Goal: Feedback & Contribution: Submit feedback/report problem

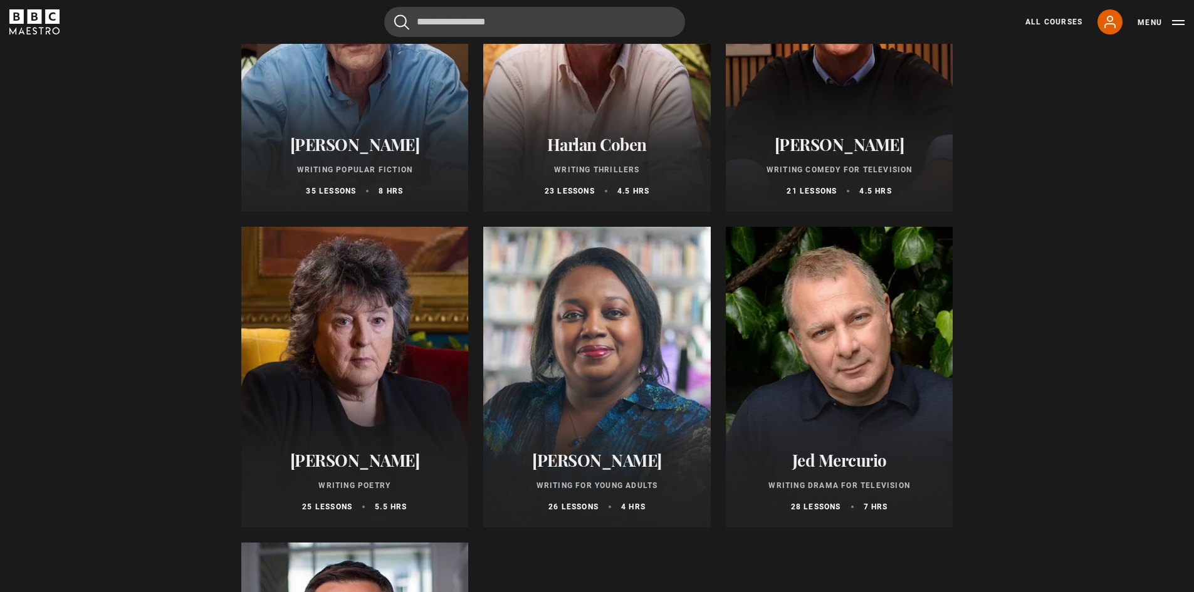
scroll to position [1149, 0]
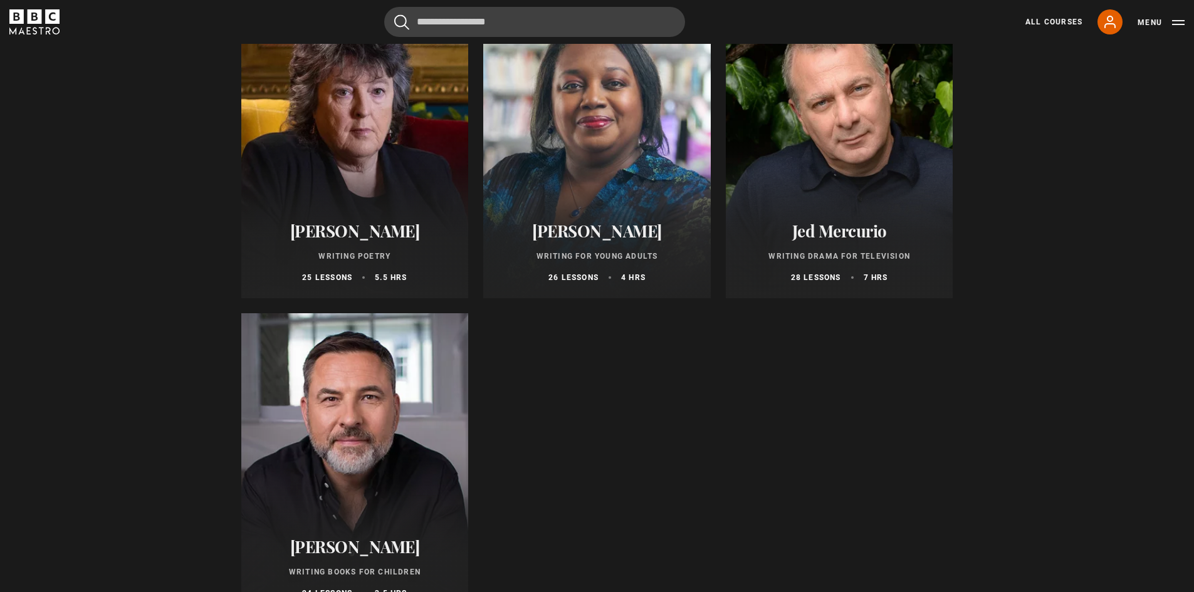
click at [640, 215] on div "Malorie Blackman Writing for Young Adults 26 lessons 4 hrs" at bounding box center [597, 252] width 228 height 92
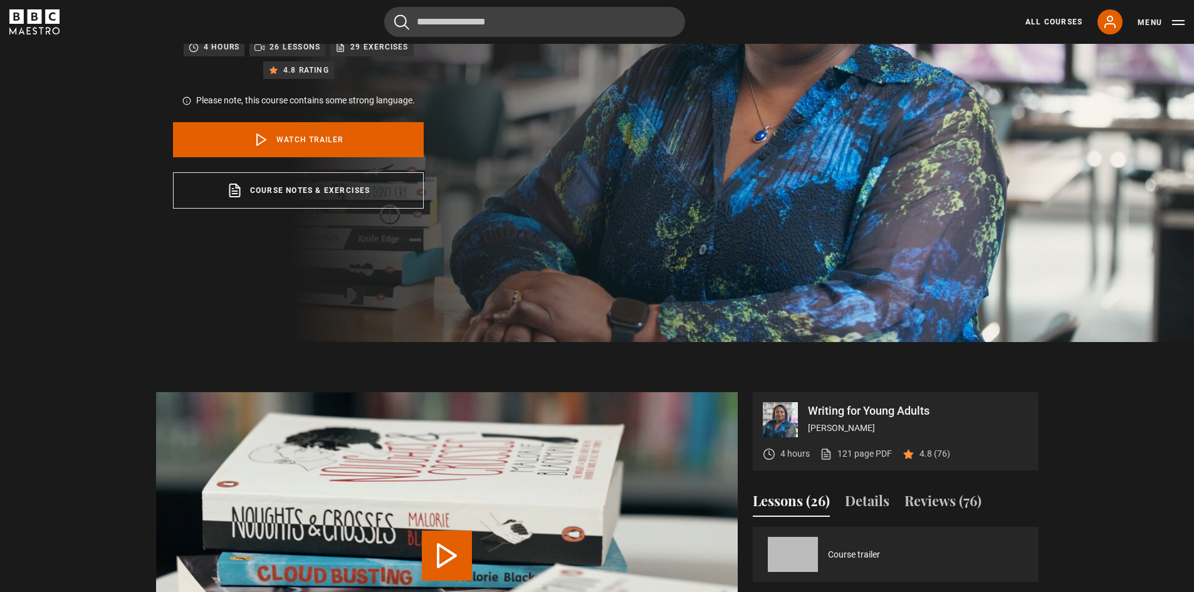
scroll to position [460, 0]
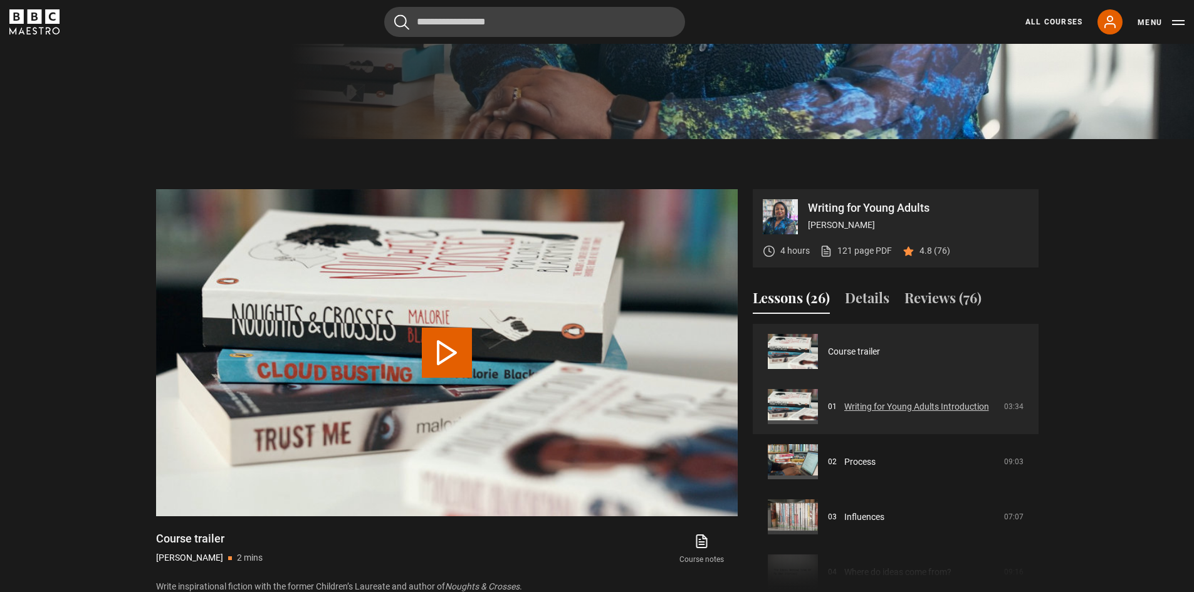
click at [871, 406] on link "Writing for Young Adults Introduction" at bounding box center [916, 407] width 145 height 13
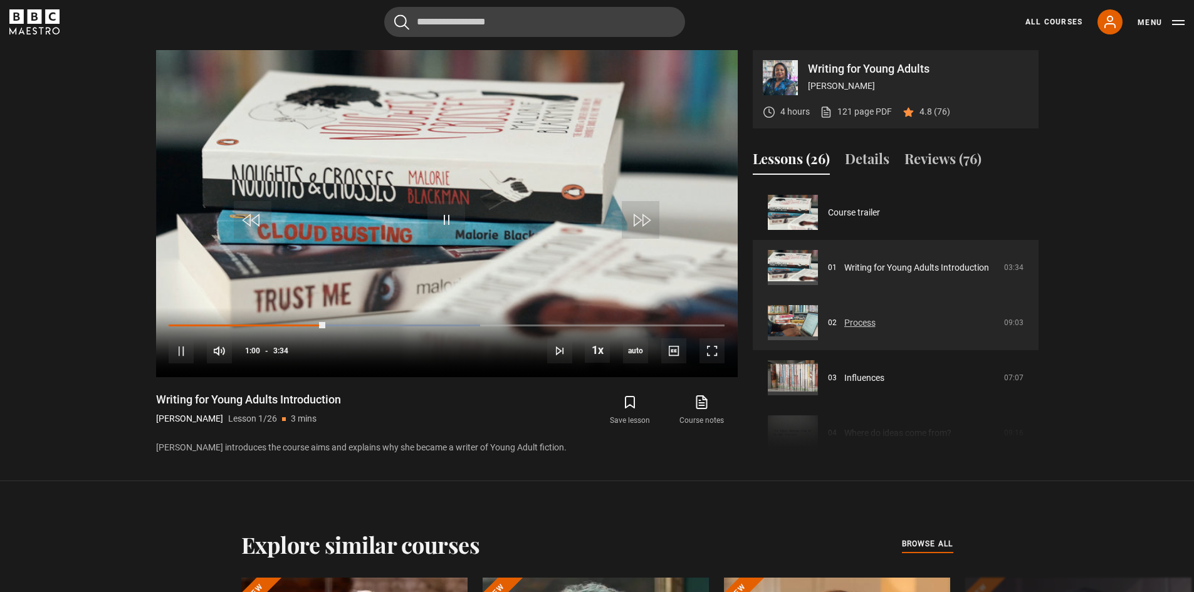
click at [865, 317] on link "Process" at bounding box center [859, 323] width 31 height 13
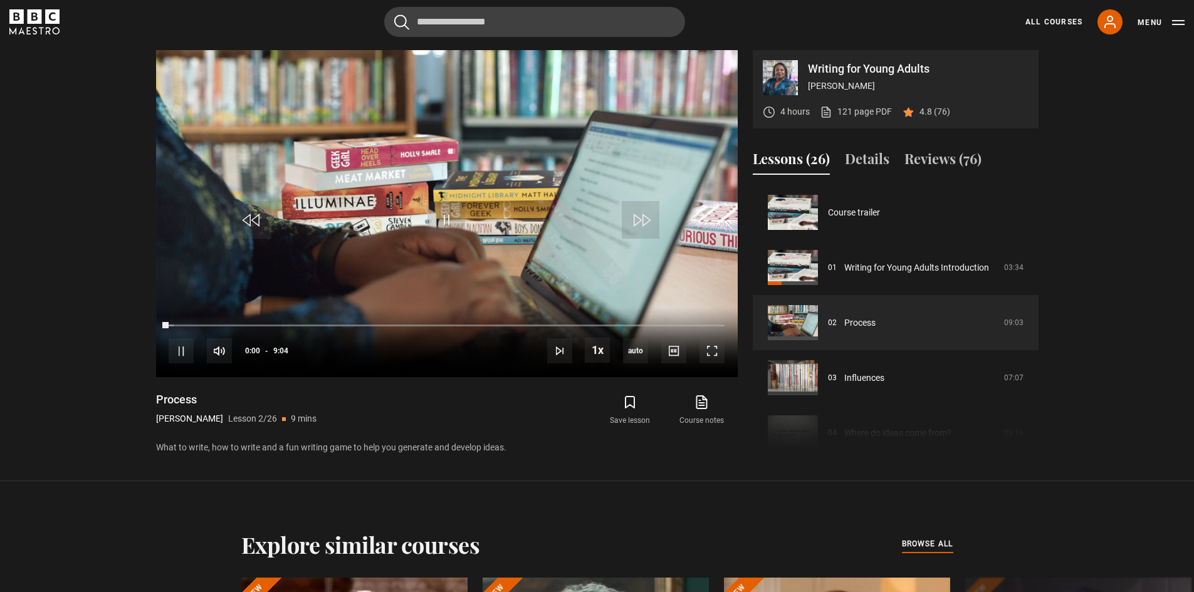
scroll to position [55, 0]
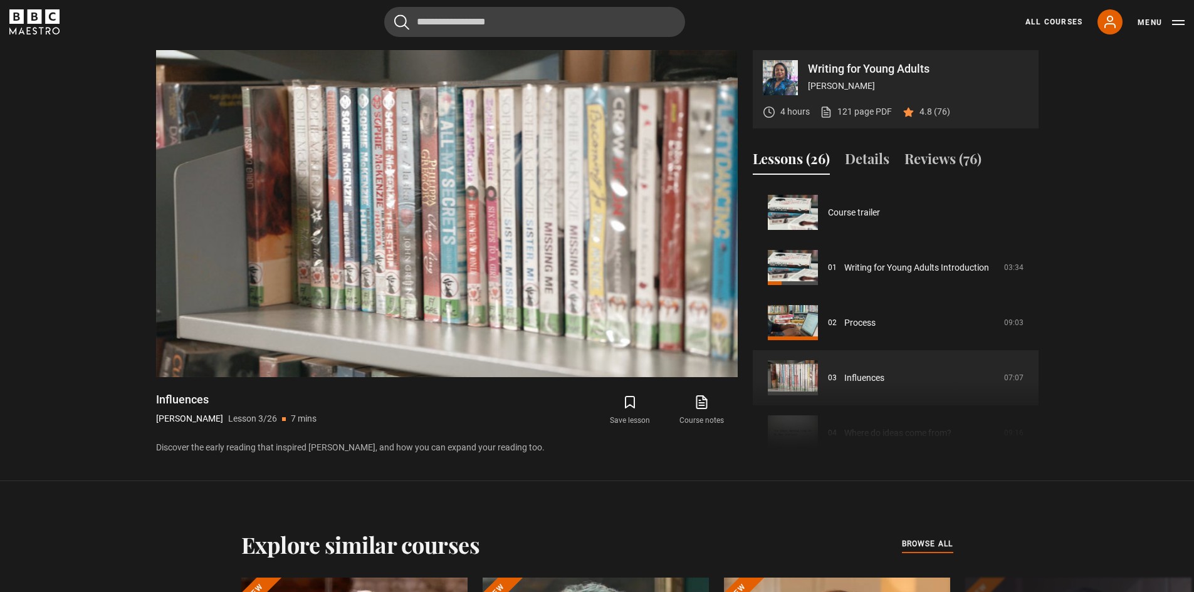
scroll to position [110, 0]
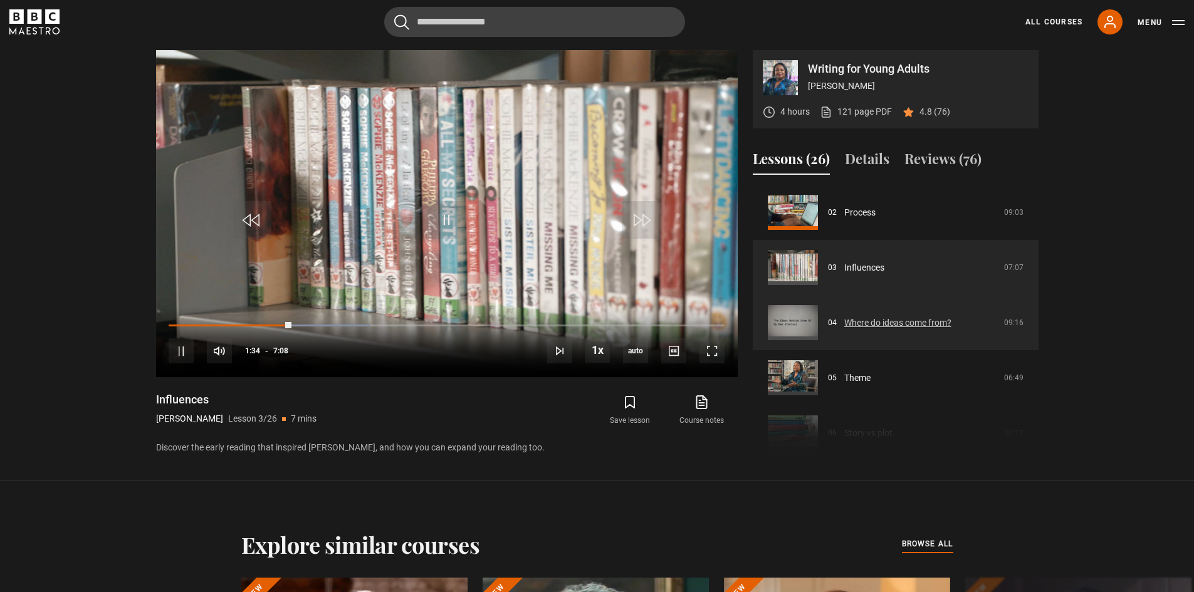
click at [890, 324] on link "Where do ideas come from?" at bounding box center [897, 323] width 107 height 13
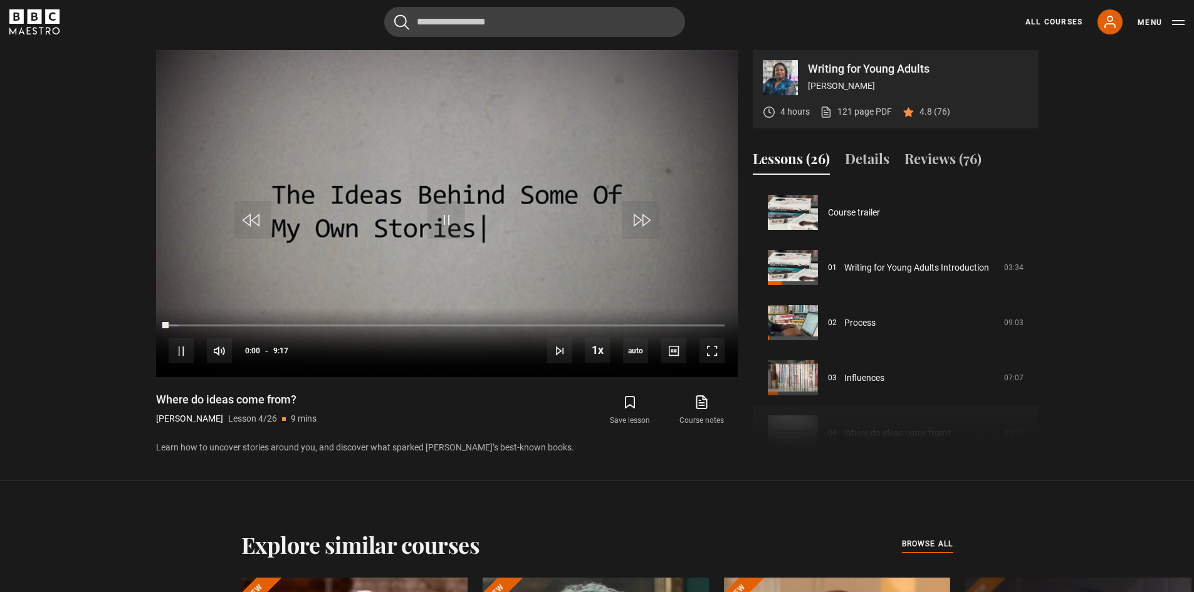
scroll to position [166, 0]
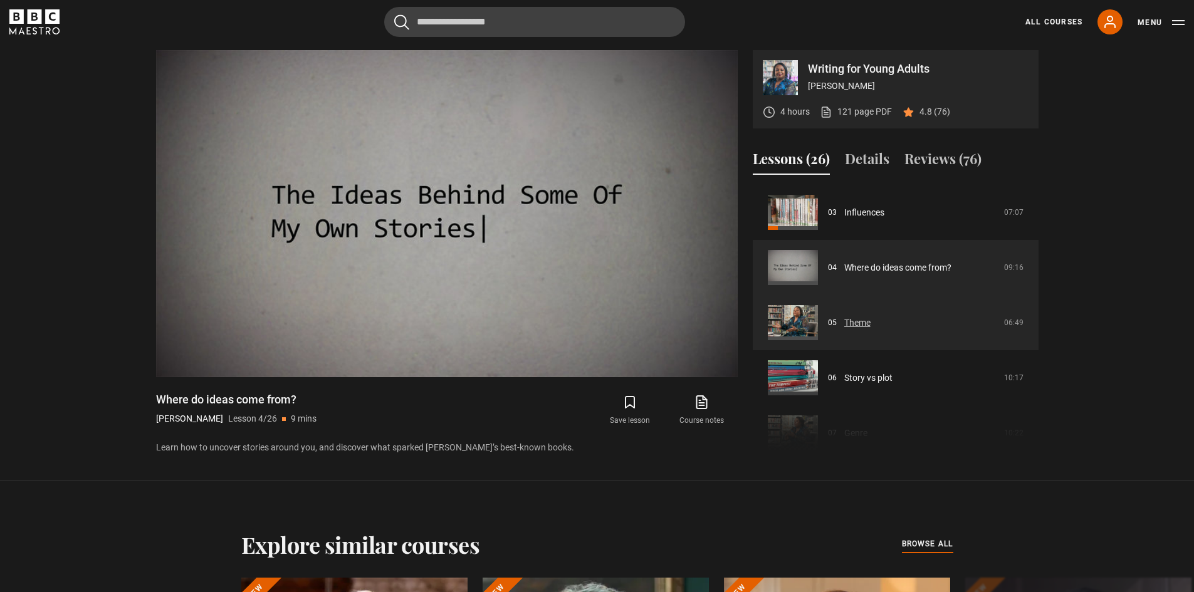
click at [871, 318] on link "Theme" at bounding box center [857, 323] width 26 height 13
click at [871, 323] on link "Theme" at bounding box center [857, 323] width 26 height 13
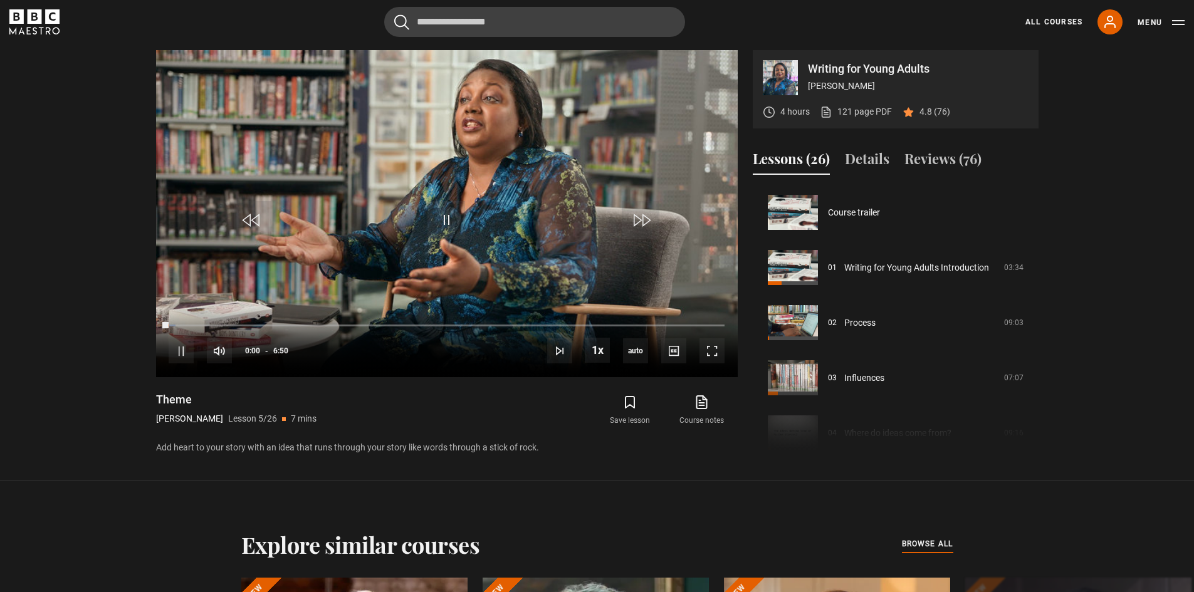
scroll to position [221, 0]
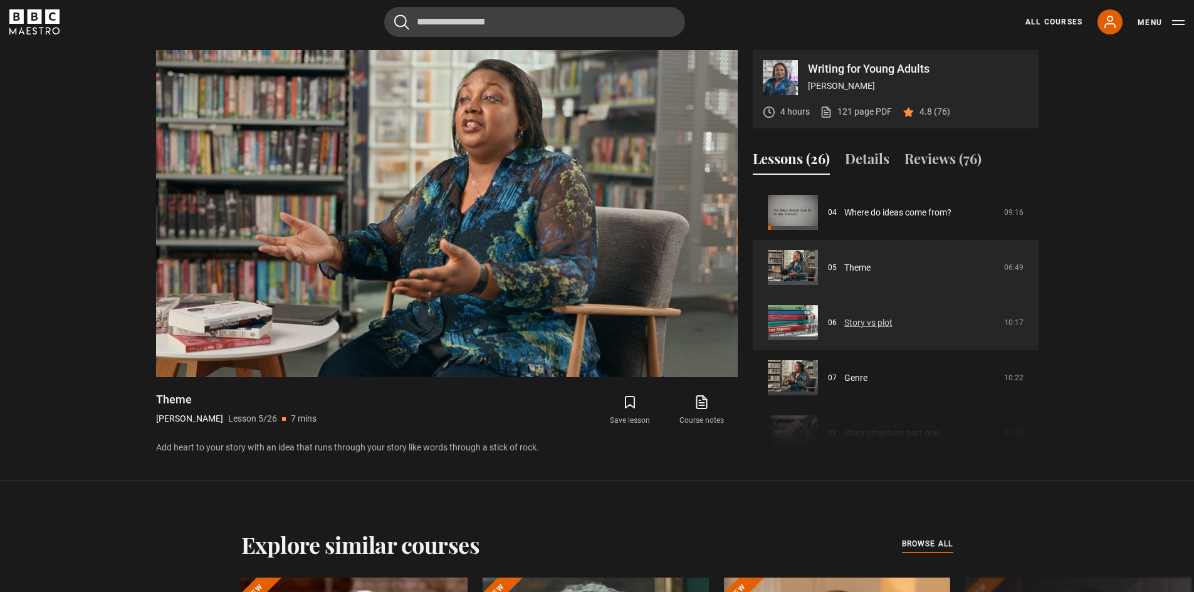
click at [876, 320] on link "Story vs plot" at bounding box center [868, 323] width 48 height 13
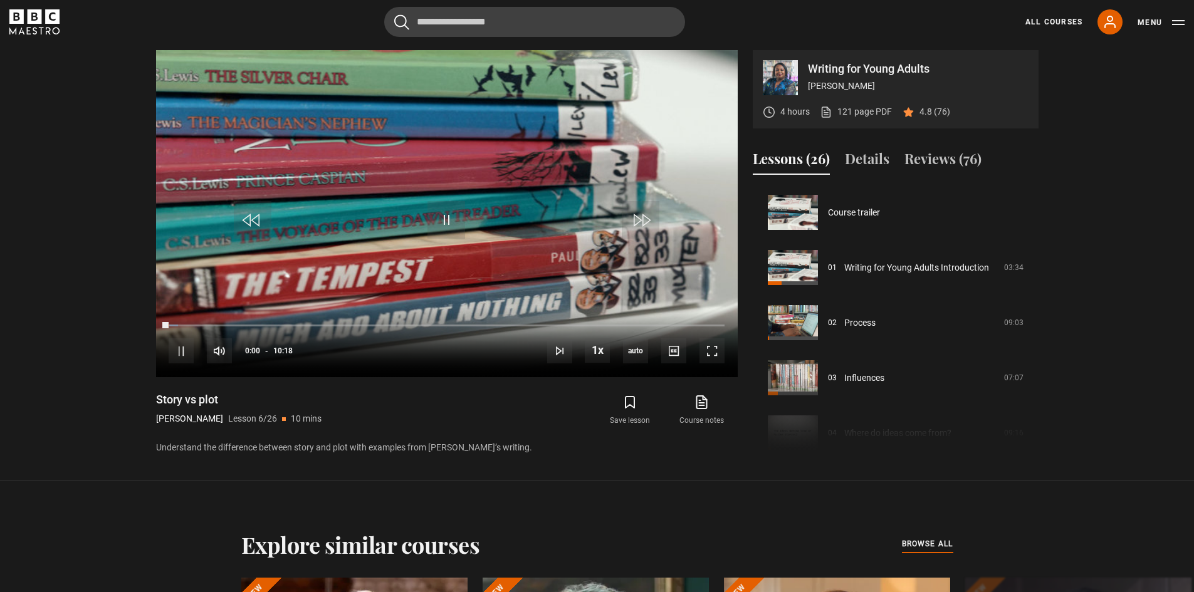
scroll to position [276, 0]
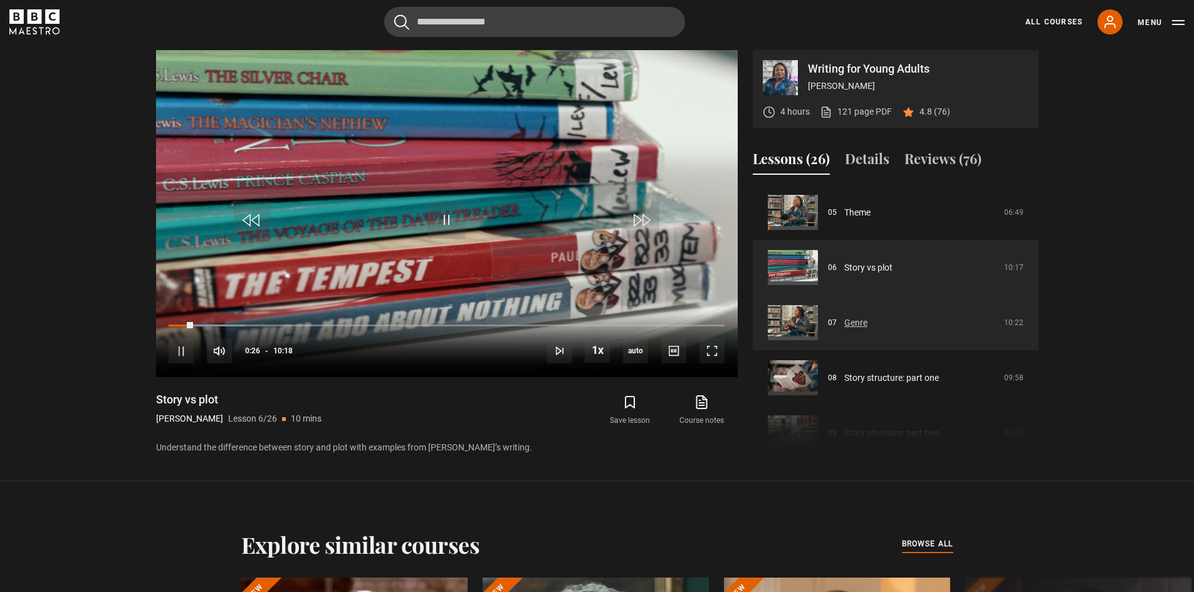
click at [846, 320] on link "Genre" at bounding box center [855, 323] width 23 height 13
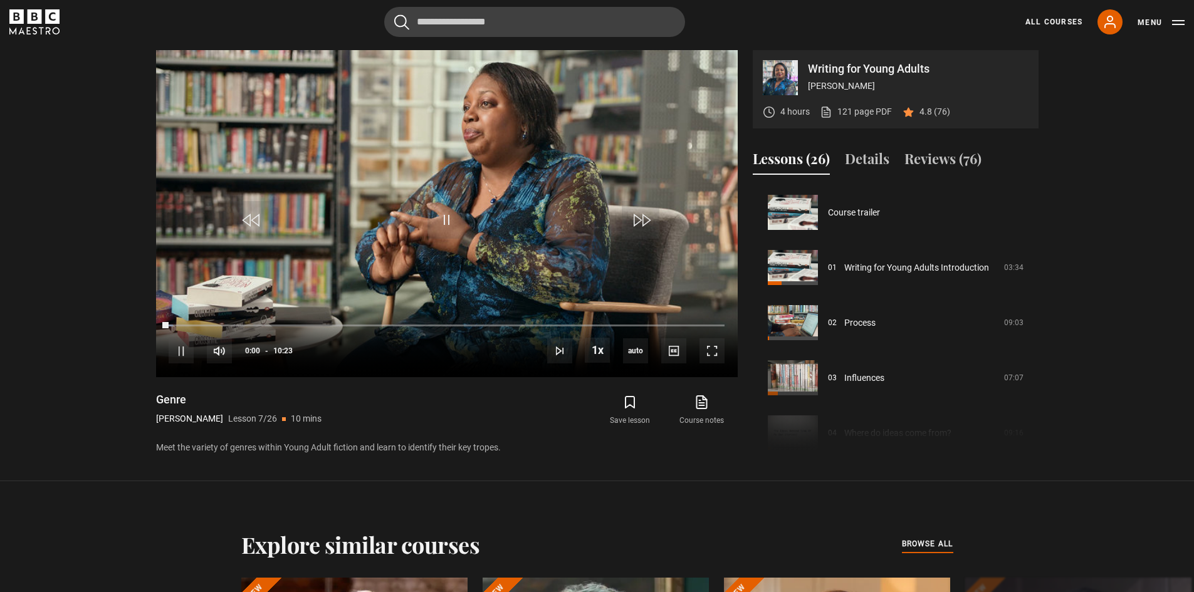
scroll to position [331, 0]
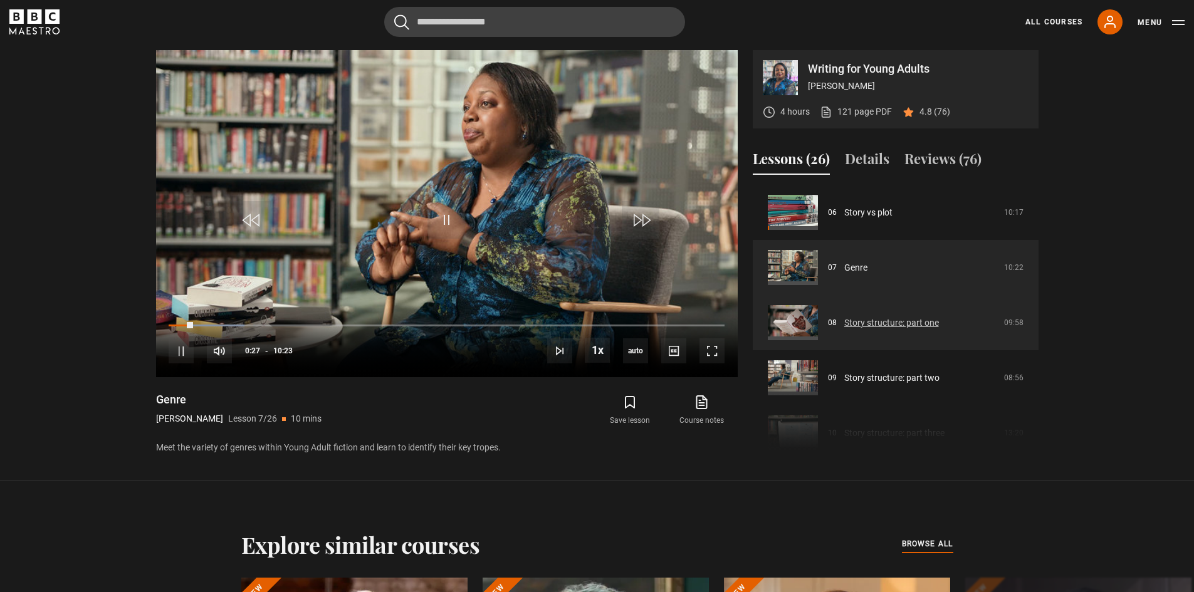
click at [912, 327] on link "Story structure: part one" at bounding box center [891, 323] width 95 height 13
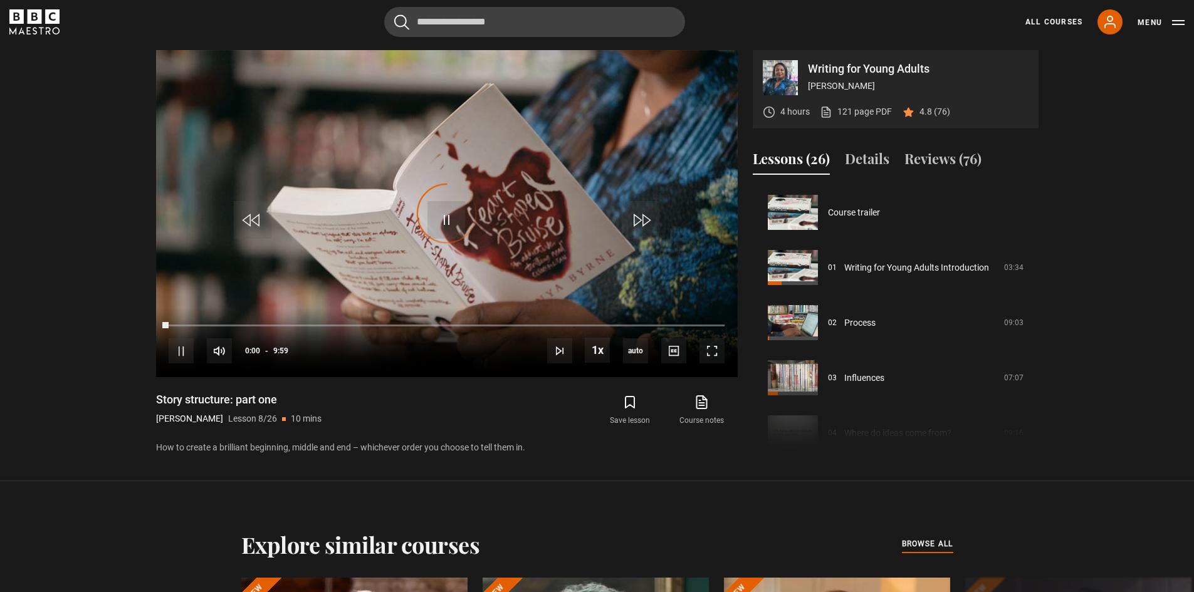
scroll to position [386, 0]
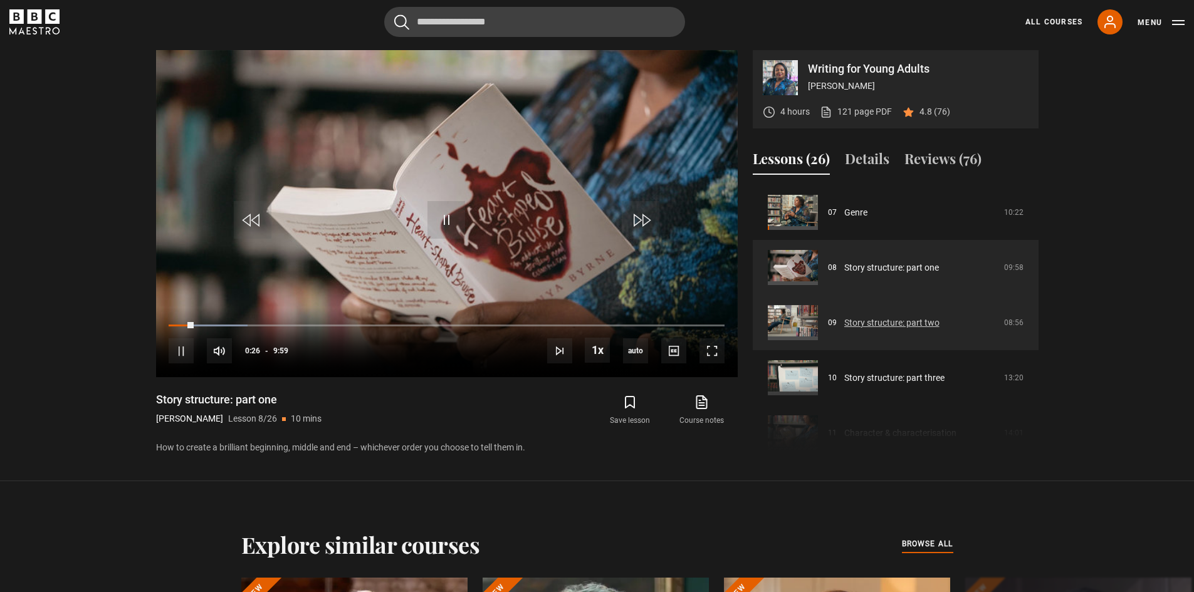
click at [908, 320] on link "Story structure: part two" at bounding box center [891, 323] width 95 height 13
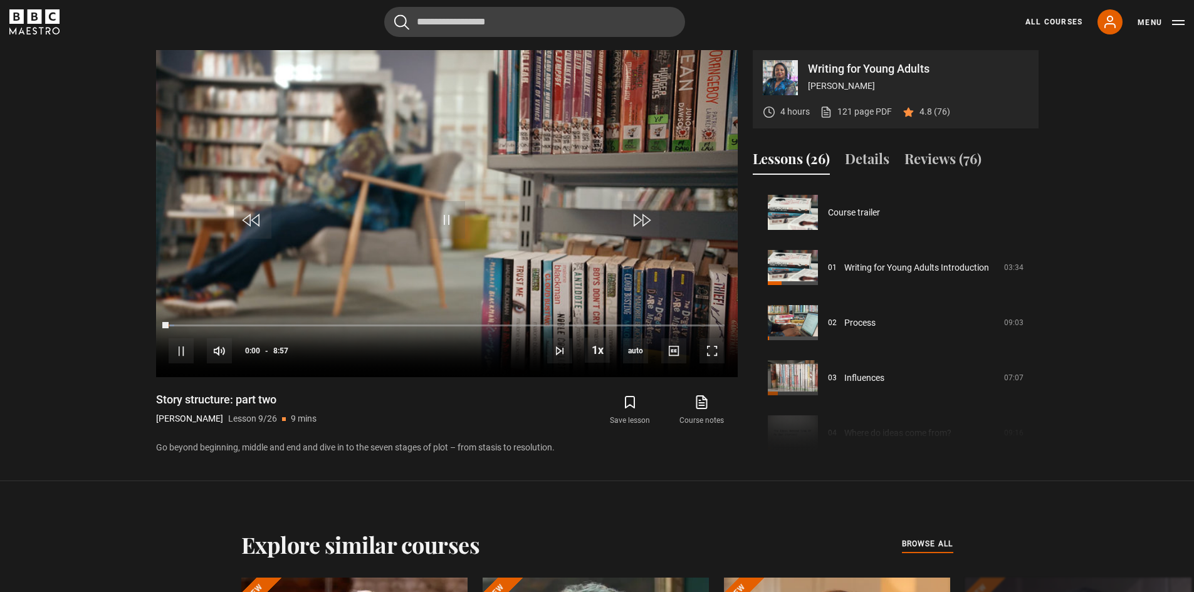
scroll to position [441, 0]
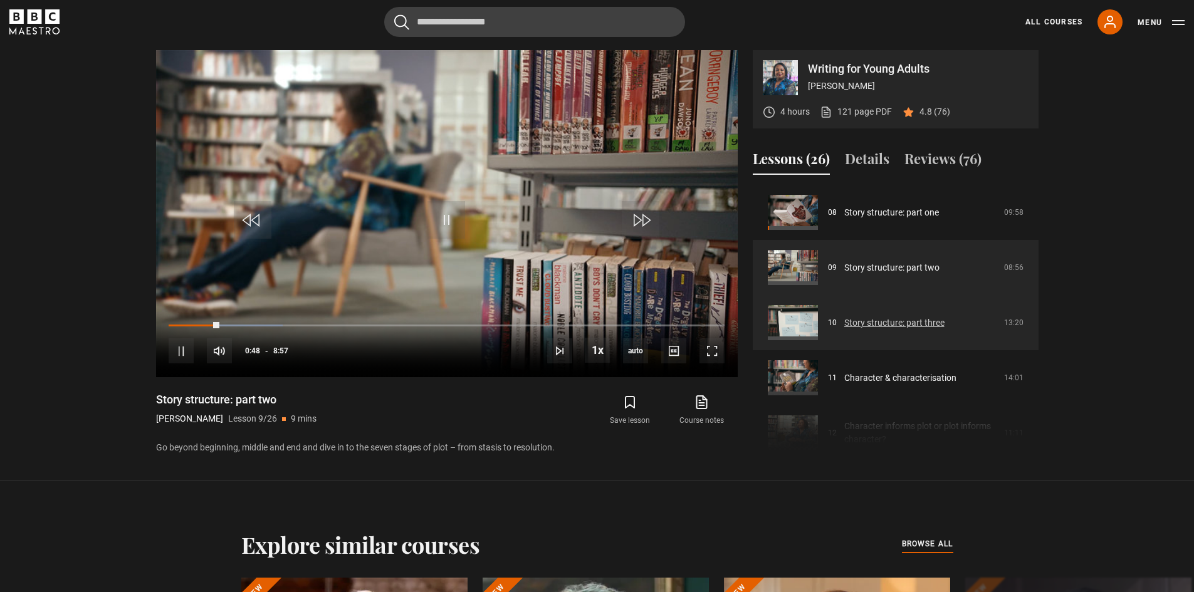
click at [896, 322] on link "Story structure: part three" at bounding box center [894, 323] width 100 height 13
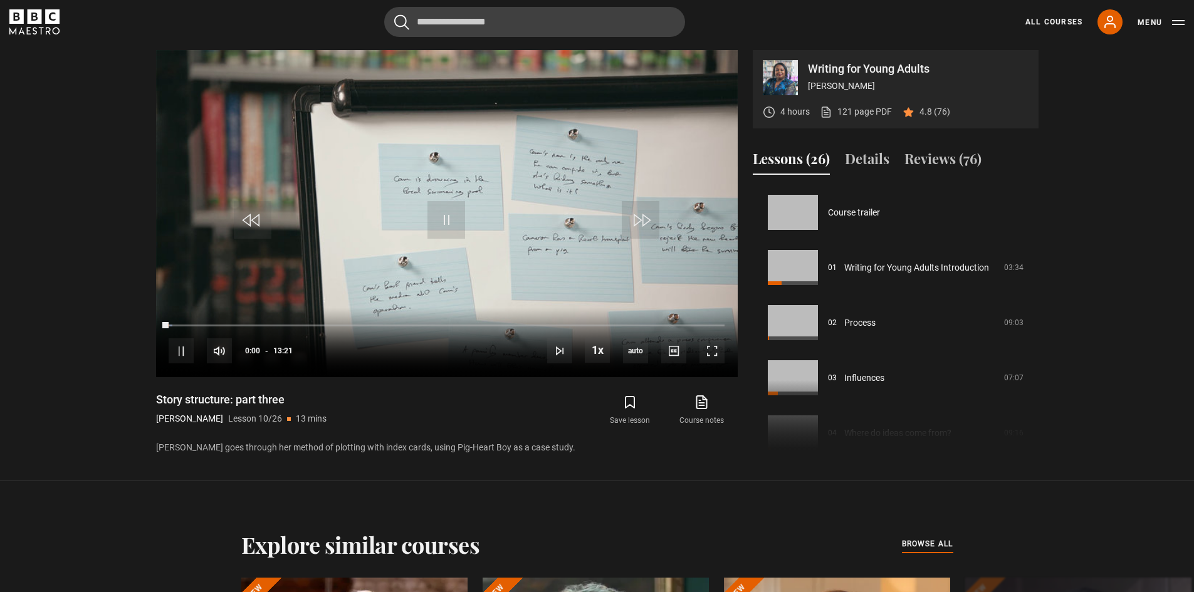
scroll to position [497, 0]
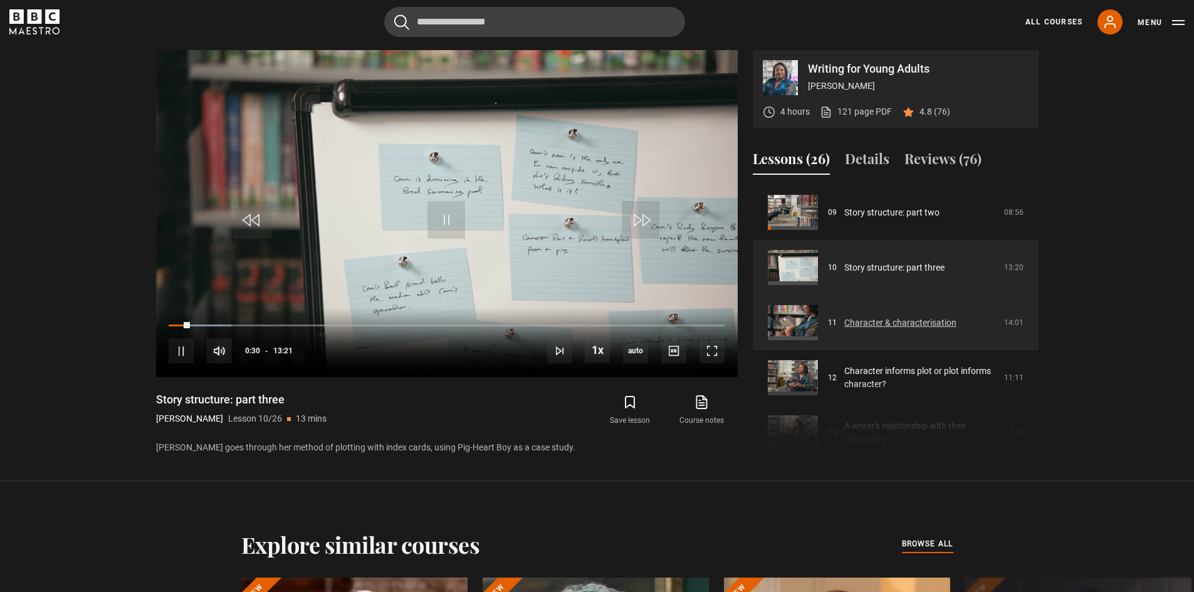
click at [912, 326] on link "Character & characterisation" at bounding box center [900, 323] width 112 height 13
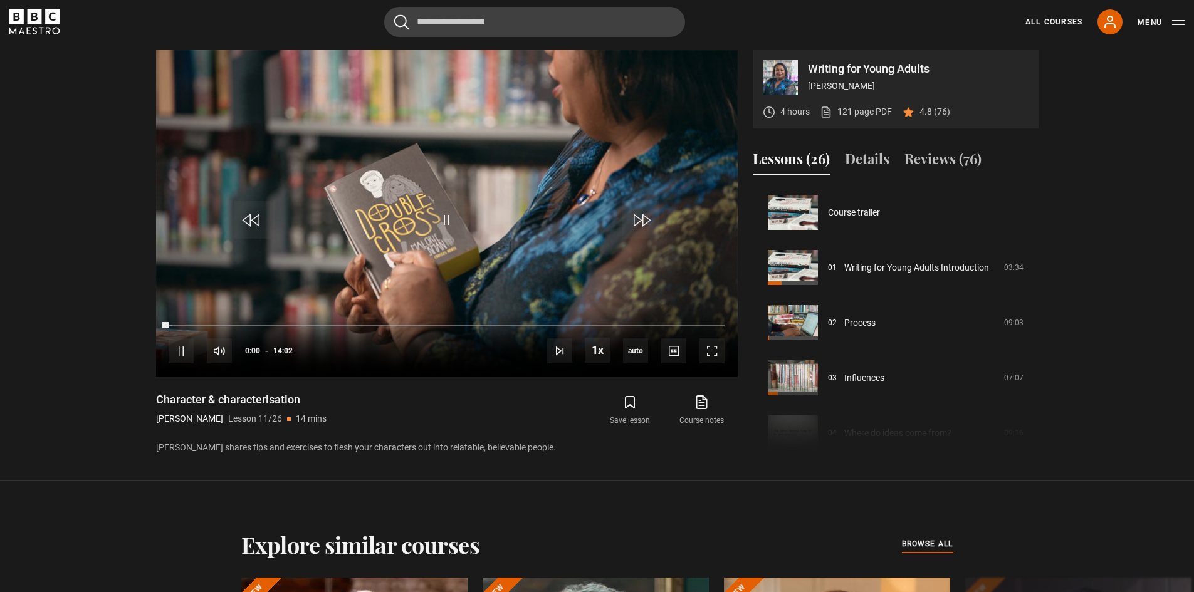
scroll to position [552, 0]
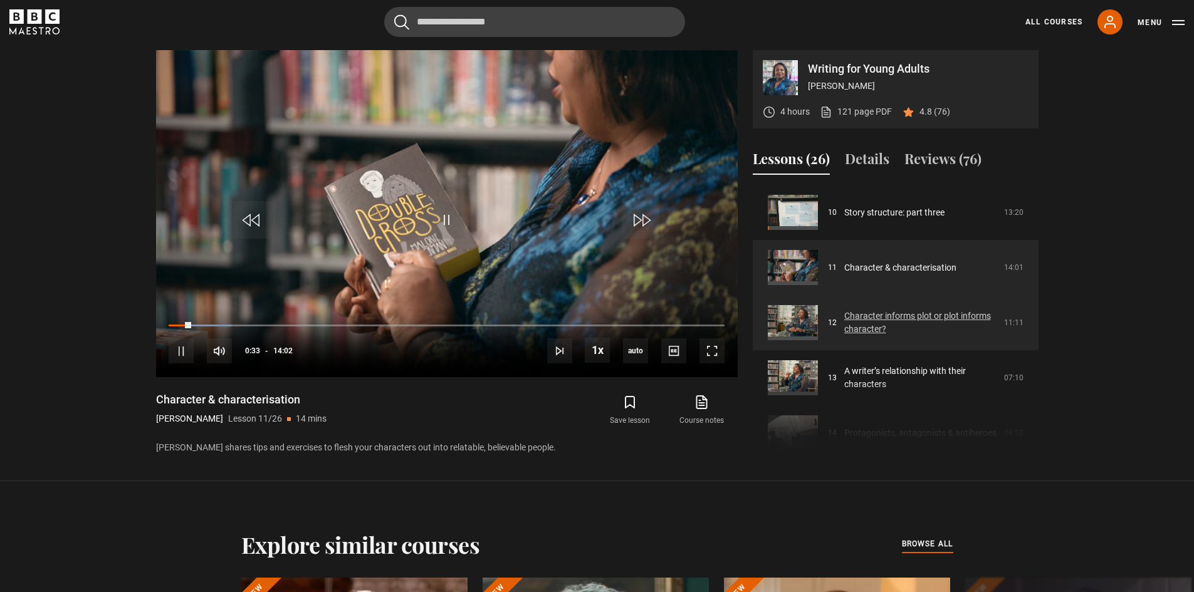
click at [882, 316] on link "Character informs plot or plot informs character?" at bounding box center [920, 323] width 152 height 26
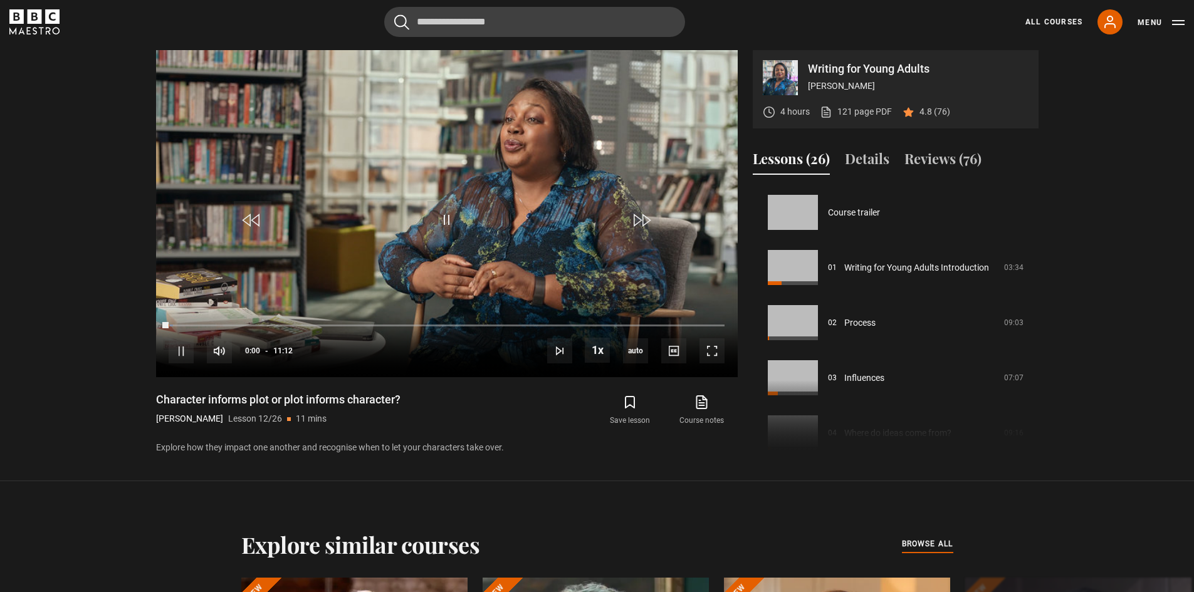
scroll to position [607, 0]
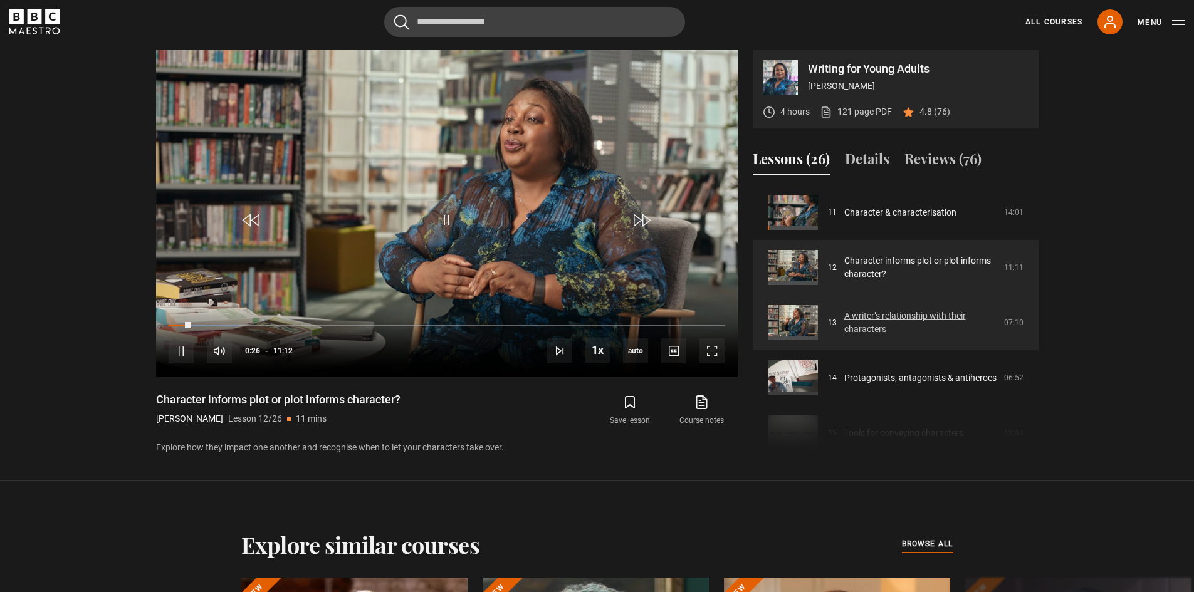
click at [921, 322] on link "A writer’s relationship with their characters" at bounding box center [920, 323] width 152 height 26
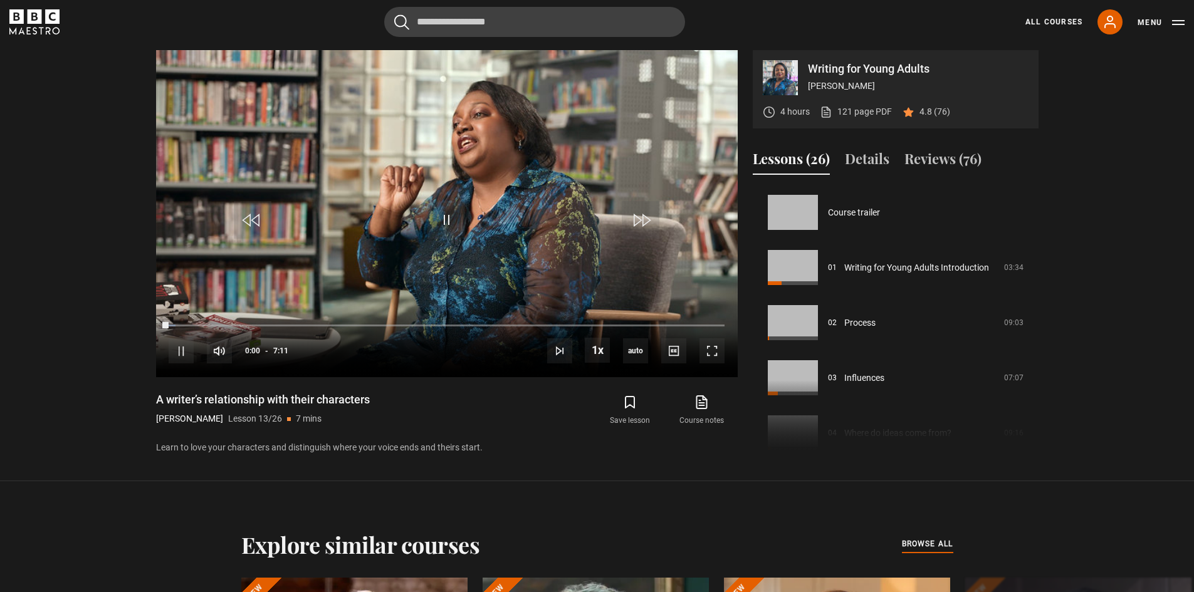
scroll to position [662, 0]
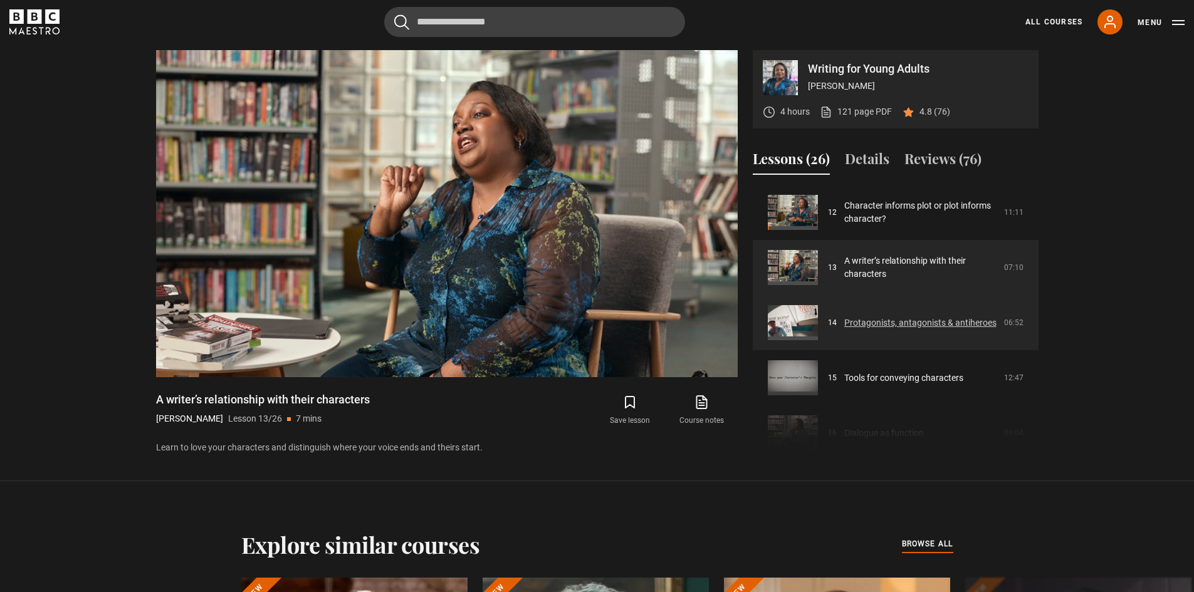
click at [901, 317] on link "Protagonists, antagonists & antiheroes" at bounding box center [920, 323] width 152 height 13
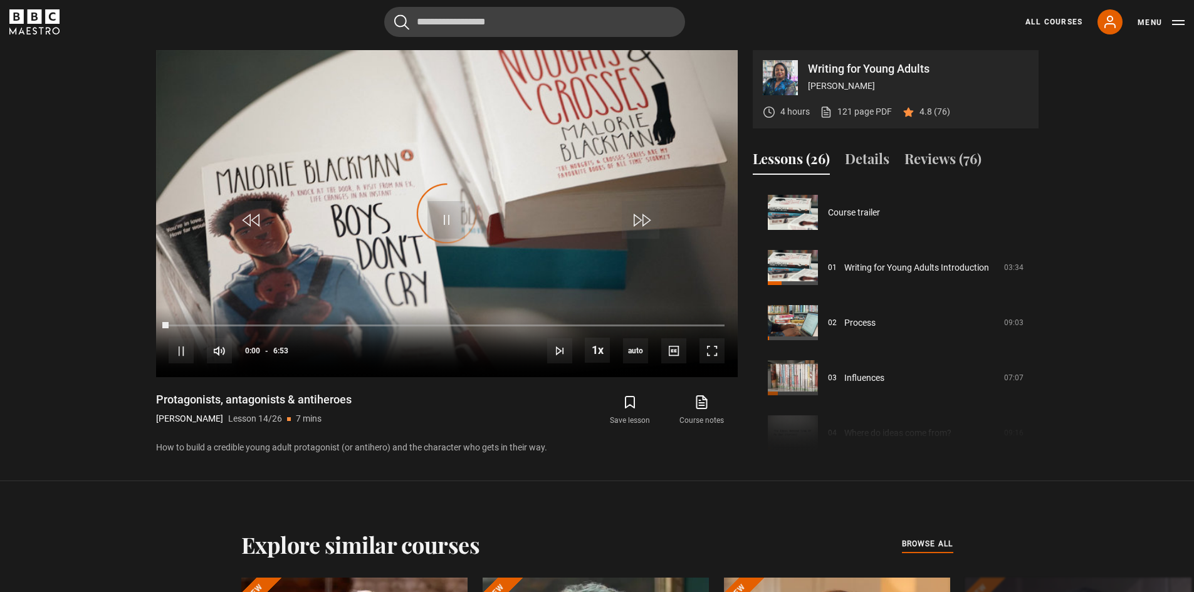
scroll to position [717, 0]
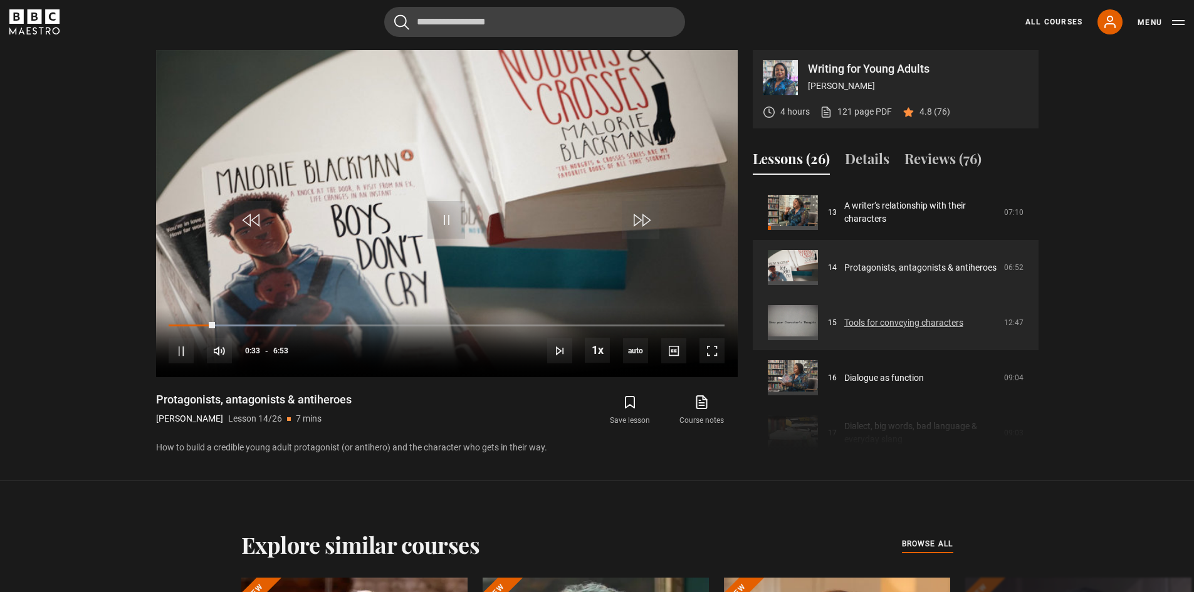
click at [910, 326] on link "Tools for conveying characters" at bounding box center [903, 323] width 119 height 13
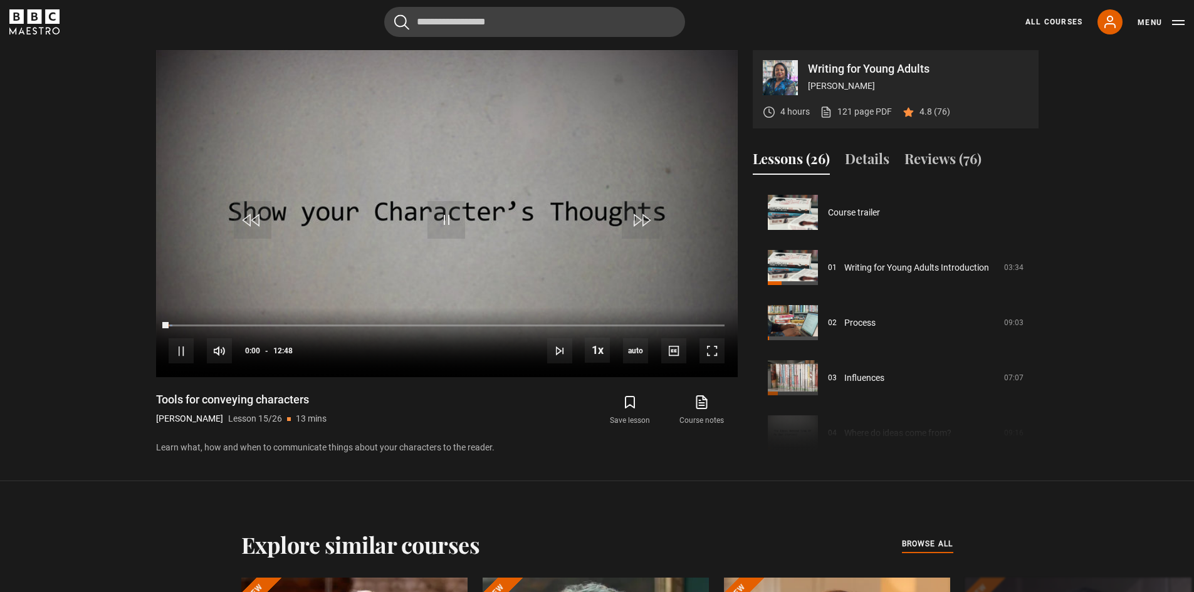
scroll to position [772, 0]
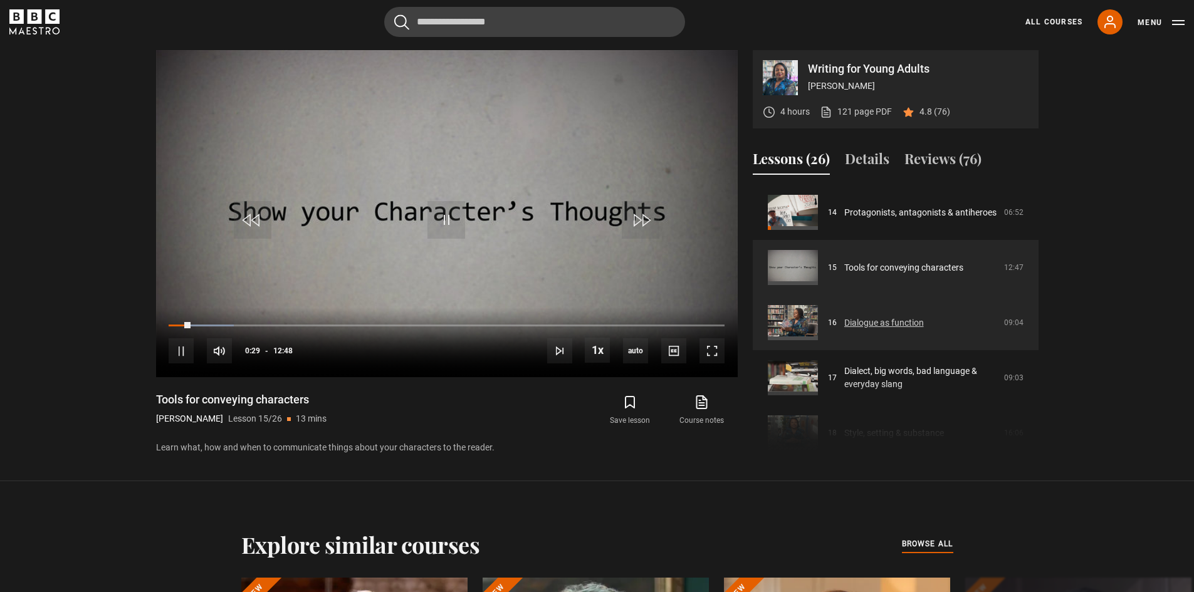
click at [879, 320] on link "Dialogue as function" at bounding box center [884, 323] width 80 height 13
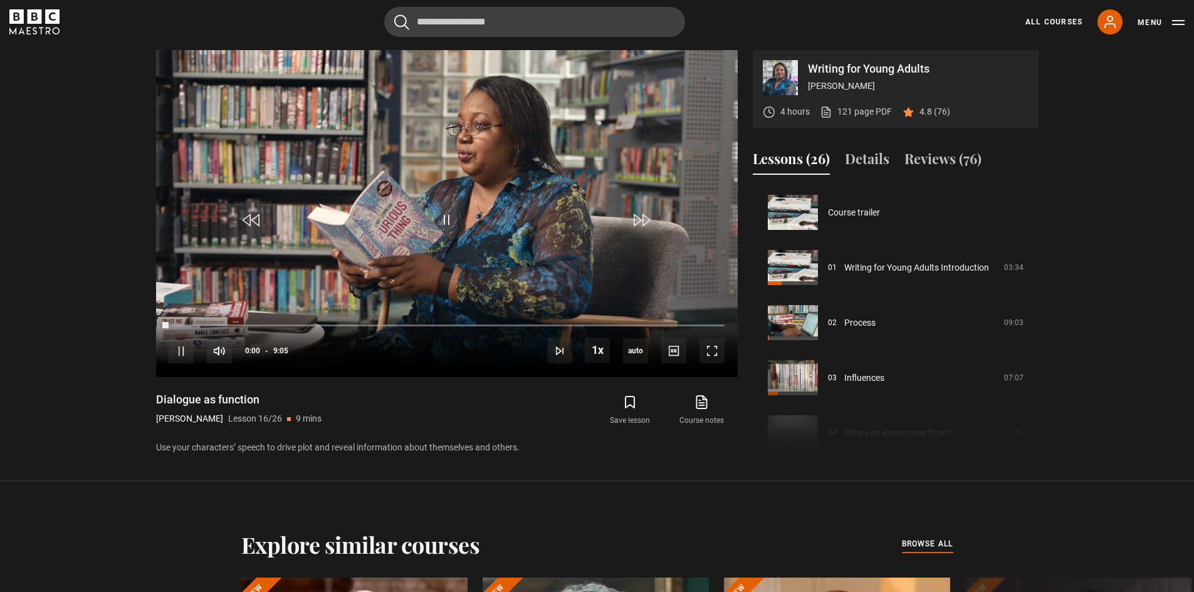
scroll to position [828, 0]
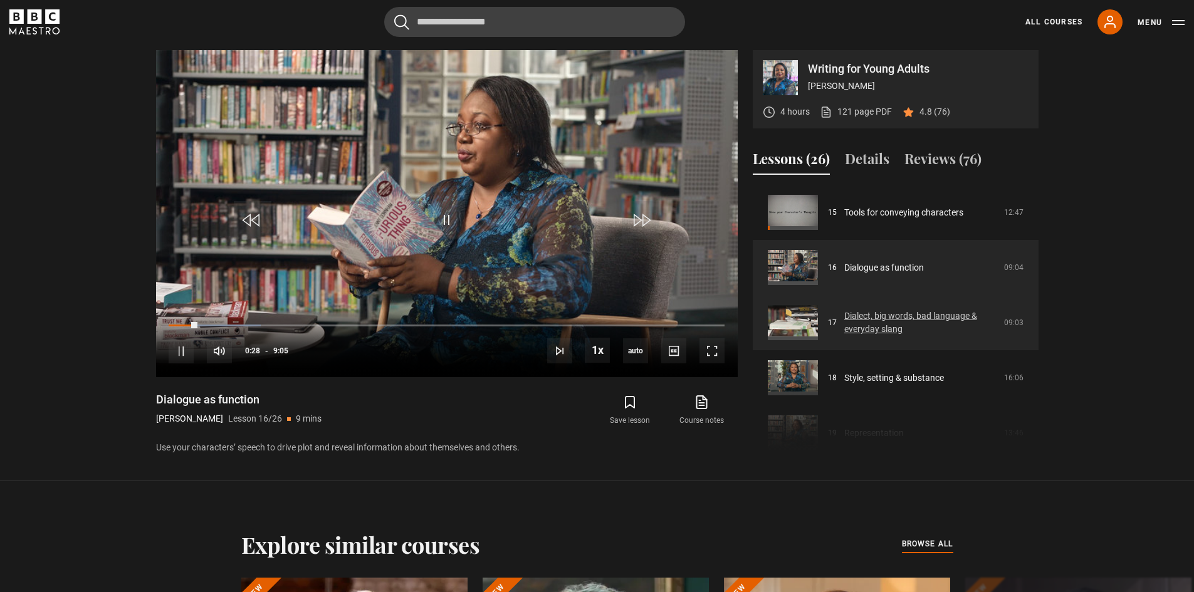
click at [876, 325] on link "Dialect, big words, bad language & everyday slang" at bounding box center [920, 323] width 152 height 26
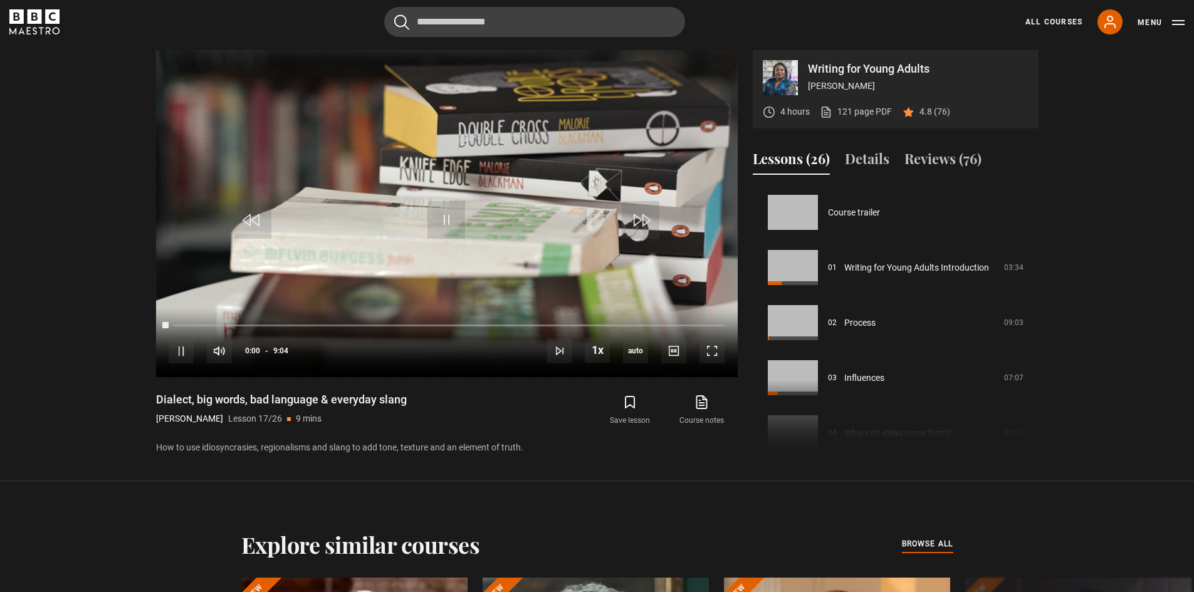
scroll to position [883, 0]
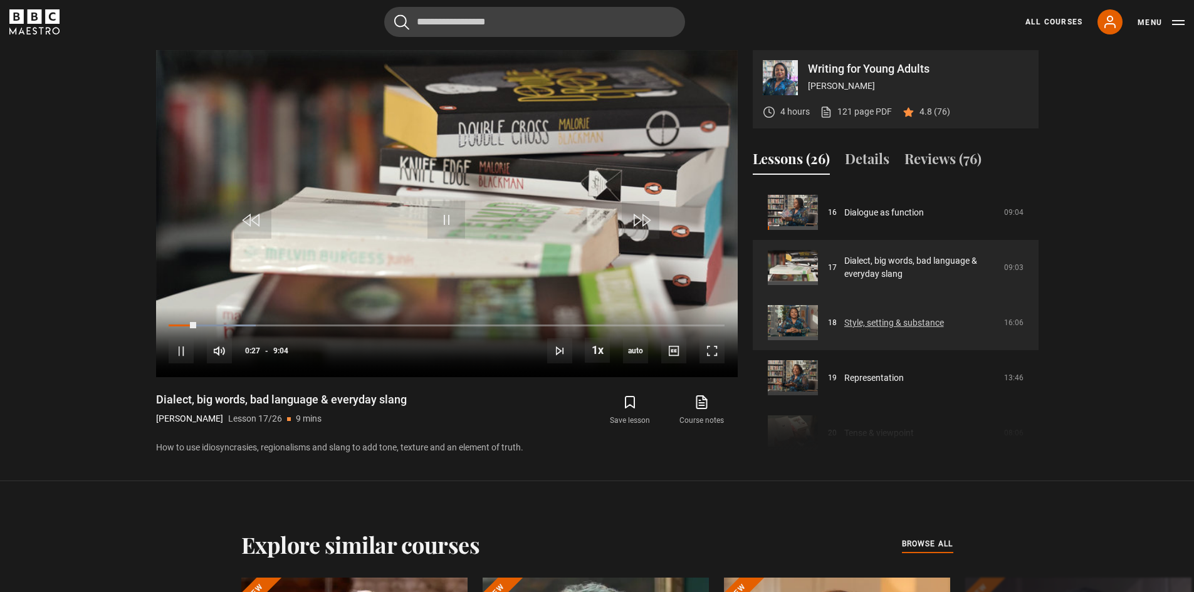
click at [920, 317] on link "Style, setting & substance" at bounding box center [894, 323] width 100 height 13
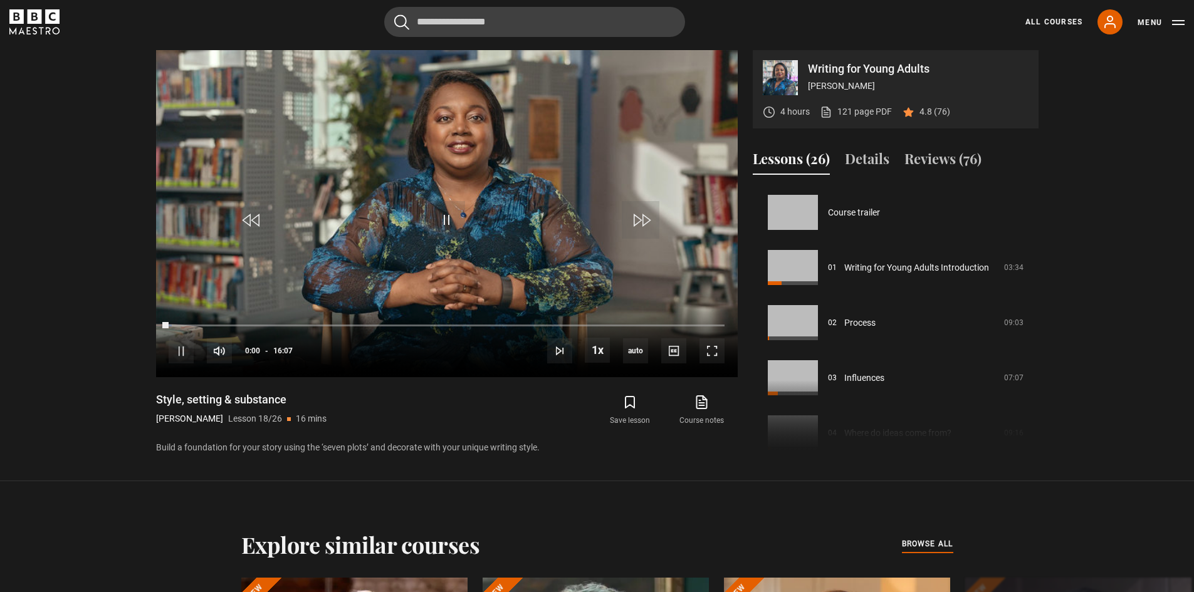
scroll to position [938, 0]
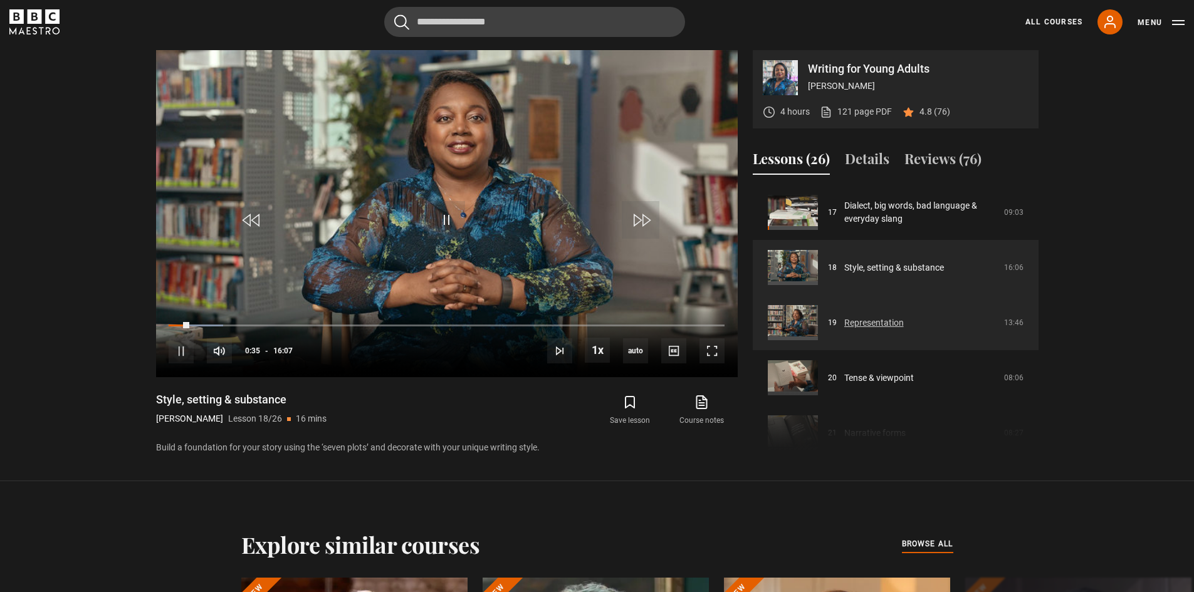
click at [871, 320] on link "Representation" at bounding box center [874, 323] width 60 height 13
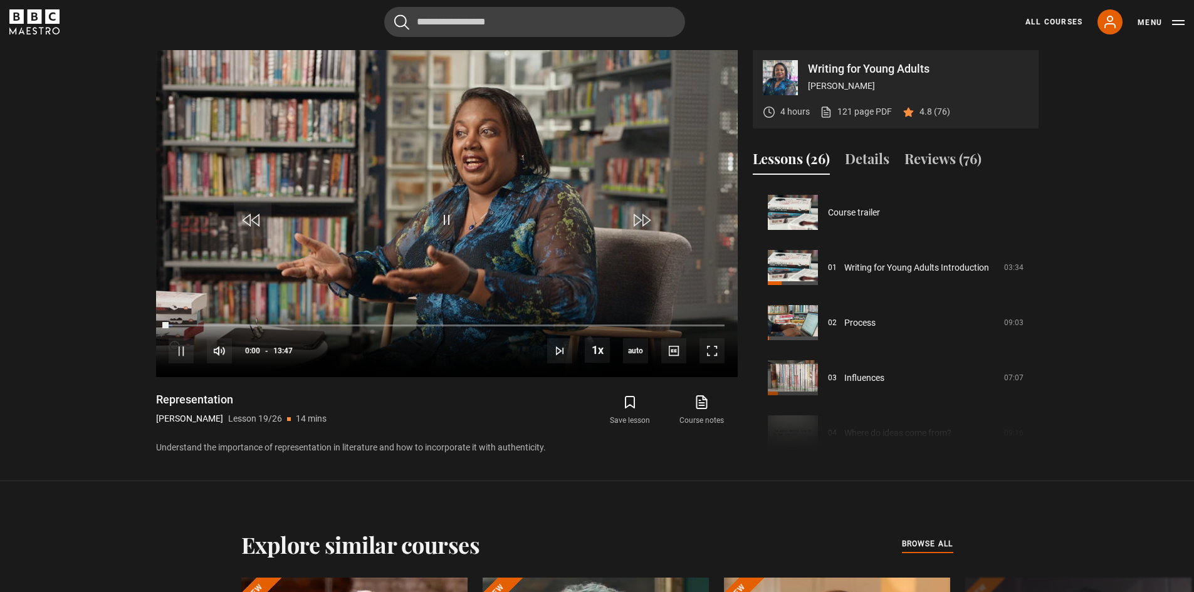
scroll to position [993, 0]
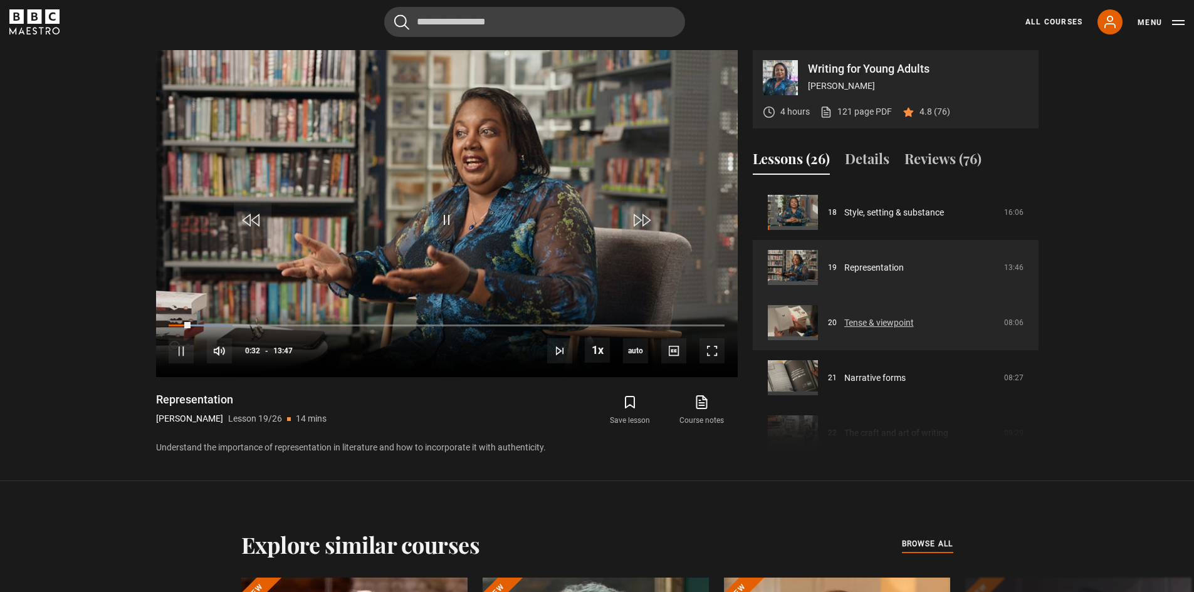
click at [894, 317] on link "Tense & viewpoint" at bounding box center [879, 323] width 70 height 13
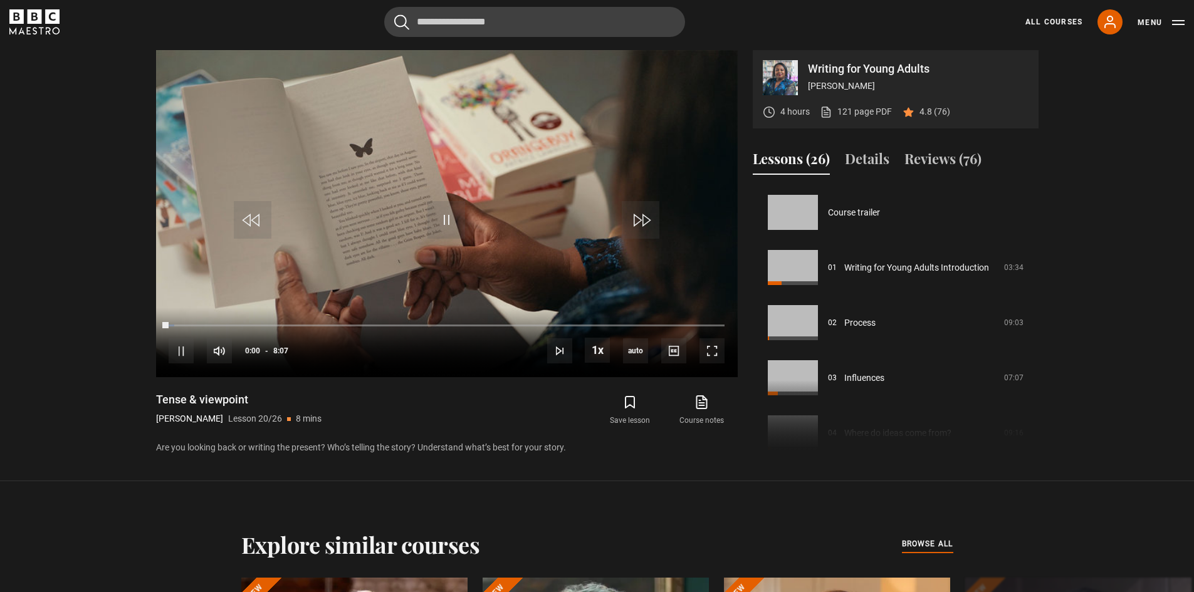
scroll to position [1048, 0]
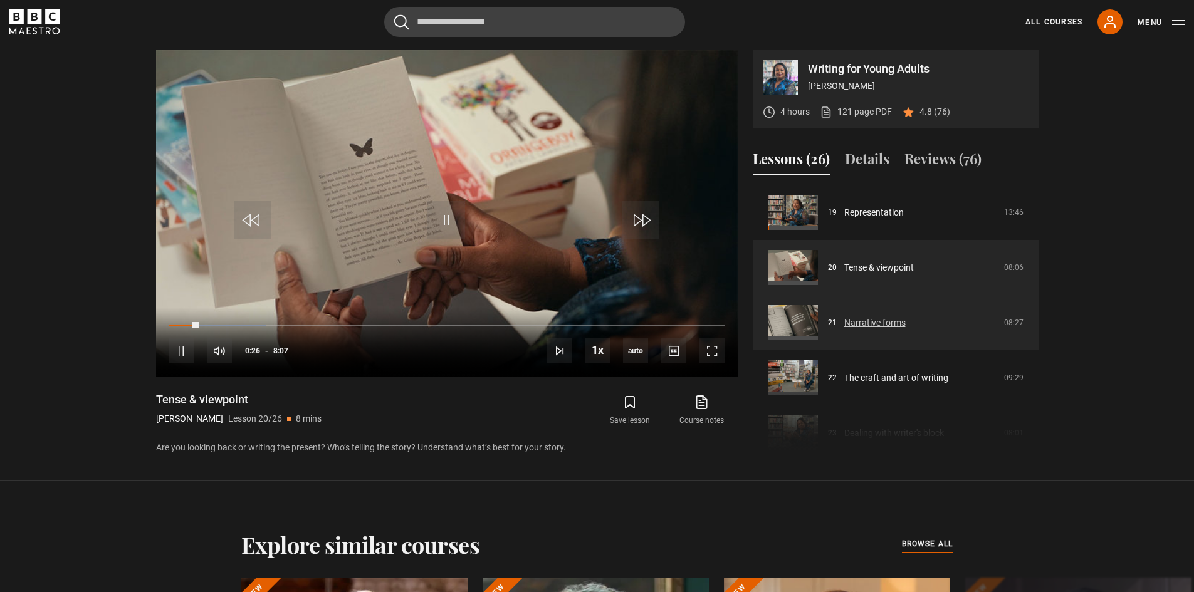
click at [881, 321] on link "Narrative forms" at bounding box center [874, 323] width 61 height 13
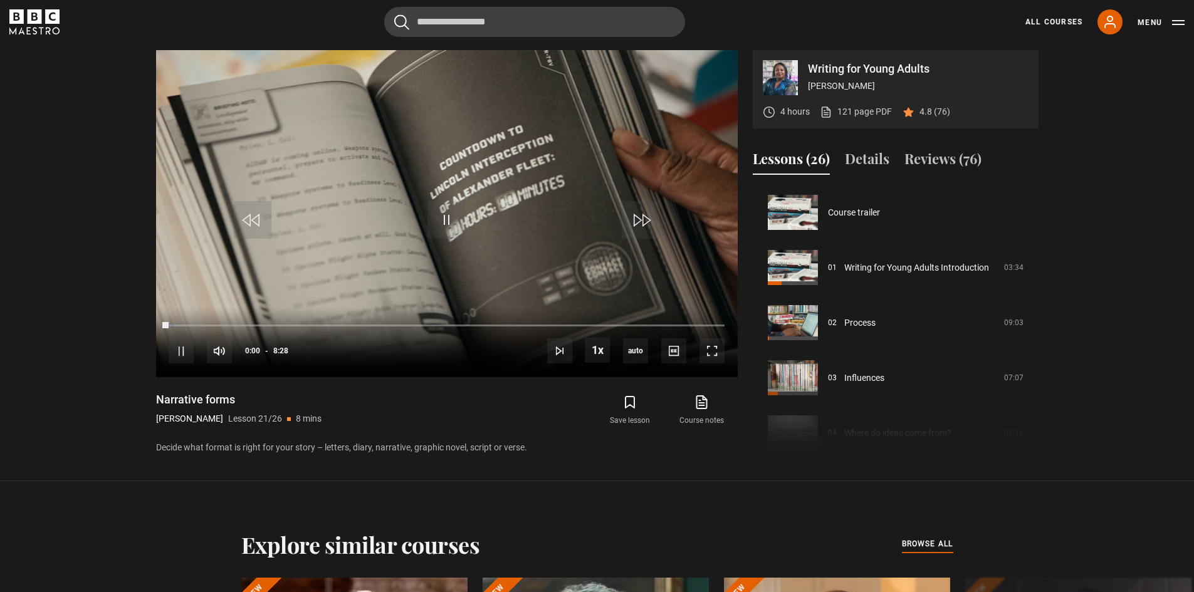
scroll to position [1103, 0]
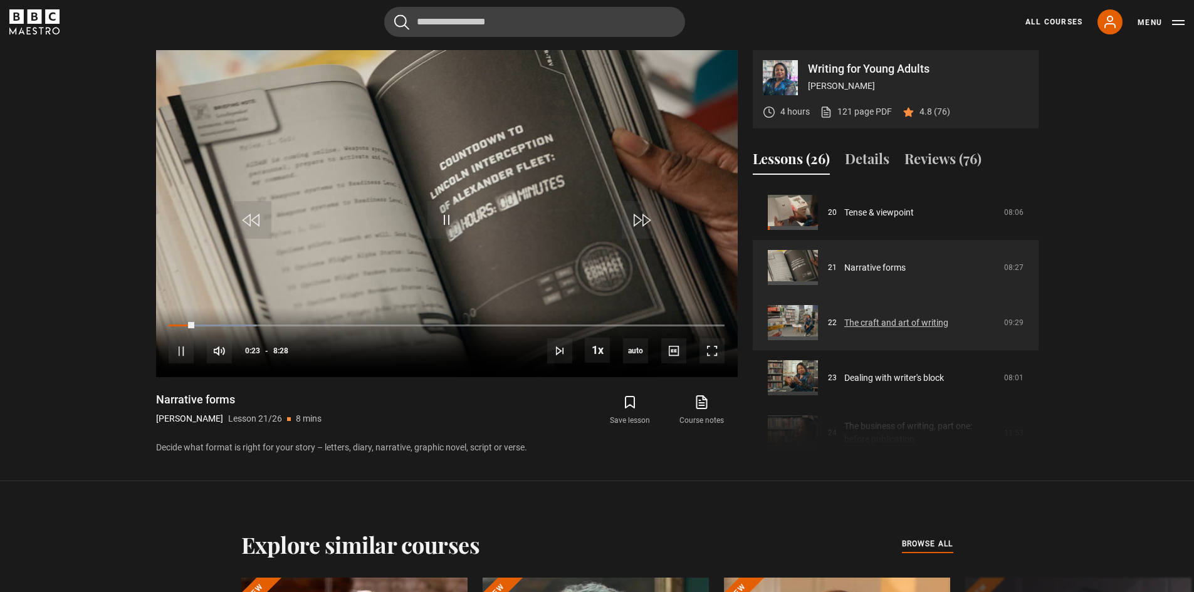
click at [880, 325] on link "The craft and art of writing" at bounding box center [896, 323] width 104 height 13
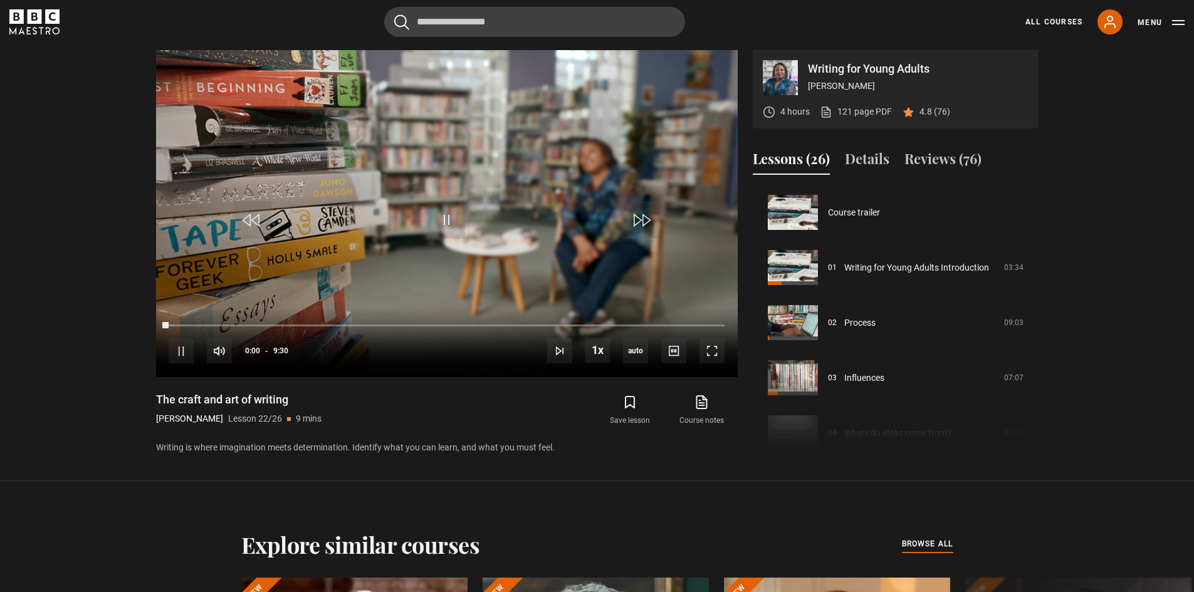
scroll to position [1159, 0]
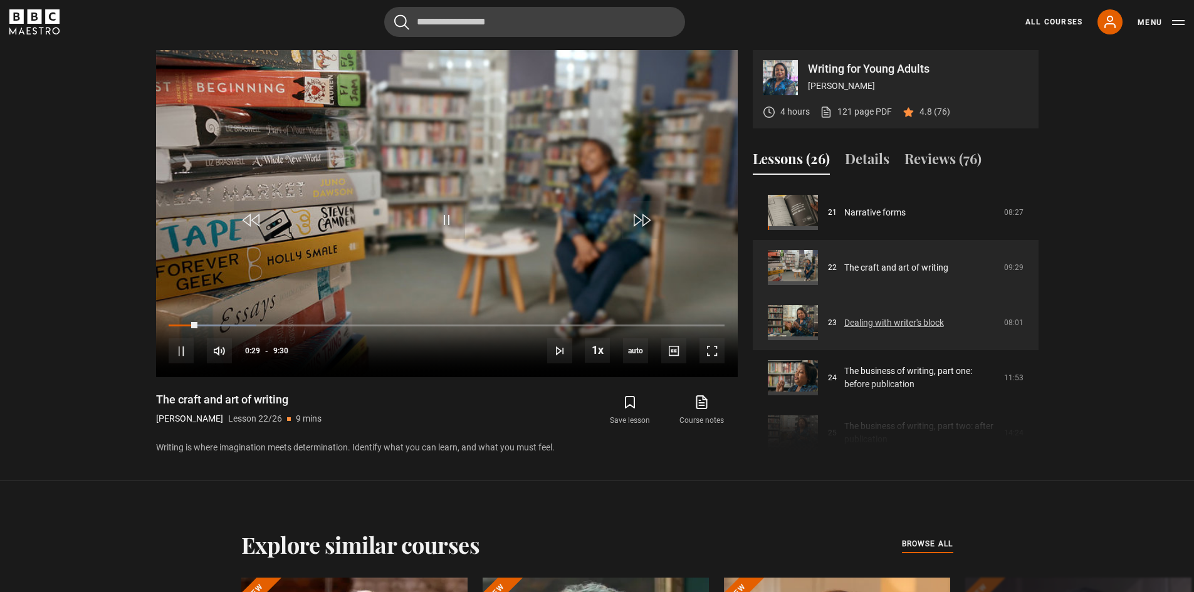
click at [878, 329] on link "Dealing with writer's block" at bounding box center [894, 323] width 100 height 13
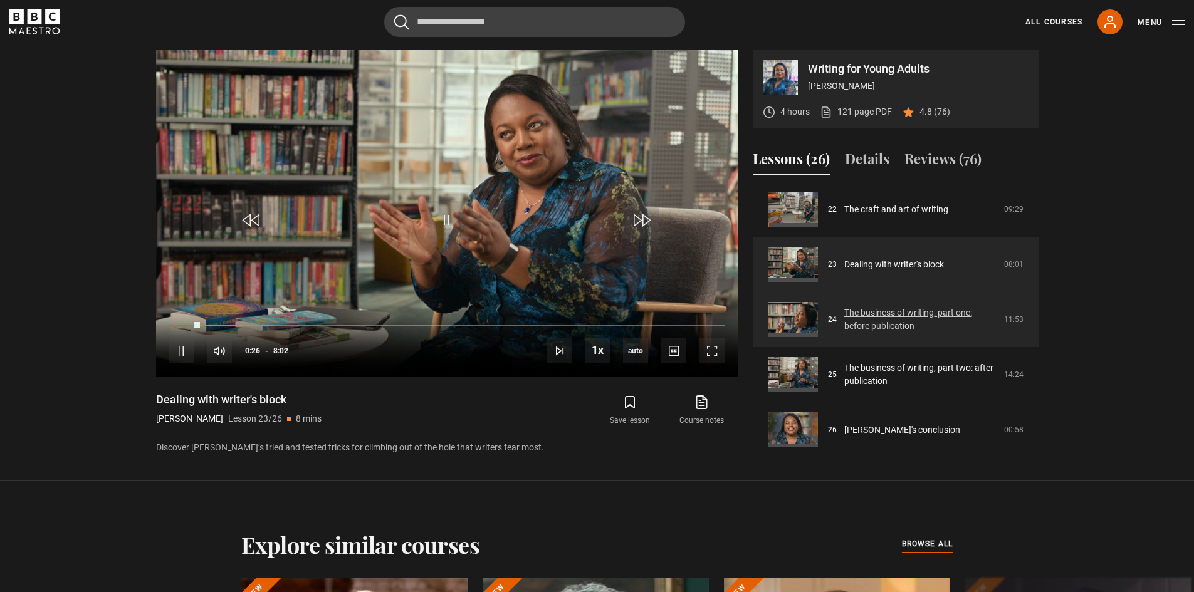
scroll to position [1219, 0]
click at [902, 306] on link "The business of writing, part one: before publication" at bounding box center [920, 318] width 152 height 26
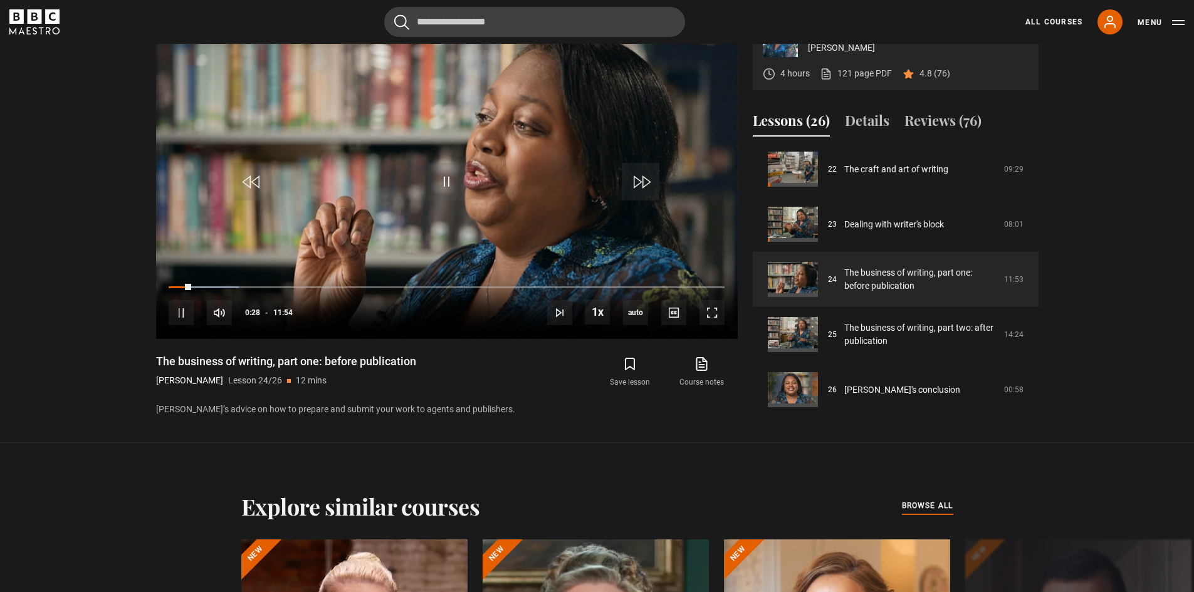
scroll to position [599, 0]
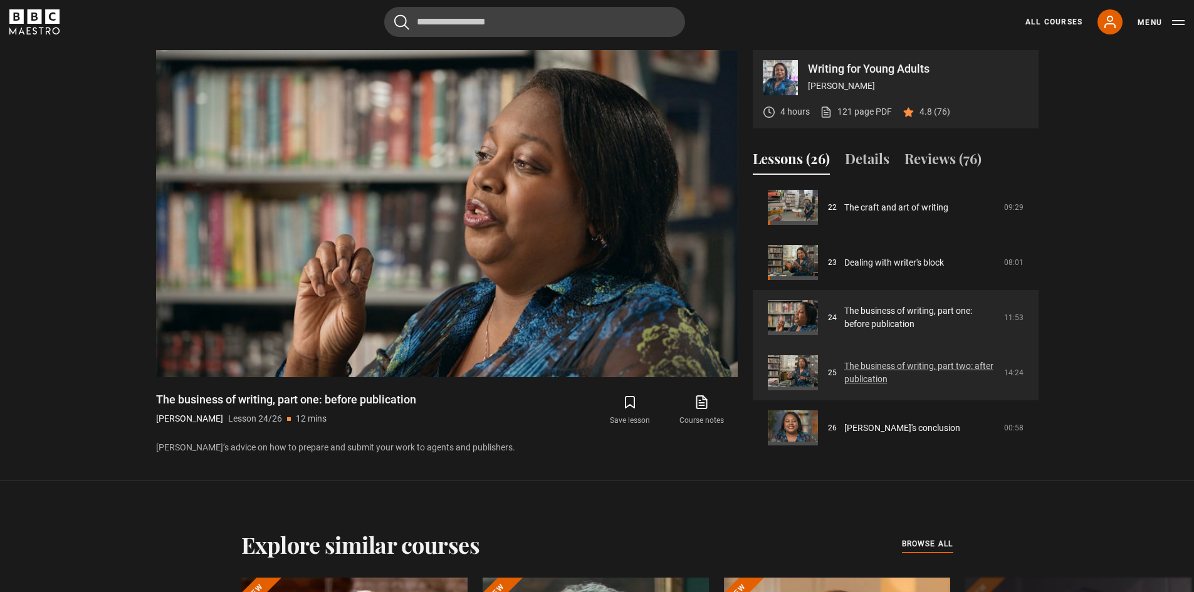
click at [890, 365] on link "The business of writing, part two: after publication" at bounding box center [920, 373] width 152 height 26
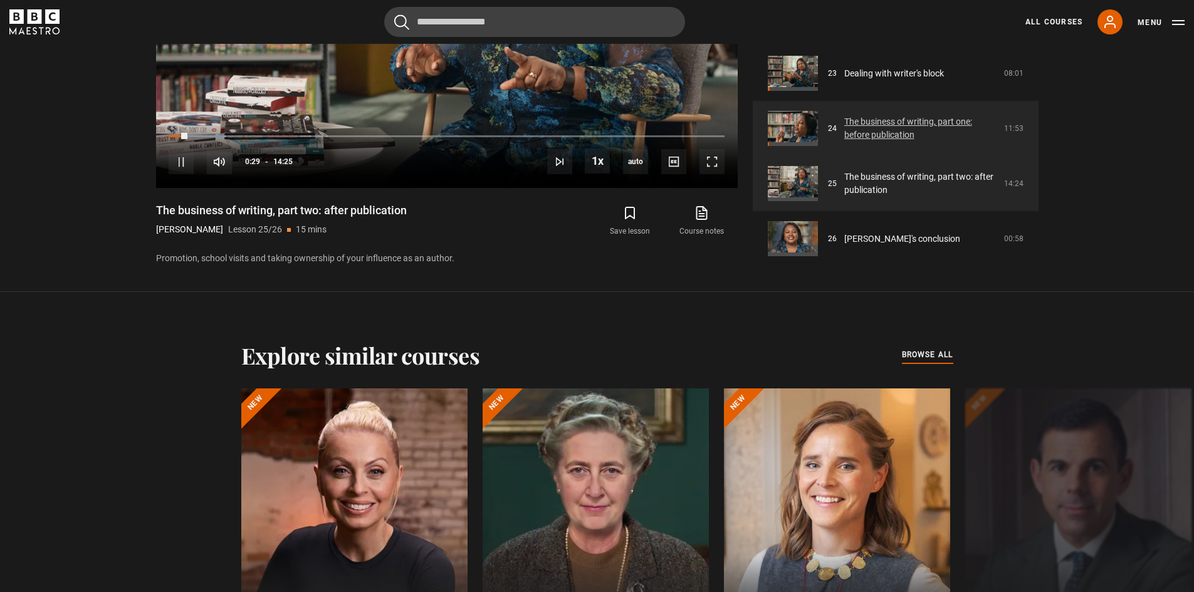
scroll to position [829, 0]
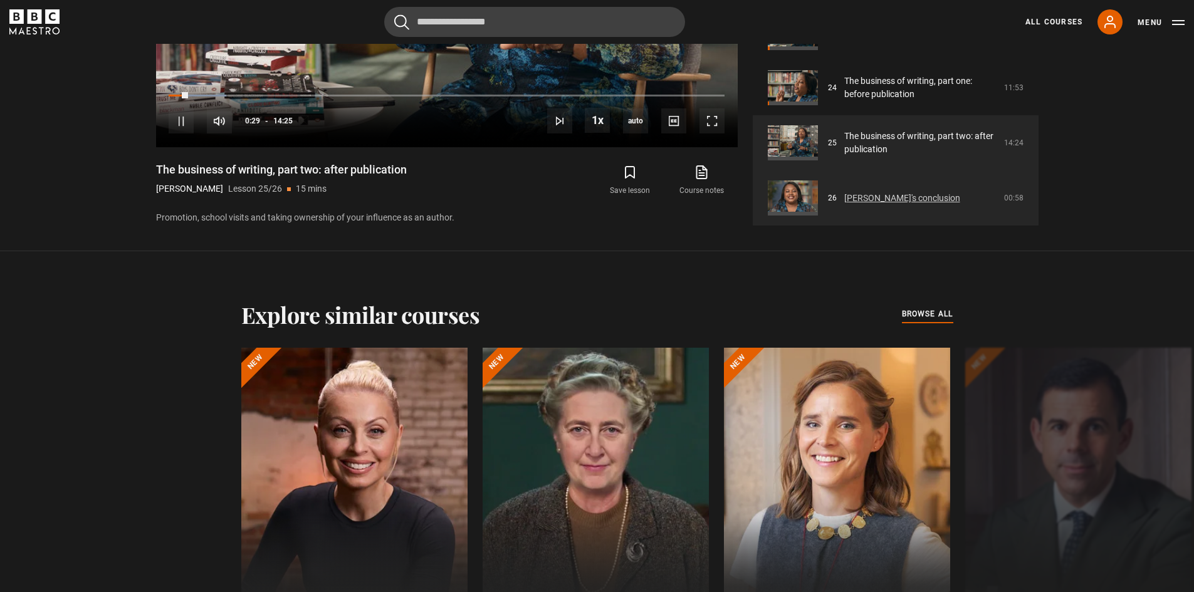
click at [885, 199] on link "[PERSON_NAME]'s conclusion" at bounding box center [902, 198] width 116 height 13
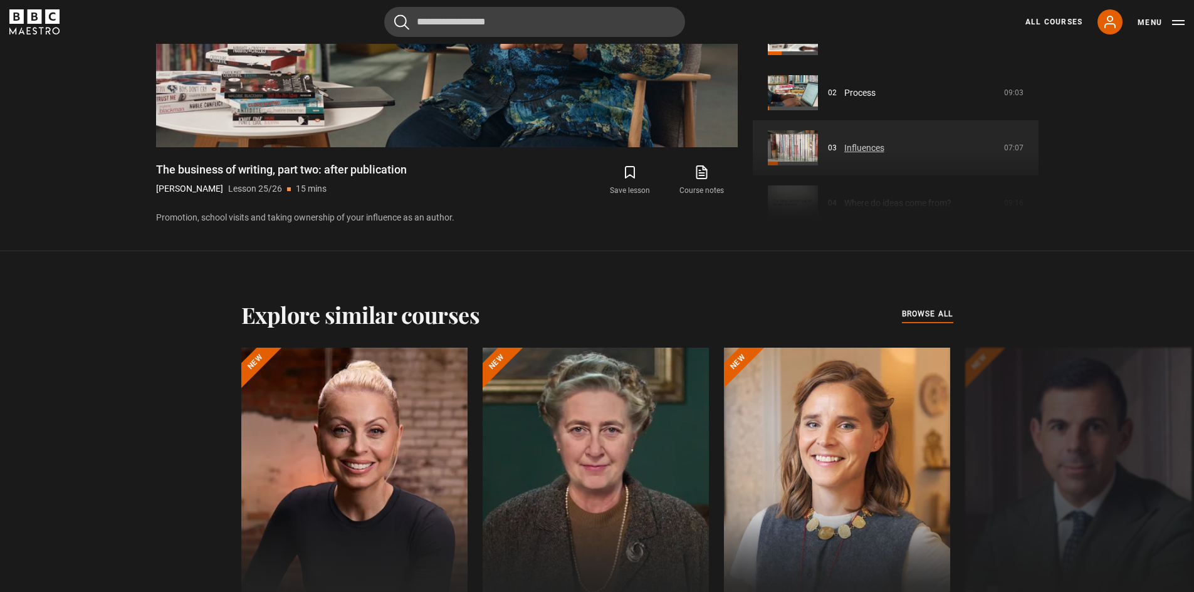
scroll to position [369, 0]
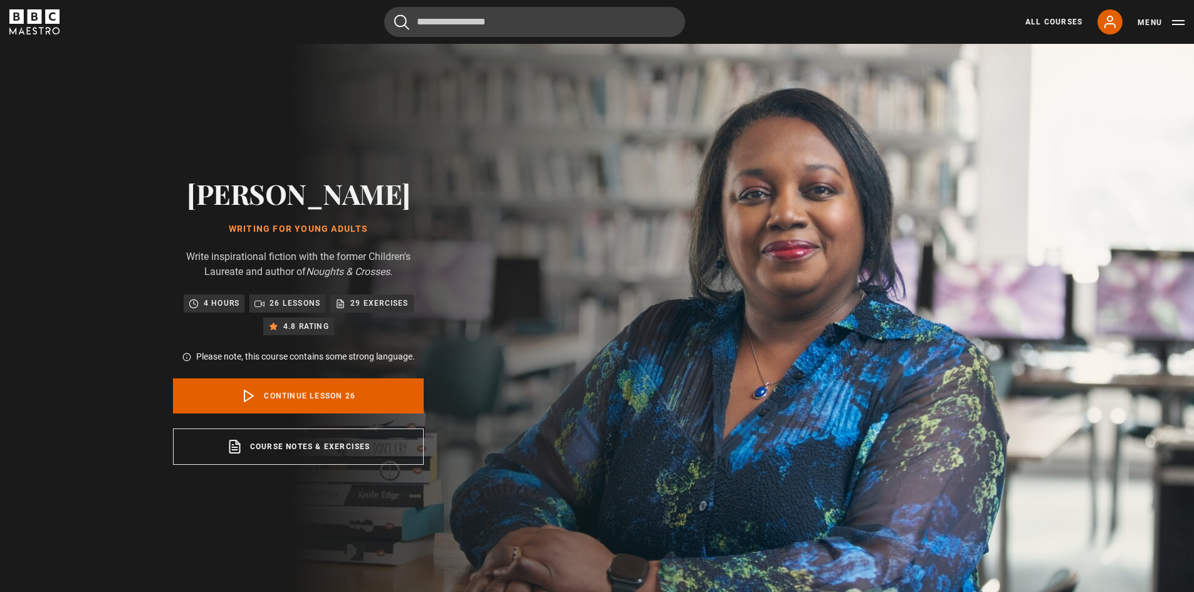
click at [1056, 14] on div "All Courses My Account Search Menu" at bounding box center [1098, 21] width 174 height 25
click at [1049, 19] on link "All Courses" at bounding box center [1054, 21] width 57 height 11
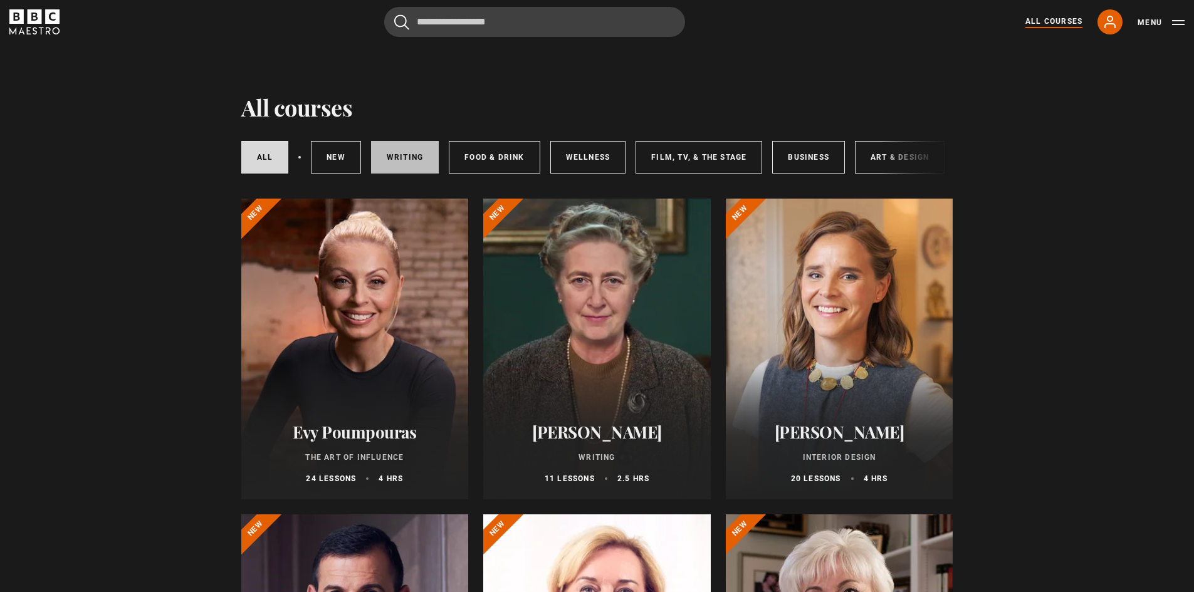
click at [418, 157] on link "Writing" at bounding box center [405, 157] width 68 height 33
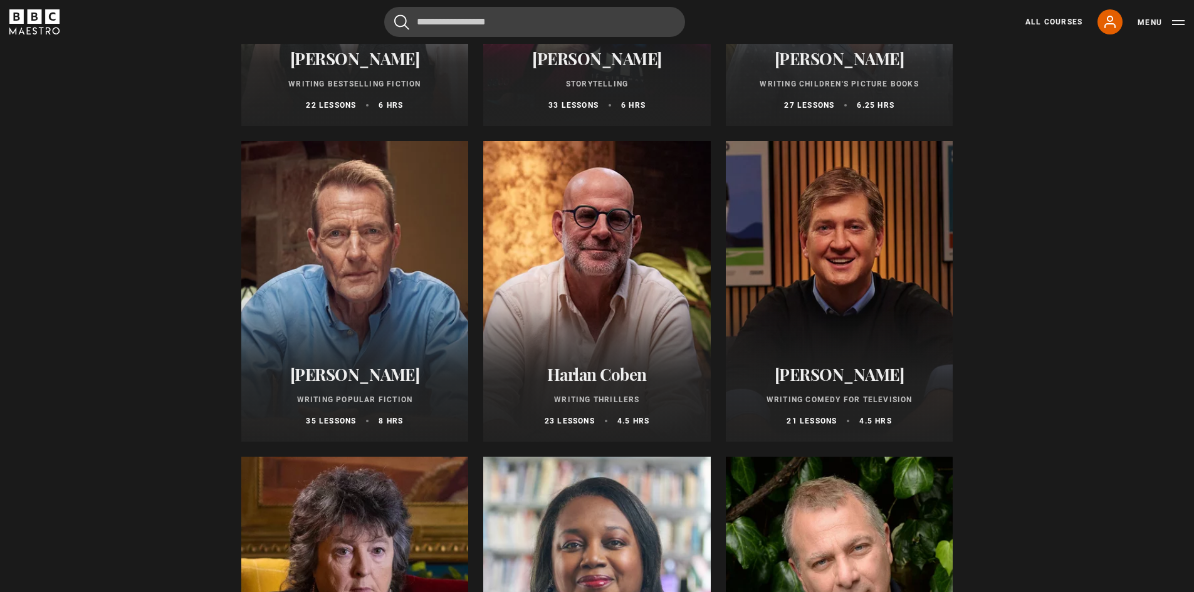
scroll to position [460, 0]
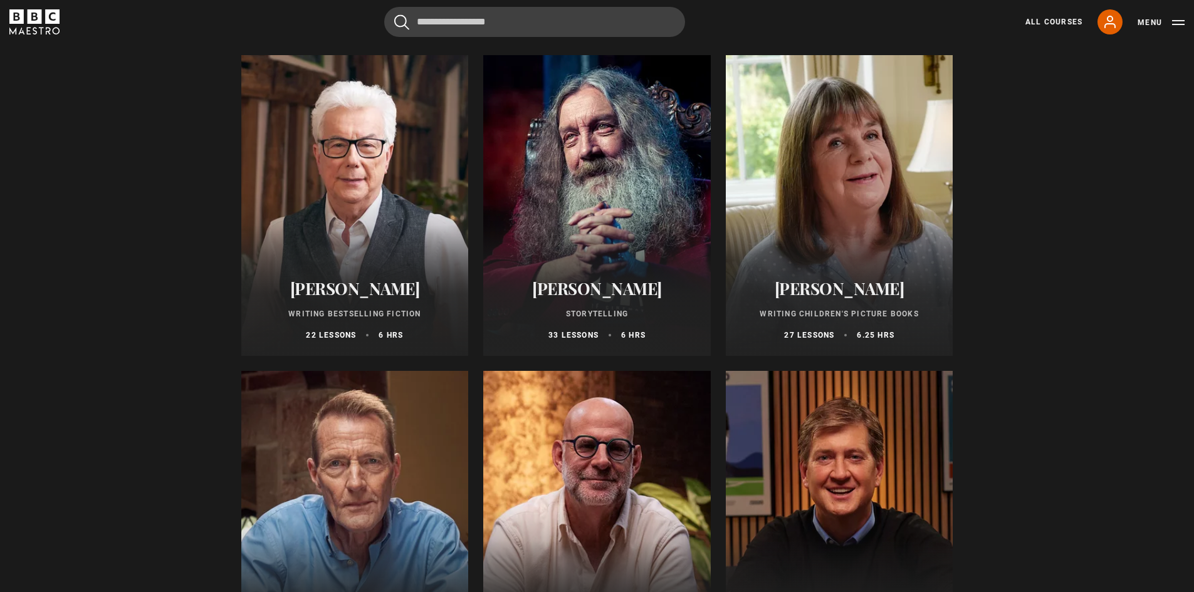
click at [870, 234] on div at bounding box center [840, 205] width 228 height 301
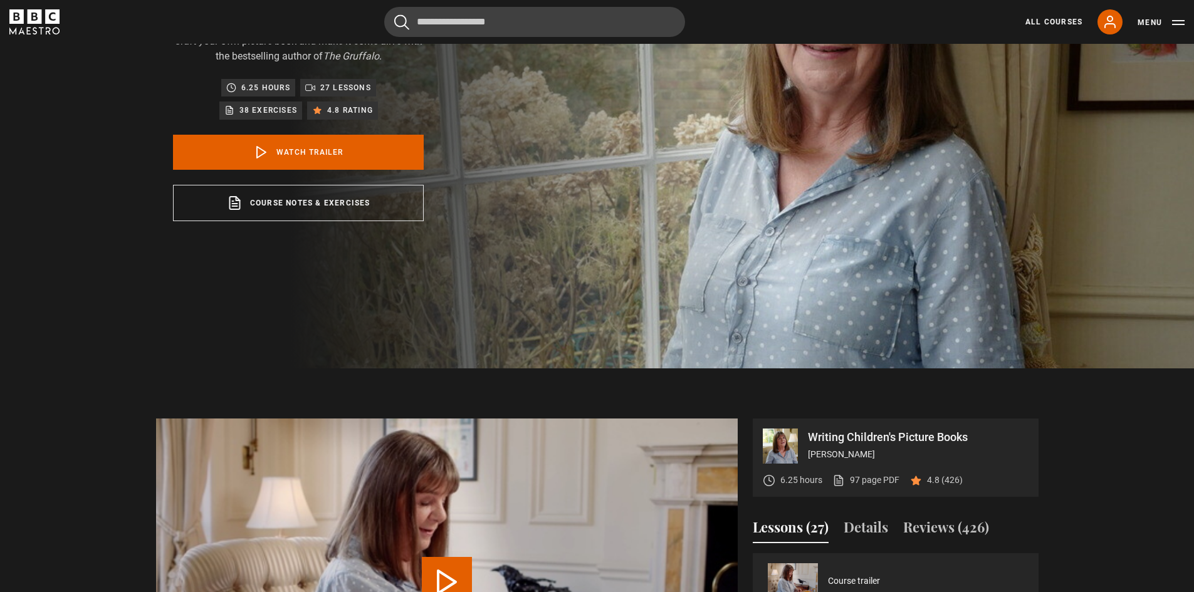
scroll to position [690, 0]
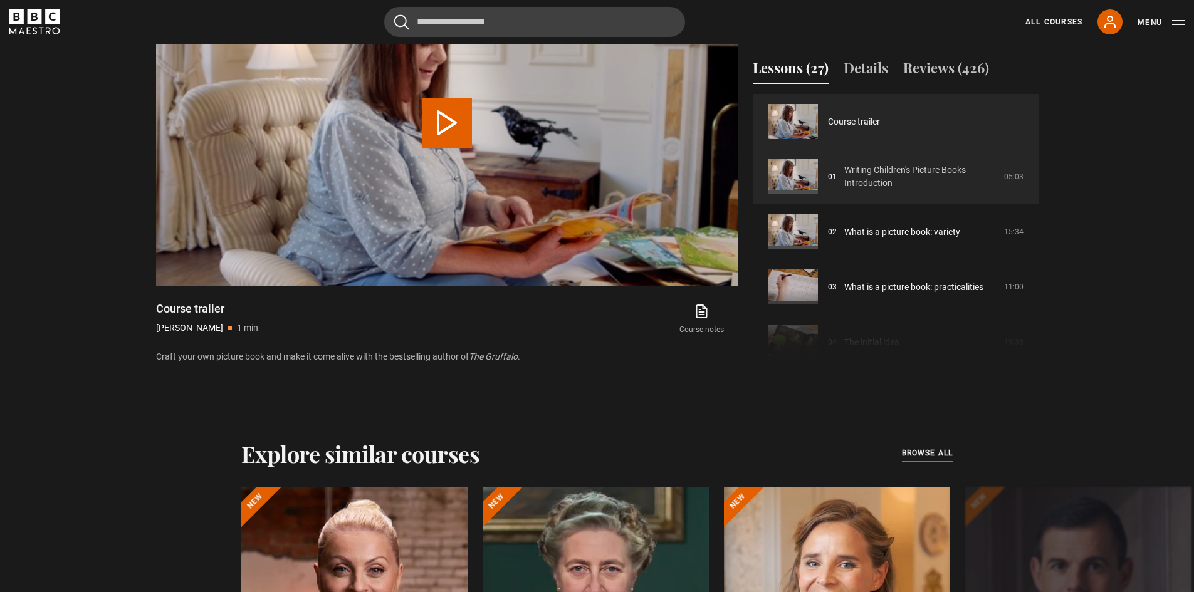
click at [907, 178] on link "Writing Children's Picture Books Introduction" at bounding box center [920, 177] width 152 height 26
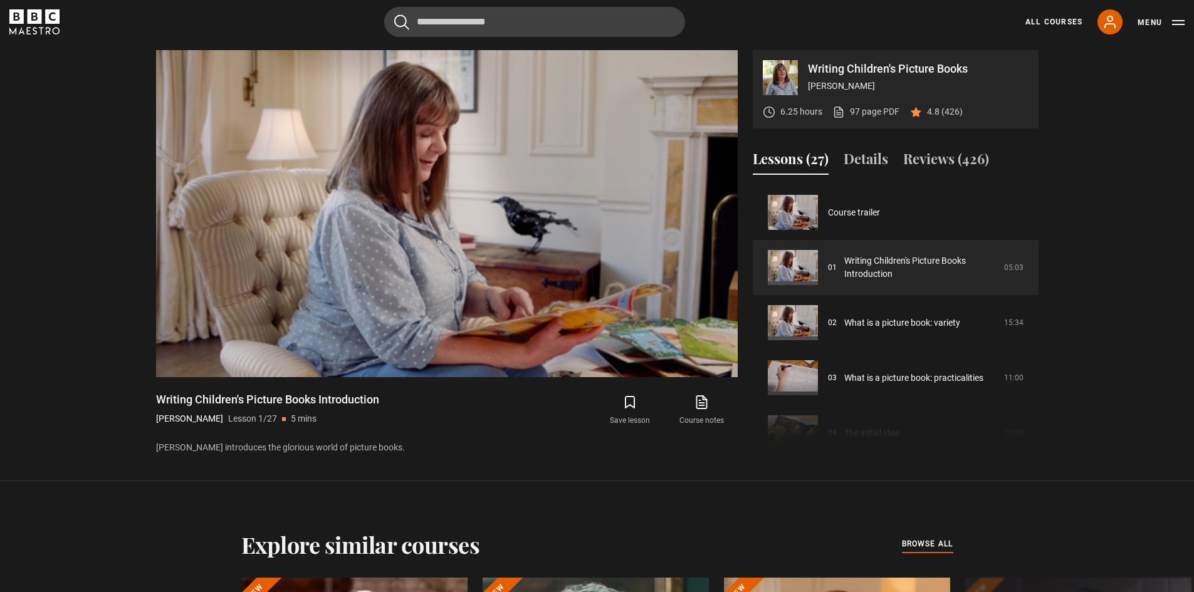
click at [1093, 400] on section "Writing Children's Picture Books Julia Donaldson 6.25 hours 97 page PDF (opens …" at bounding box center [597, 240] width 1194 height 481
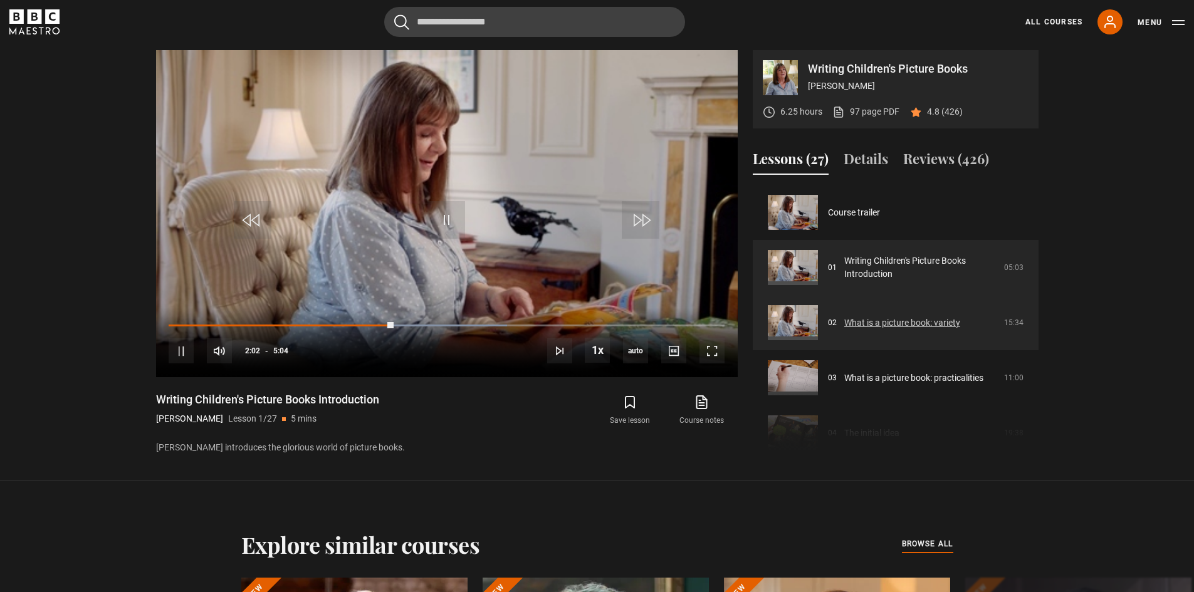
click at [905, 320] on link "What is a picture book: variety" at bounding box center [902, 323] width 116 height 13
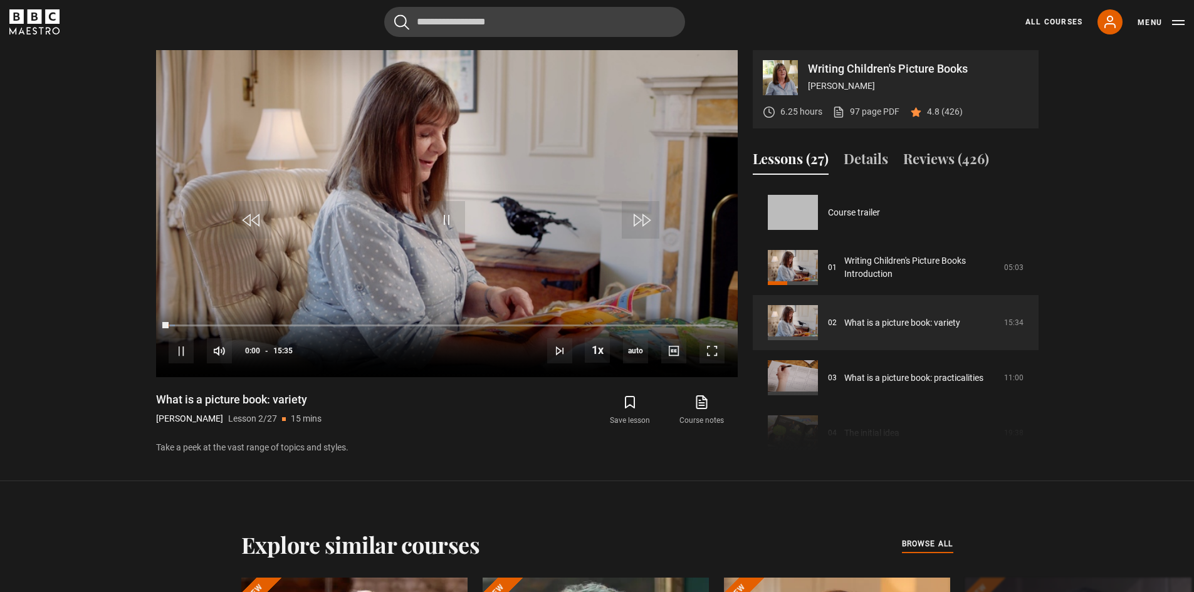
scroll to position [55, 0]
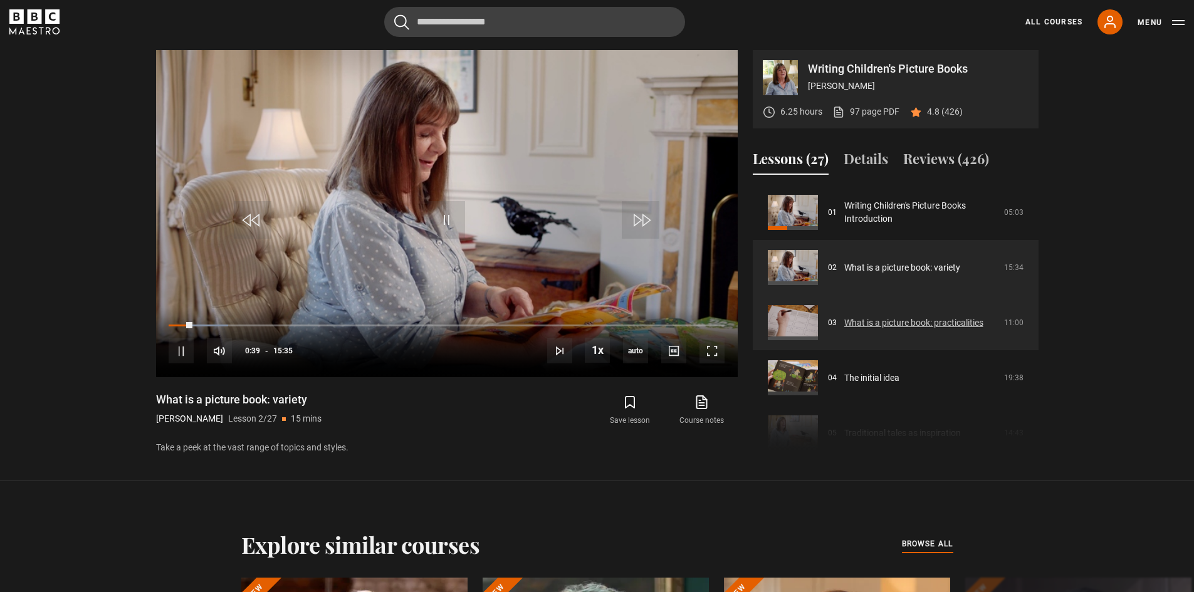
click at [883, 323] on link "What is a picture book: practicalities" at bounding box center [913, 323] width 139 height 13
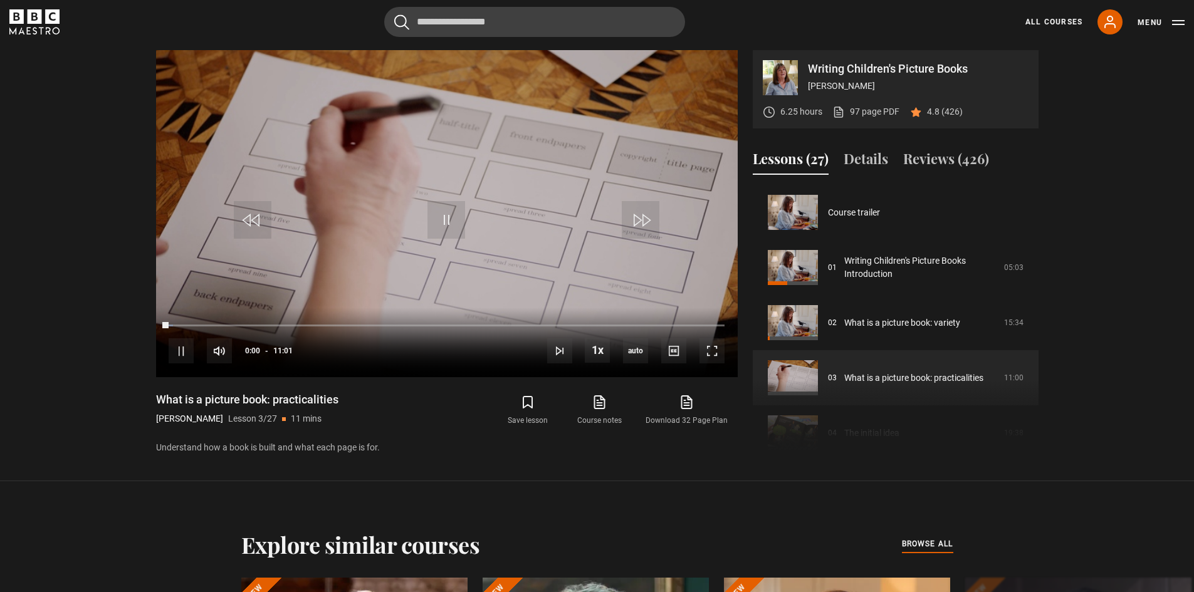
scroll to position [110, 0]
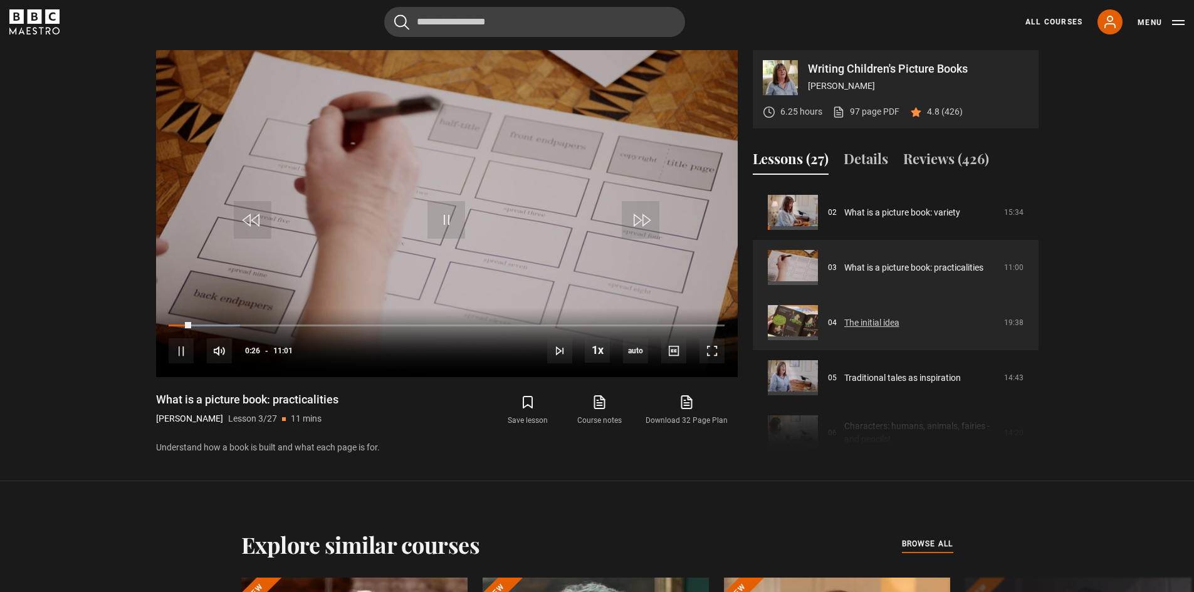
click at [879, 322] on link "The initial idea" at bounding box center [871, 323] width 55 height 13
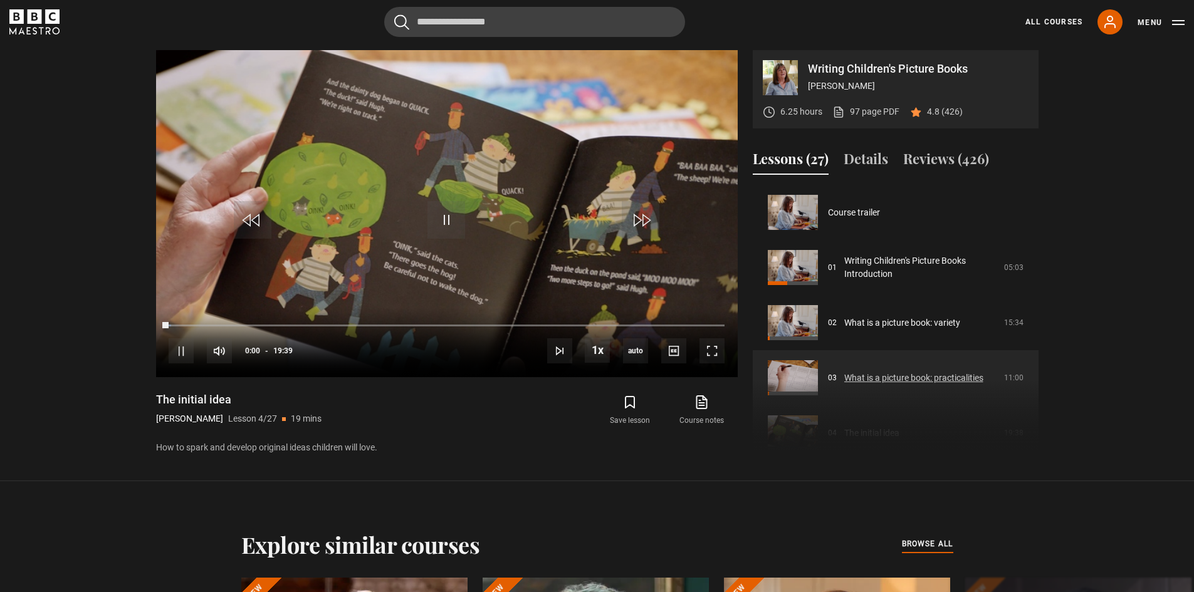
scroll to position [166, 0]
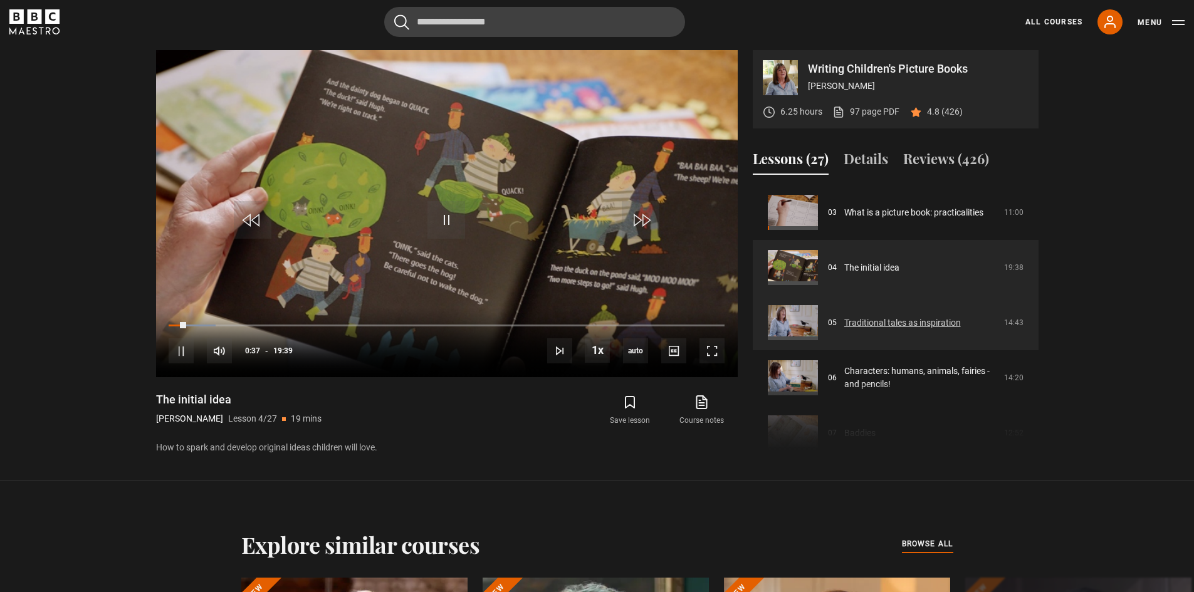
click at [871, 322] on link "Traditional tales as inspiration" at bounding box center [902, 323] width 117 height 13
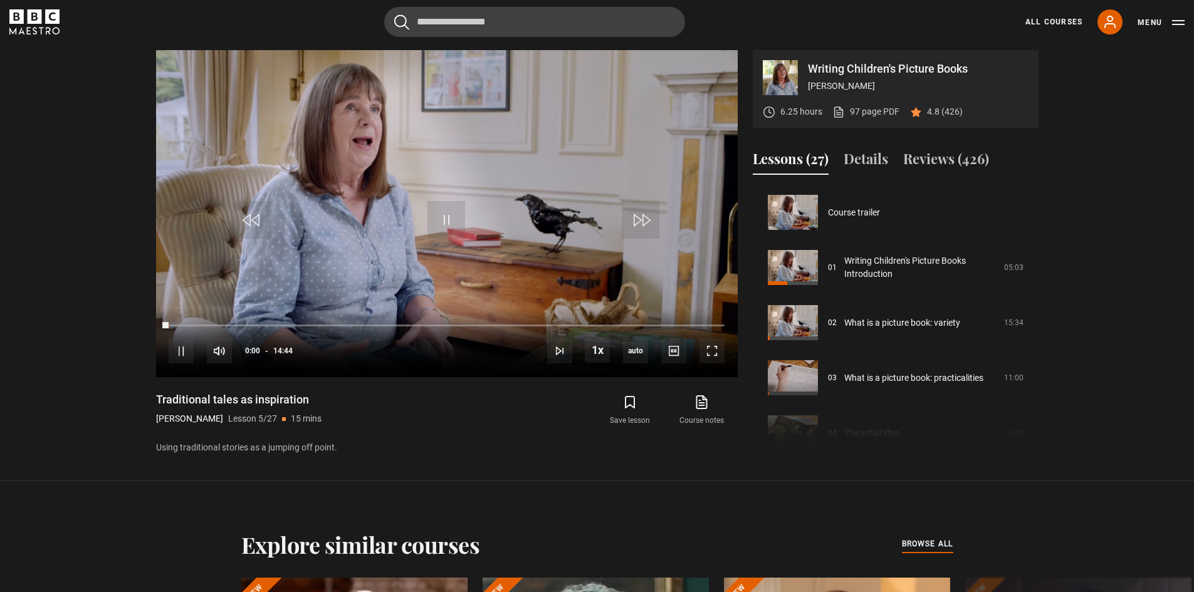
scroll to position [221, 0]
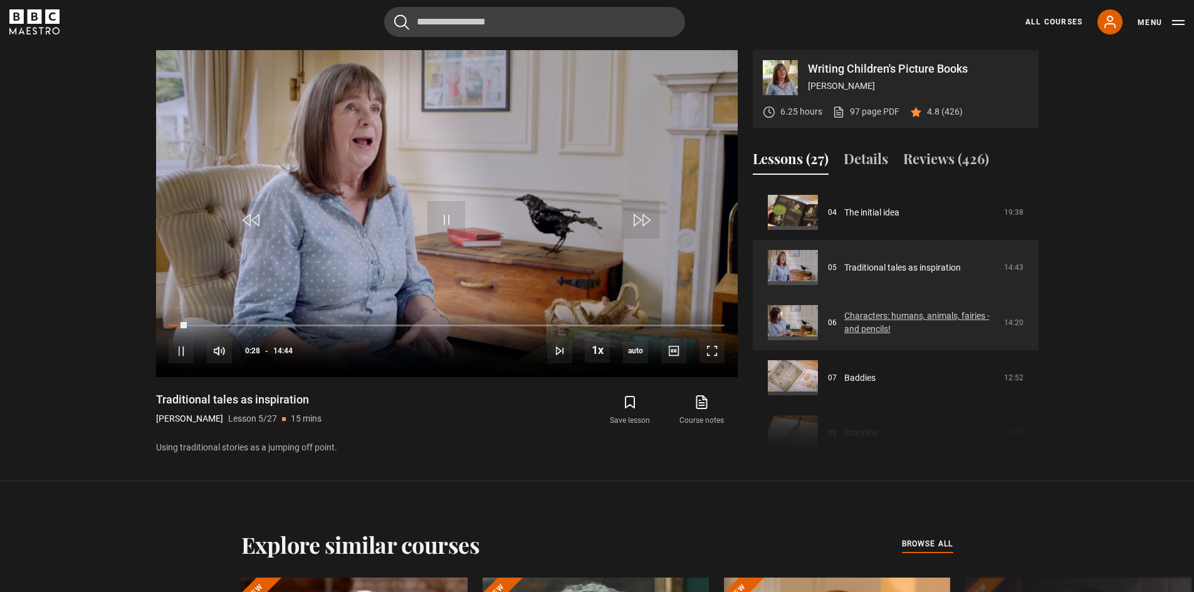
click at [895, 320] on link "Characters: humans, animals, fairies - and pencils!" at bounding box center [920, 323] width 152 height 26
click at [880, 325] on link "Characters: humans, animals, fairies - and pencils!" at bounding box center [920, 323] width 152 height 26
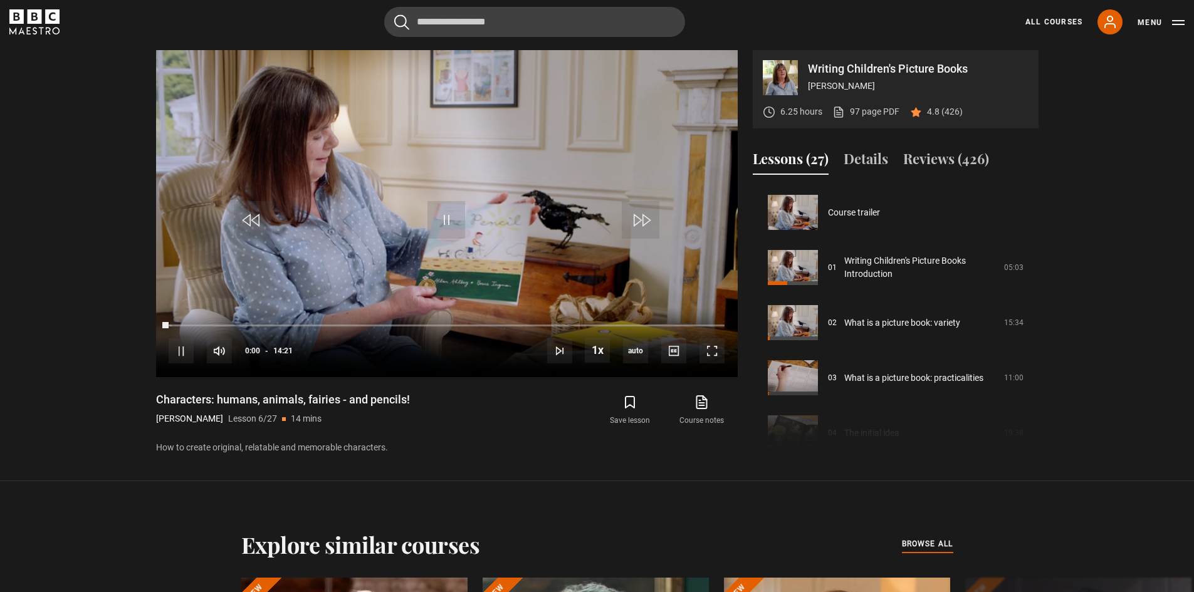
scroll to position [276, 0]
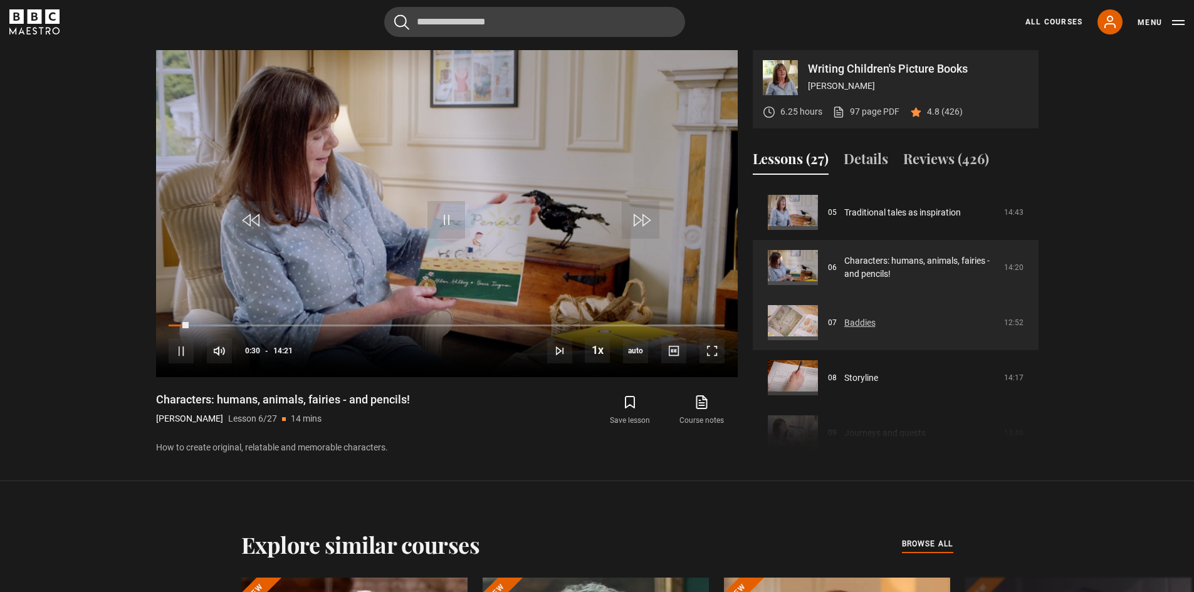
click at [865, 321] on link "Baddies" at bounding box center [859, 323] width 31 height 13
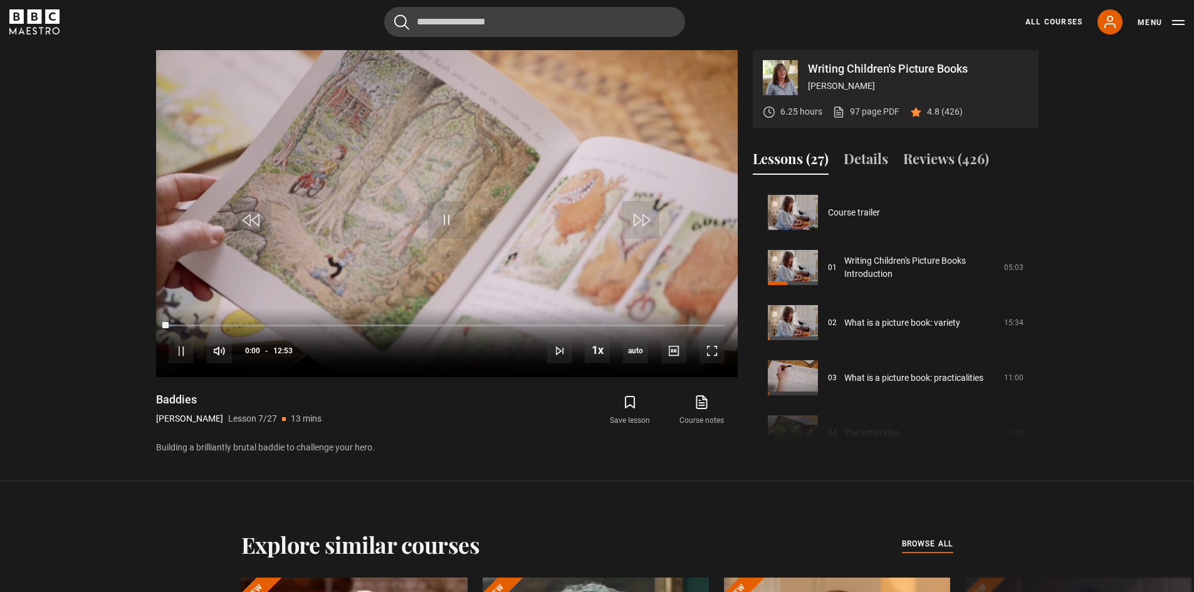
scroll to position [331, 0]
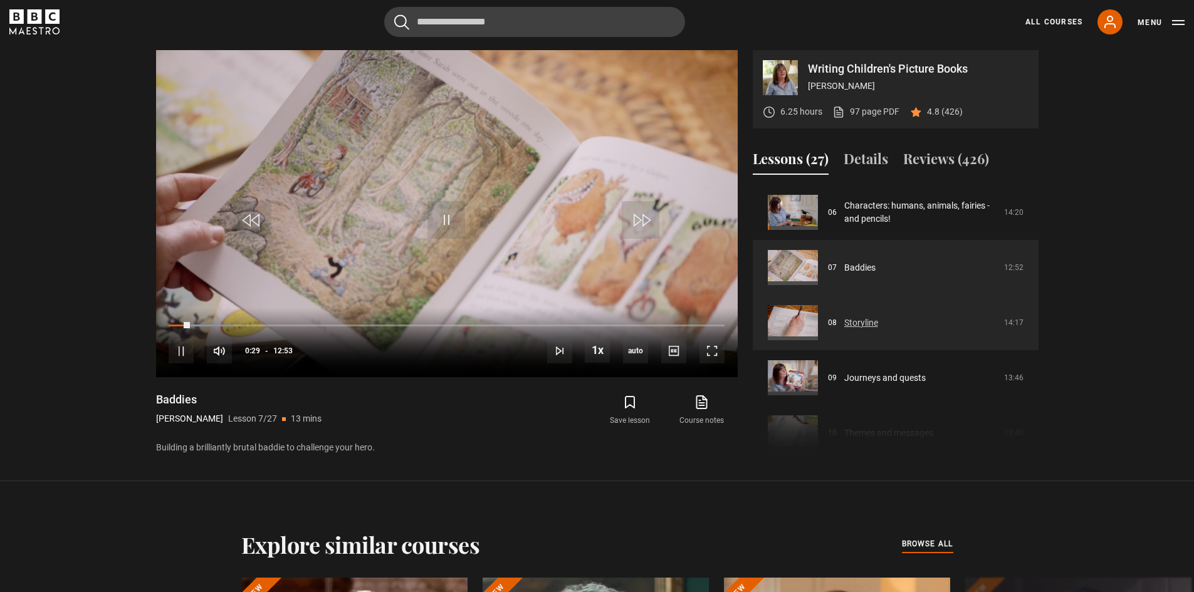
click at [862, 326] on link "Storyline" at bounding box center [861, 323] width 34 height 13
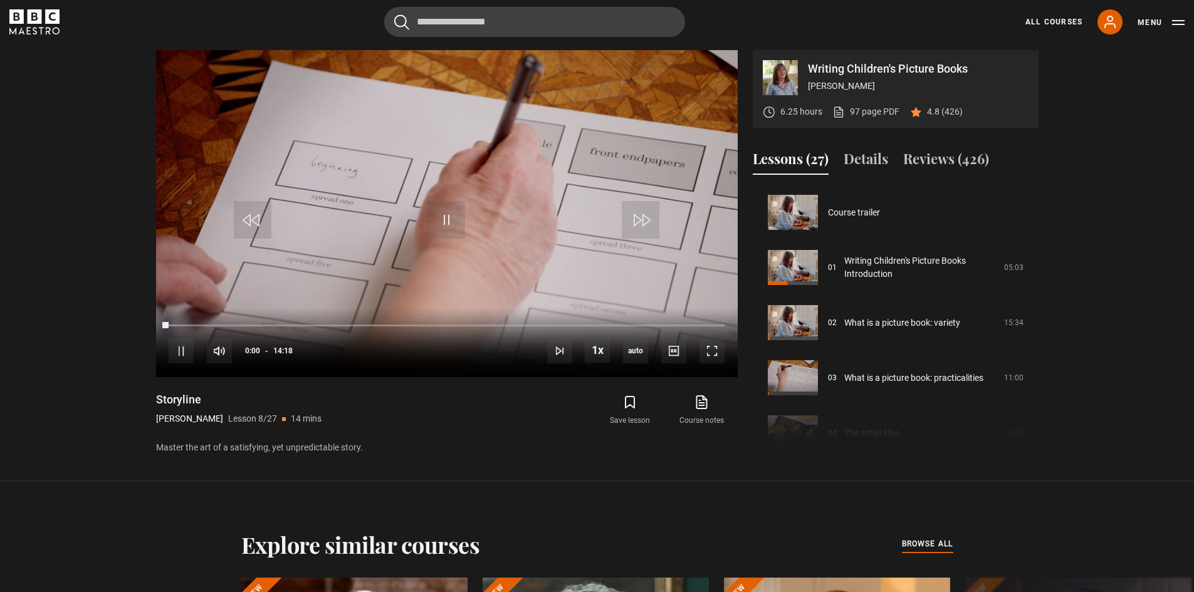
scroll to position [386, 0]
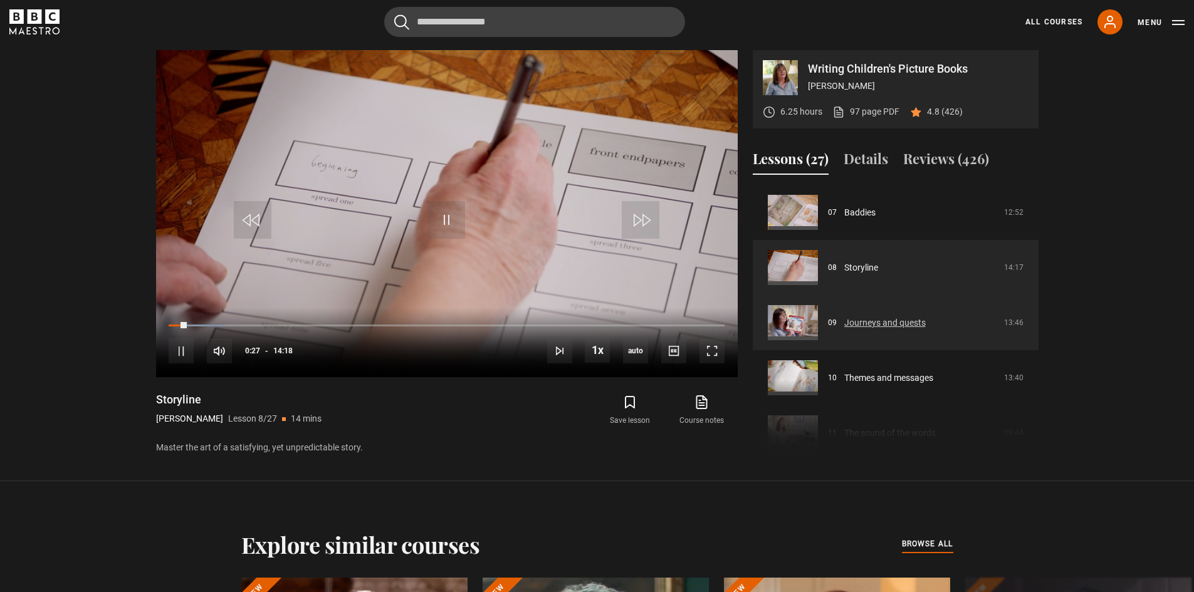
click at [886, 323] on link "Journeys and quests" at bounding box center [885, 323] width 82 height 13
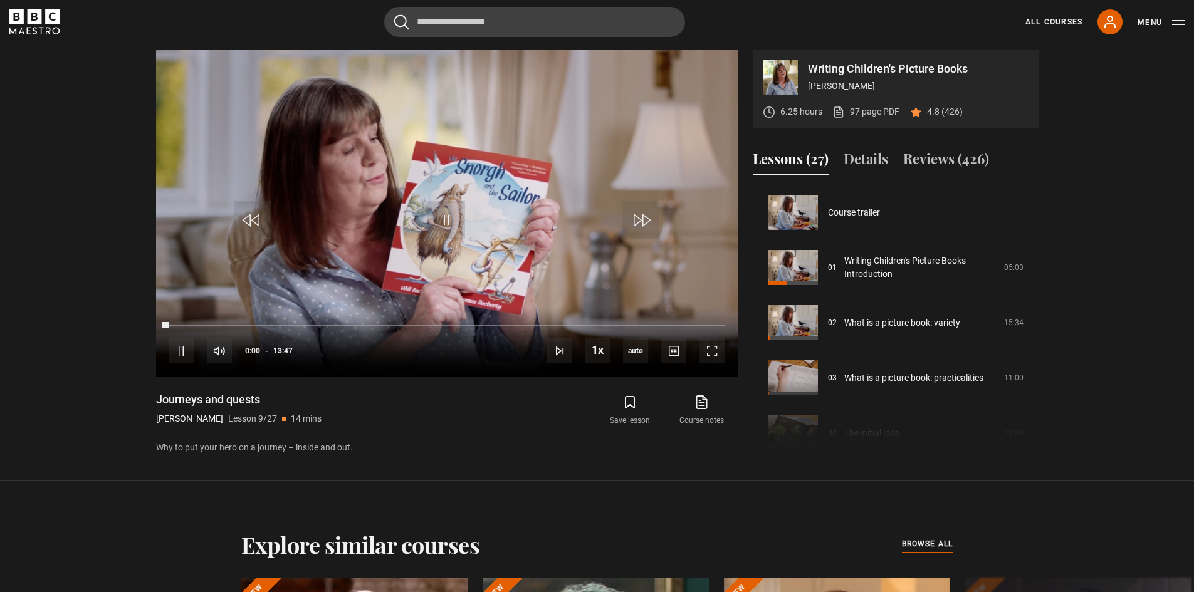
scroll to position [441, 0]
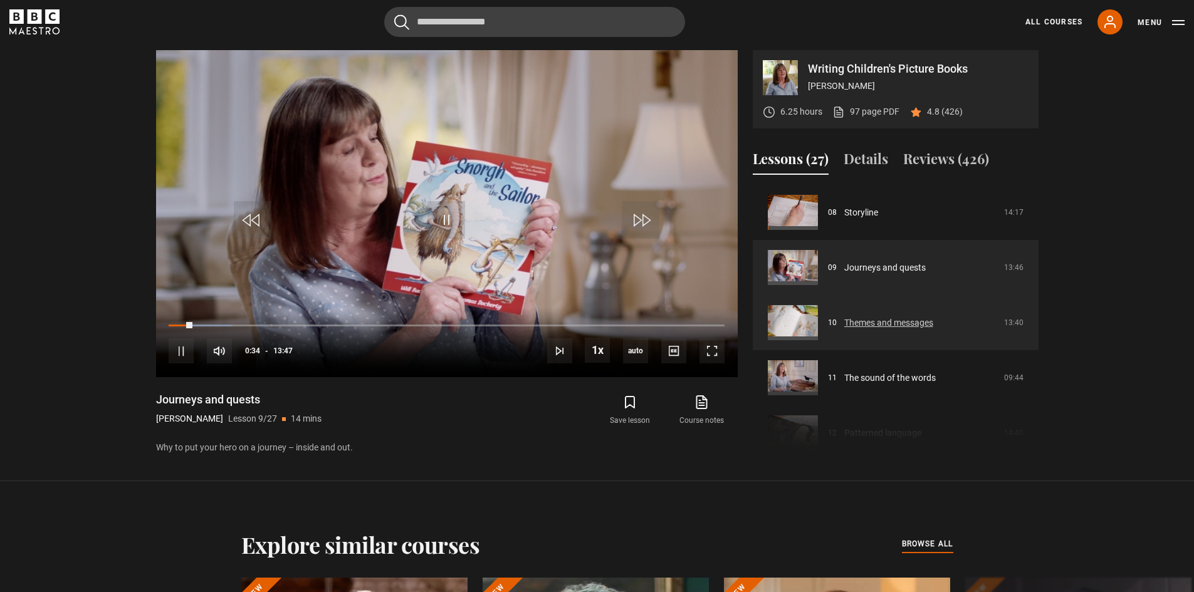
click at [878, 317] on link "Themes and messages" at bounding box center [888, 323] width 89 height 13
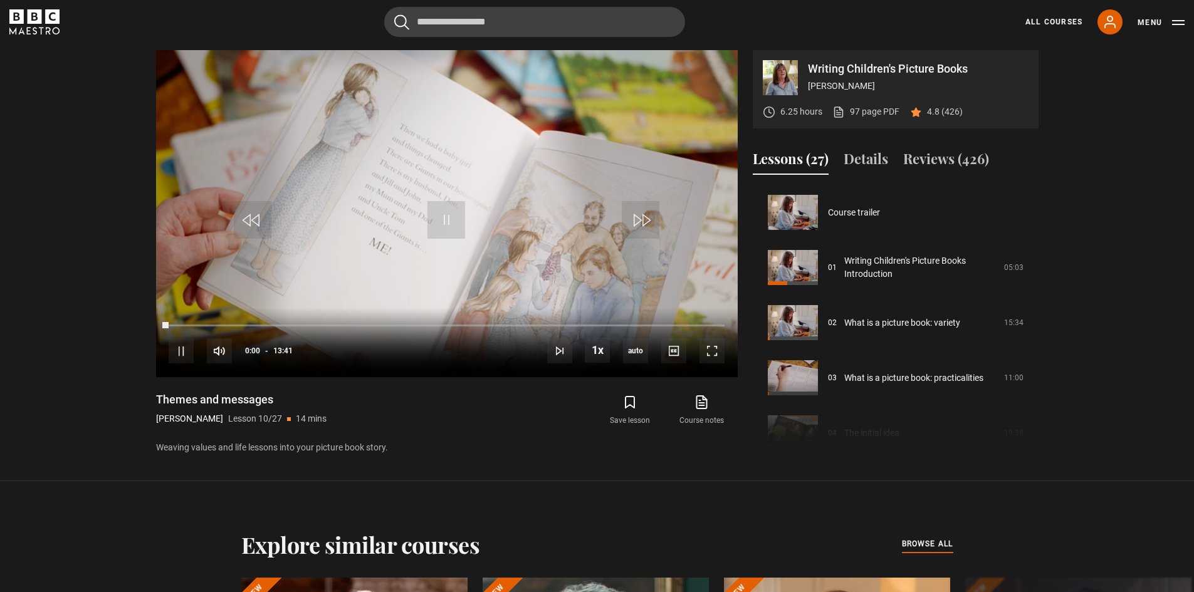
scroll to position [497, 0]
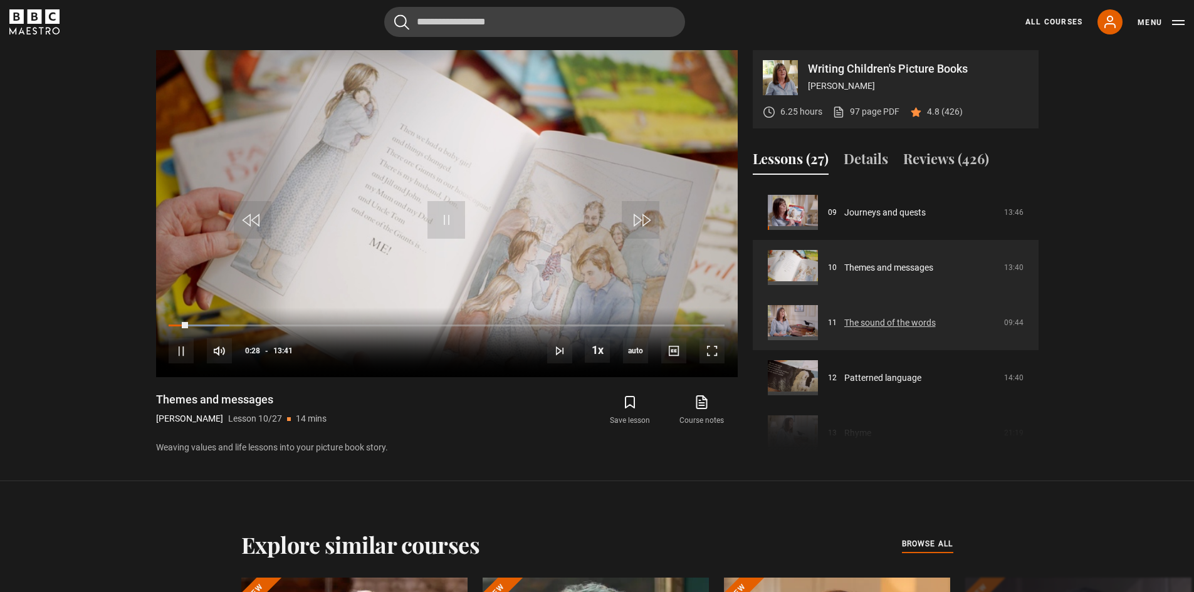
click at [887, 319] on link "The sound of the words" at bounding box center [890, 323] width 92 height 13
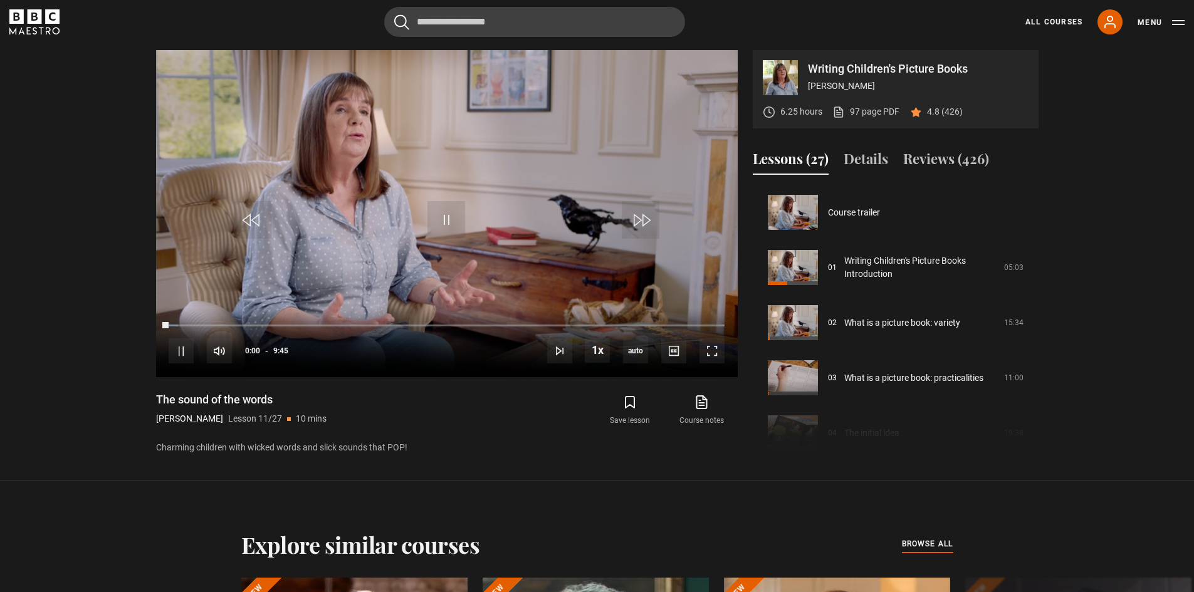
scroll to position [552, 0]
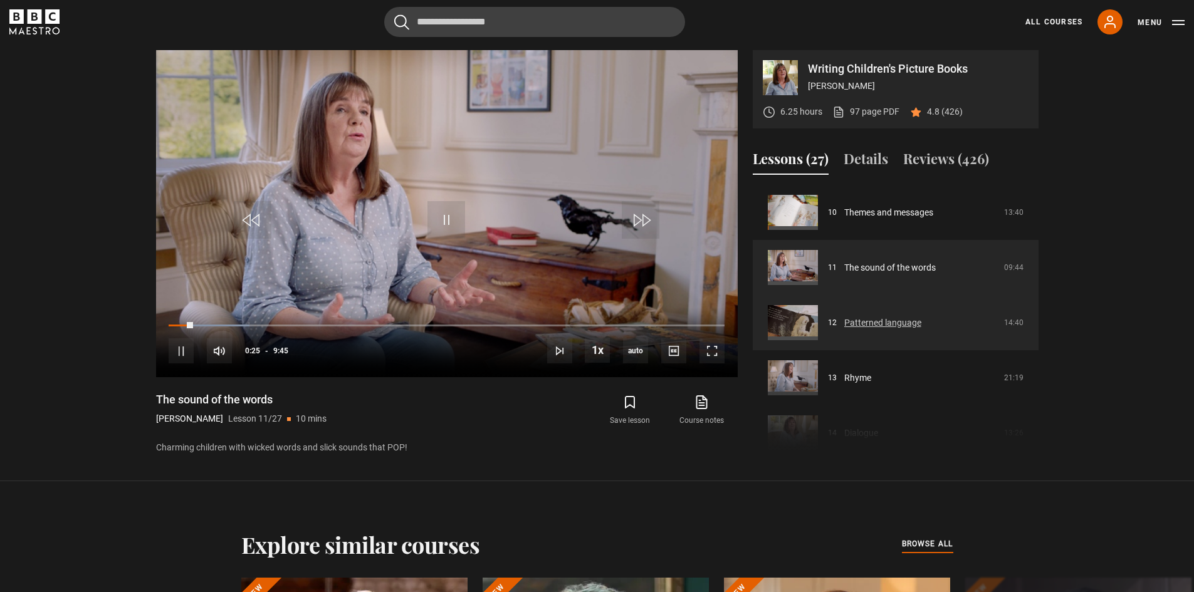
click at [890, 317] on link "Patterned language" at bounding box center [882, 323] width 77 height 13
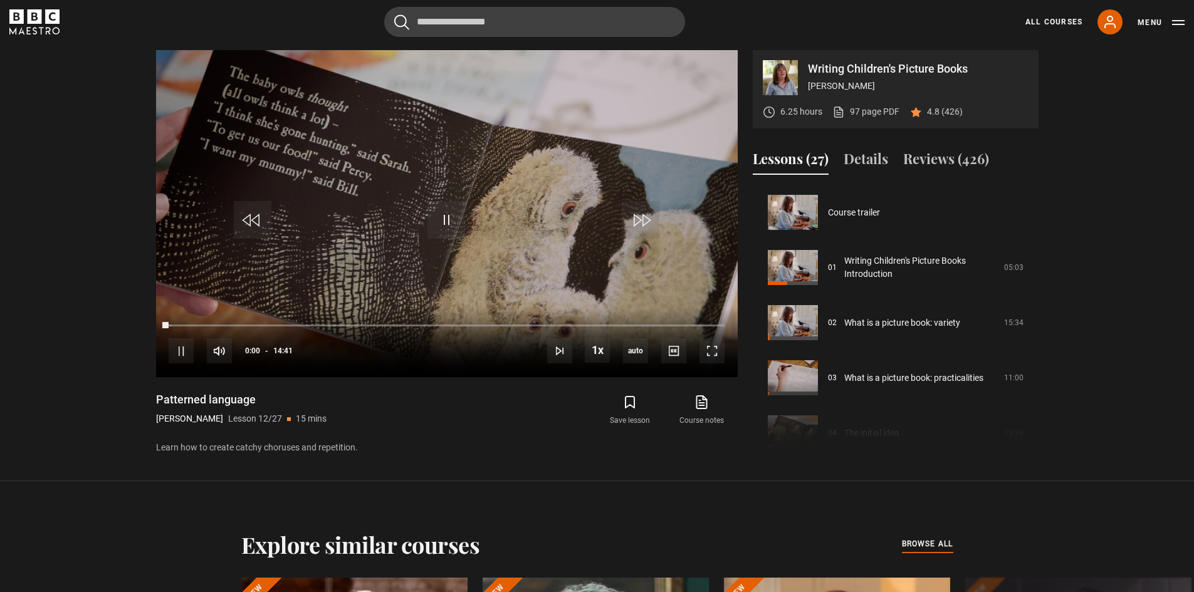
scroll to position [607, 0]
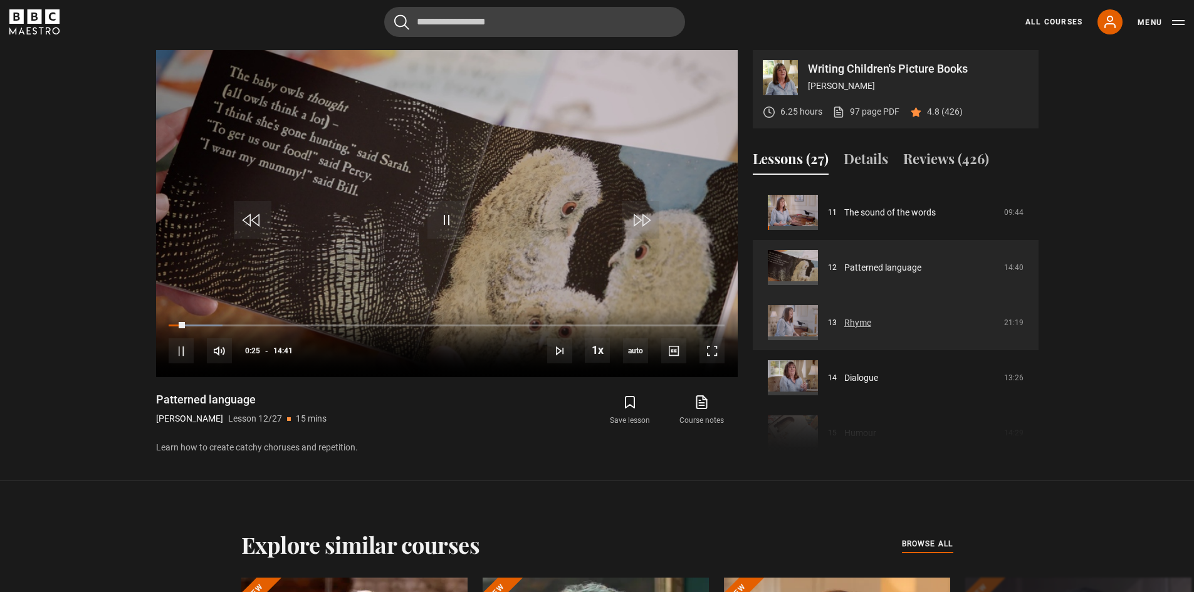
click at [860, 327] on link "Rhyme" at bounding box center [857, 323] width 27 height 13
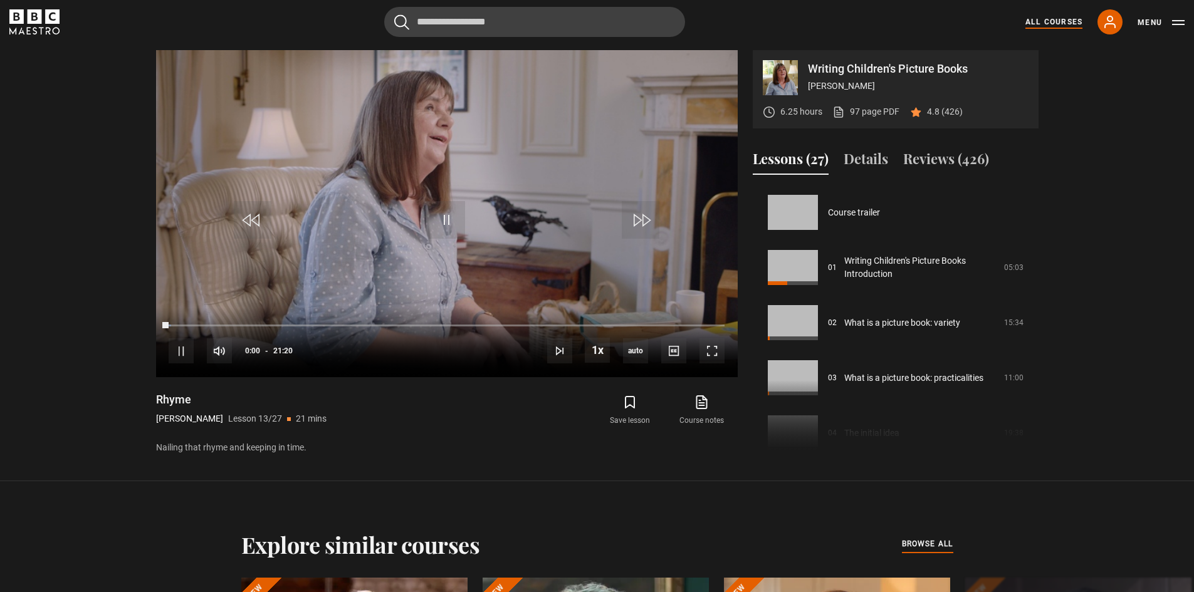
scroll to position [662, 0]
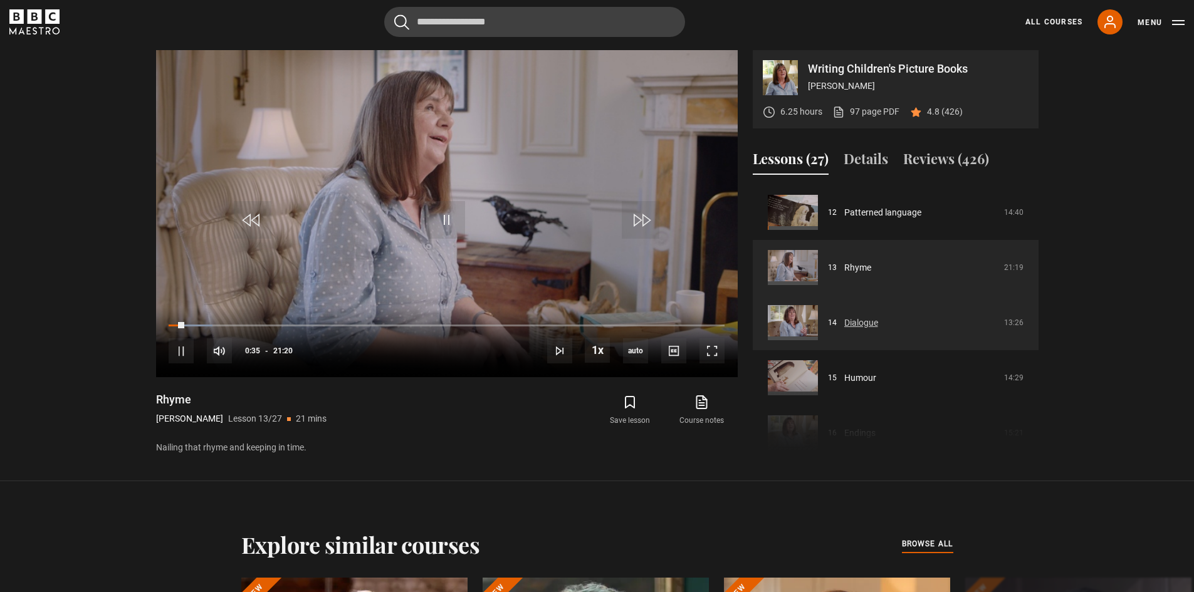
click at [868, 319] on link "Dialogue" at bounding box center [861, 323] width 34 height 13
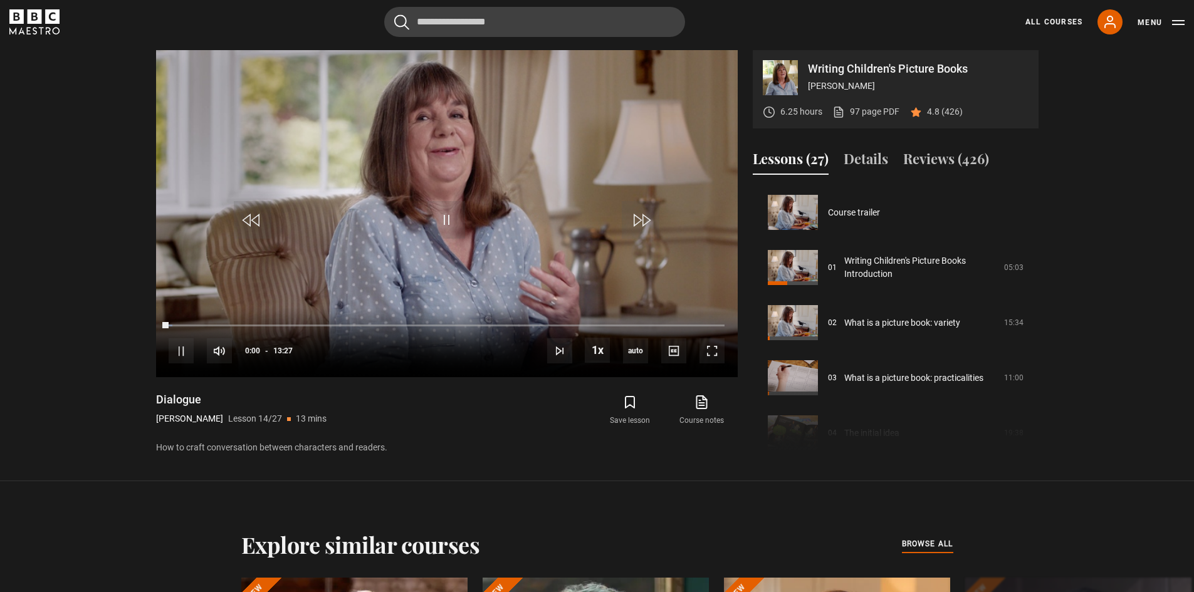
scroll to position [717, 0]
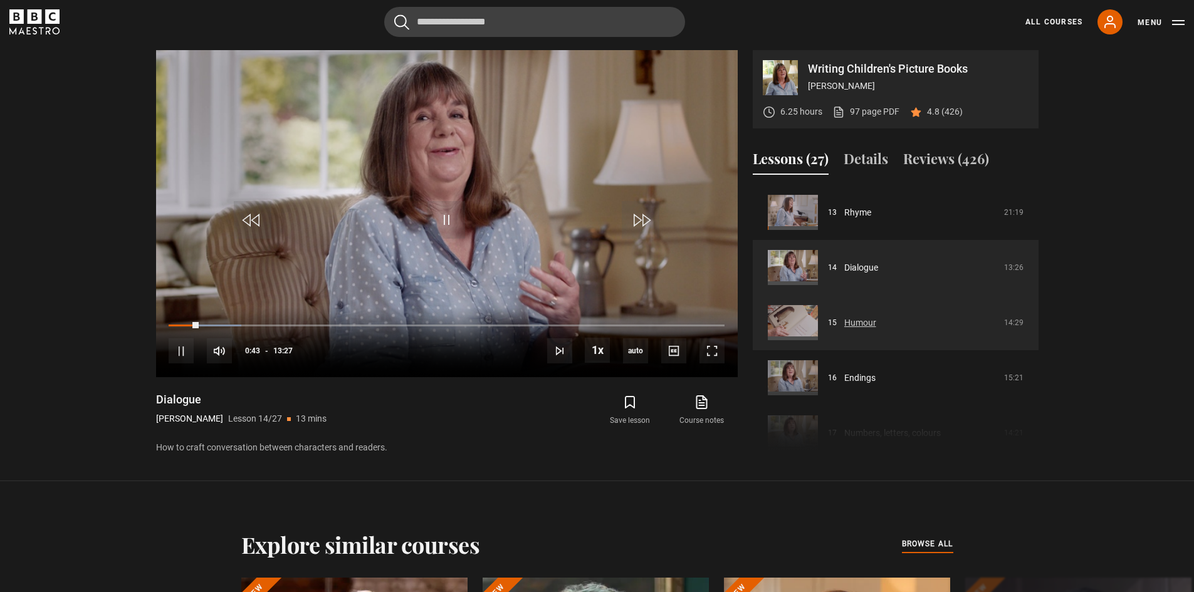
click at [876, 322] on link "Humour" at bounding box center [860, 323] width 32 height 13
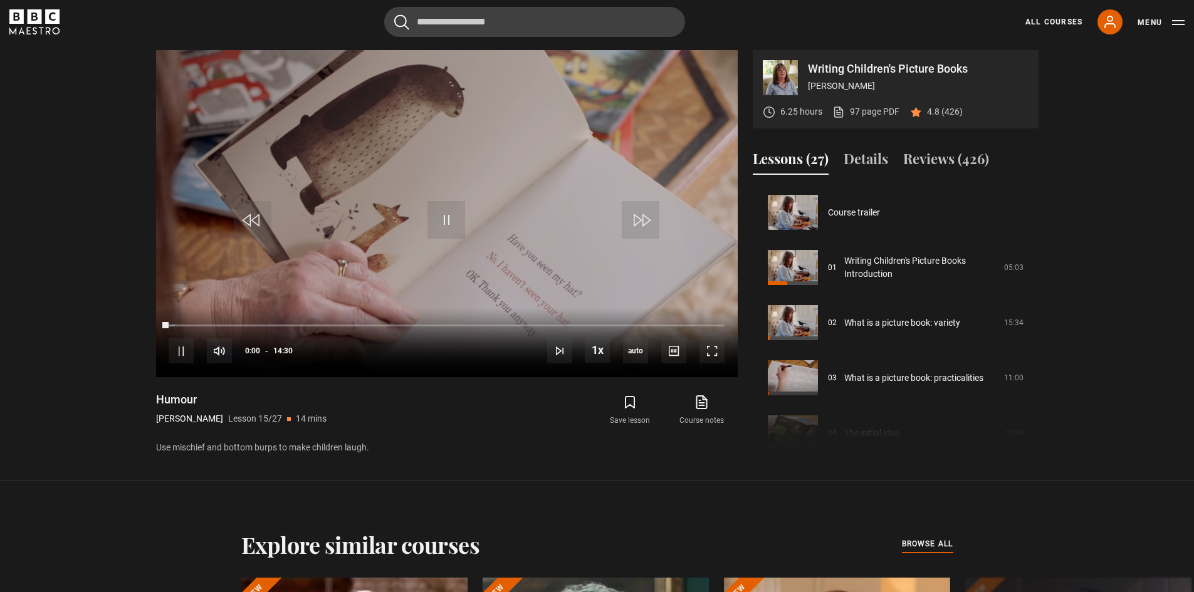
scroll to position [772, 0]
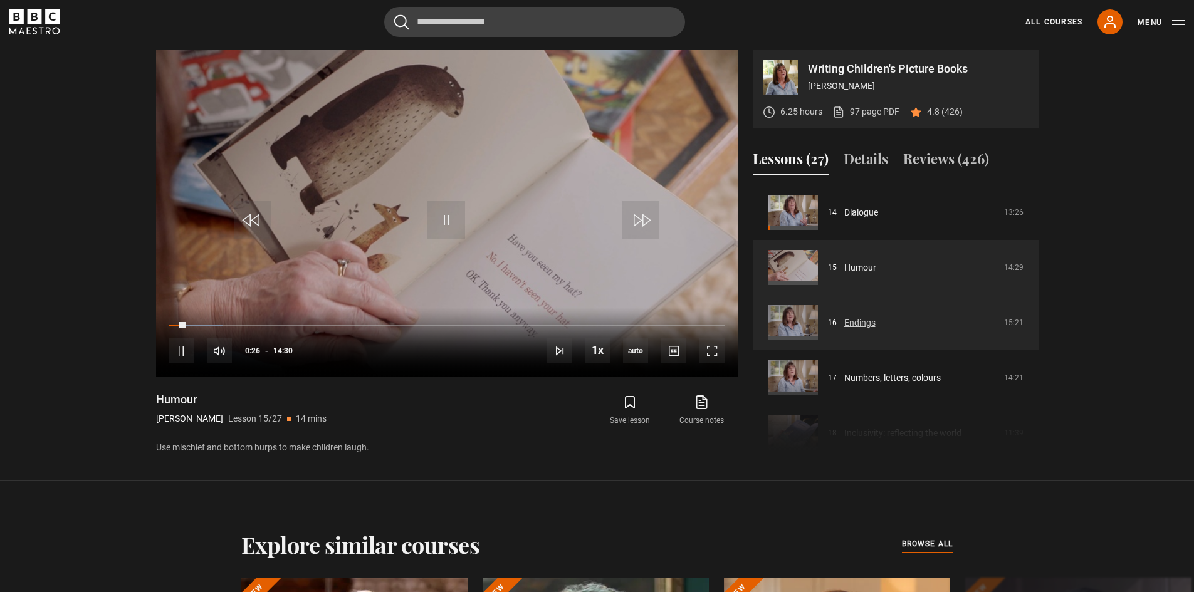
click at [862, 317] on link "Endings" at bounding box center [859, 323] width 31 height 13
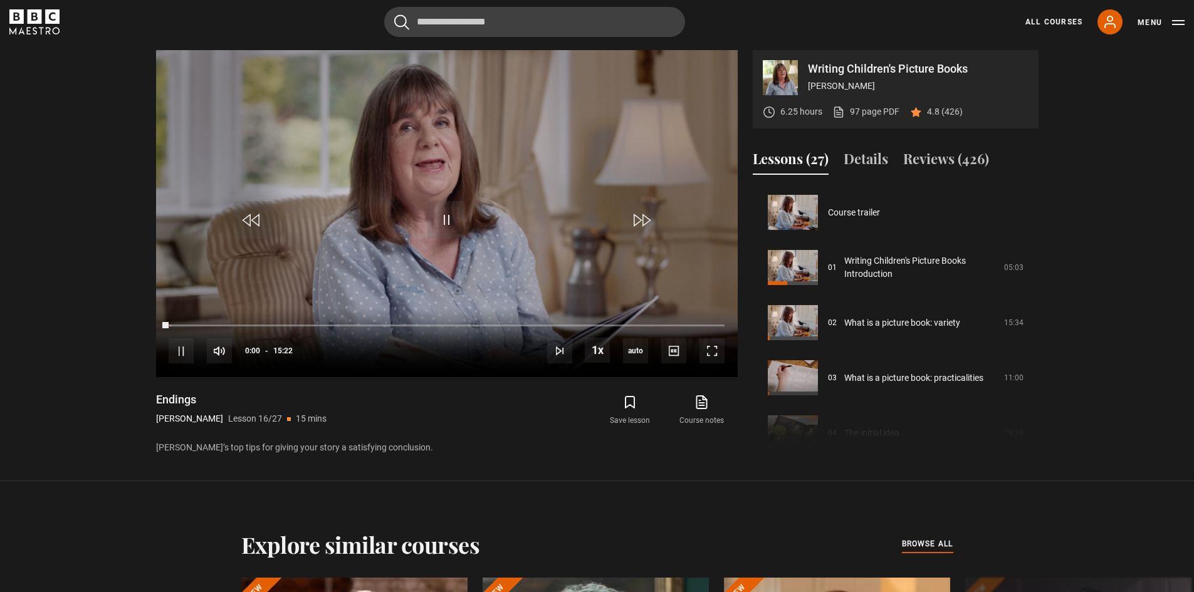
scroll to position [828, 0]
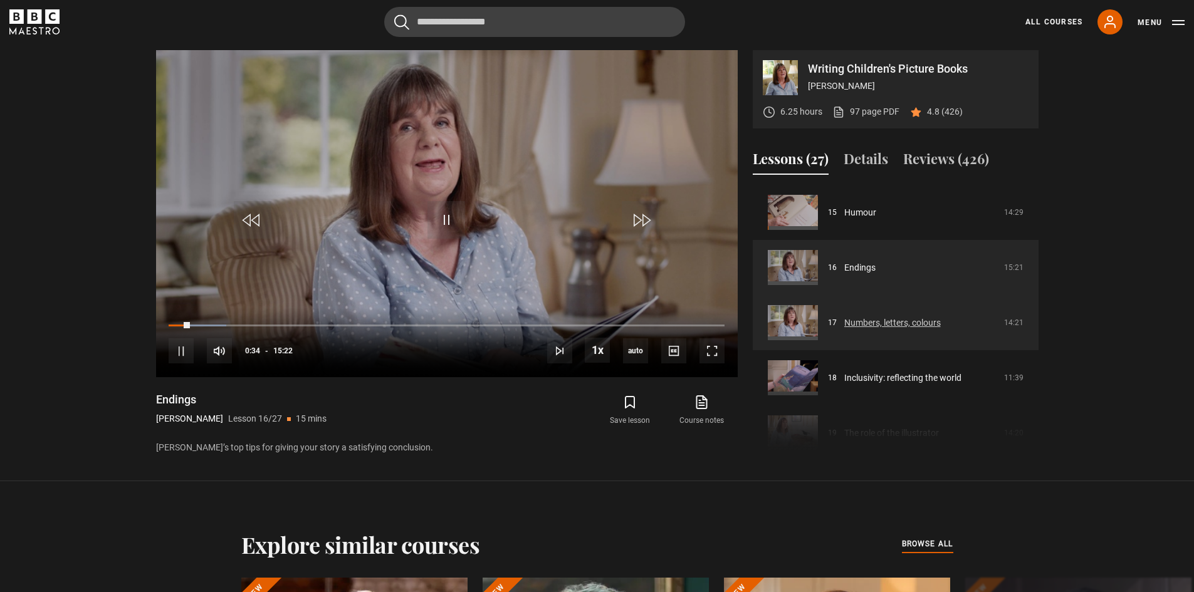
click at [868, 317] on link "Numbers, letters, colours" at bounding box center [892, 323] width 97 height 13
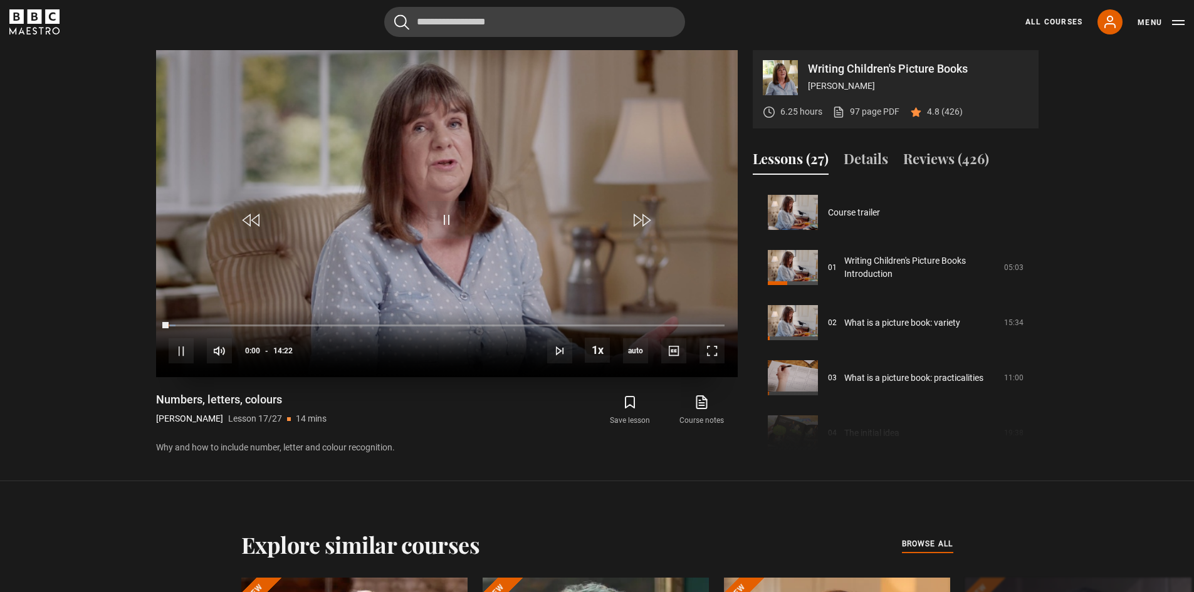
scroll to position [883, 0]
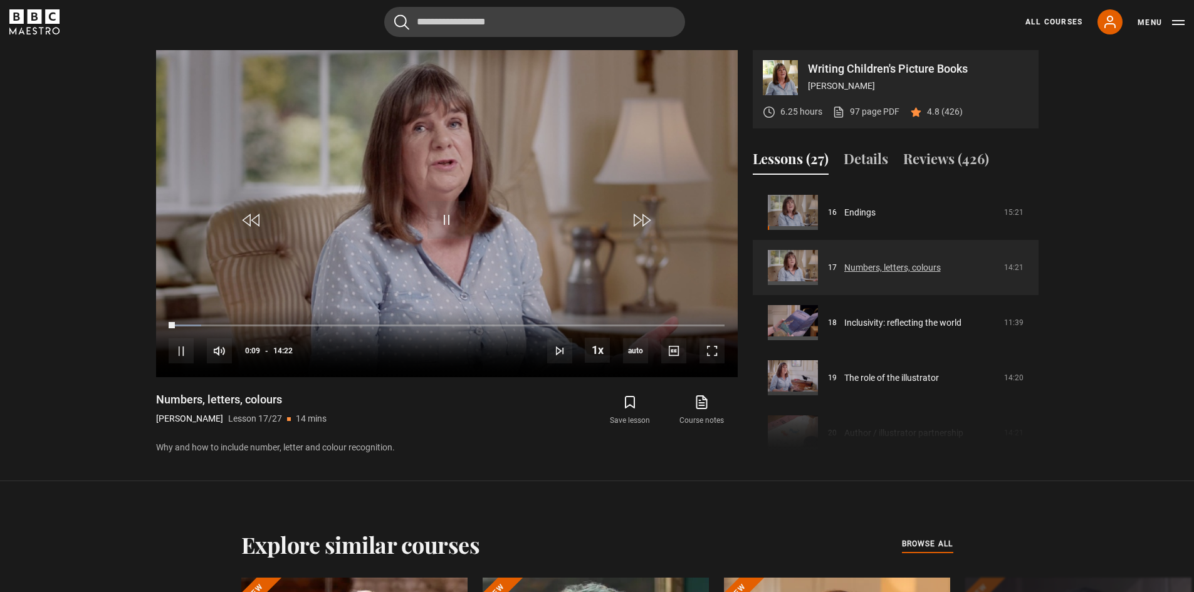
click at [885, 271] on link "Numbers, letters, colours" at bounding box center [892, 267] width 97 height 13
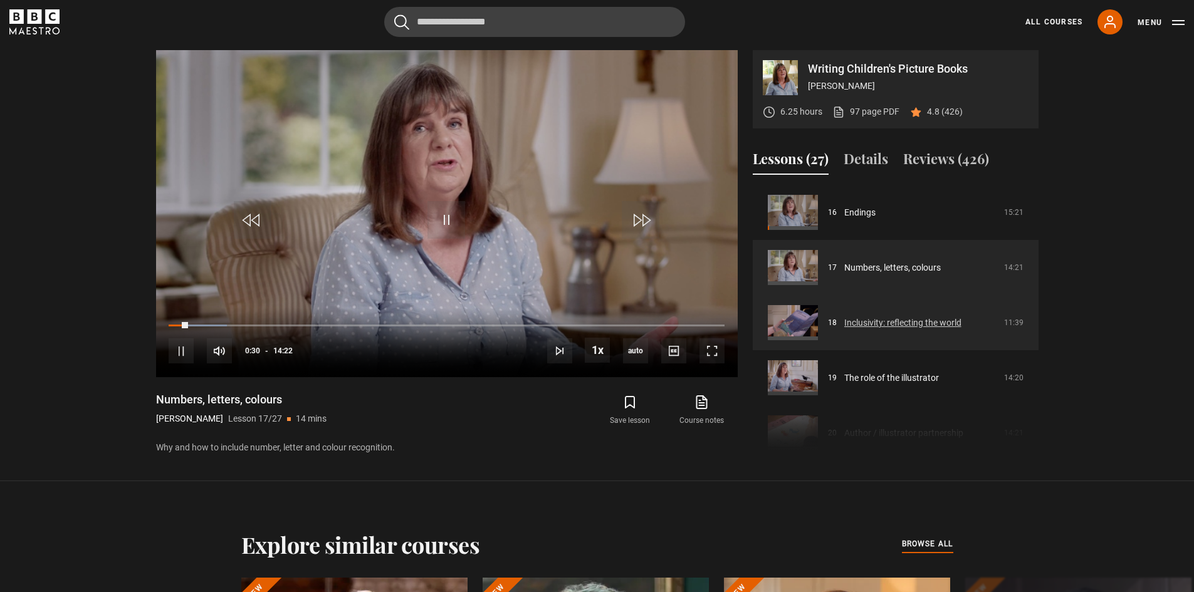
click at [880, 323] on link "Inclusivity: reflecting the world" at bounding box center [902, 323] width 117 height 13
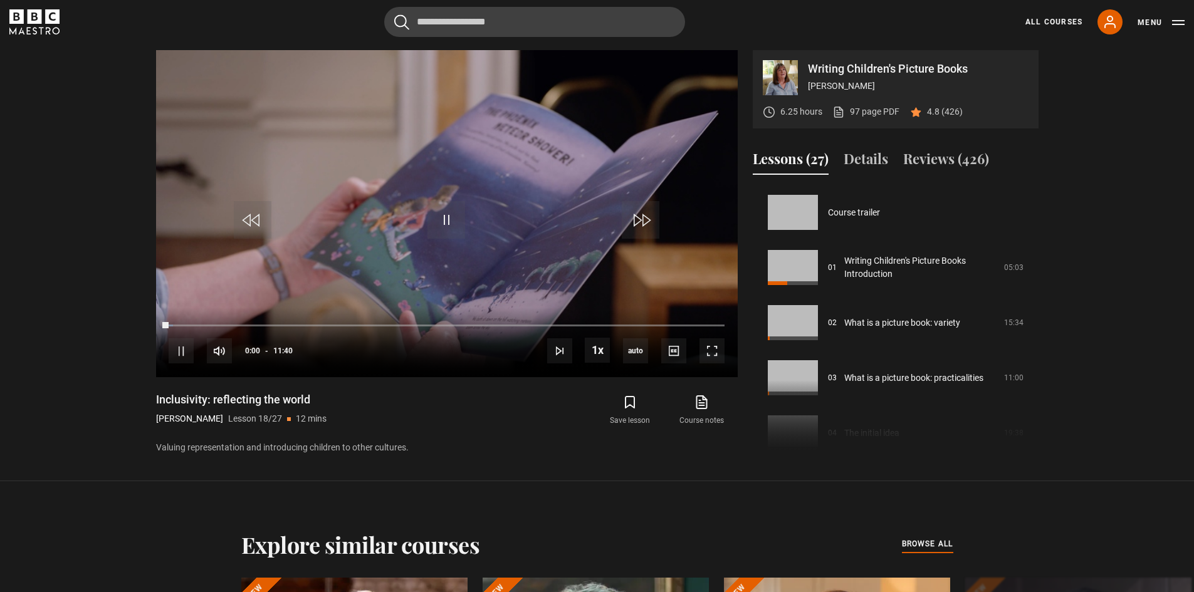
scroll to position [938, 0]
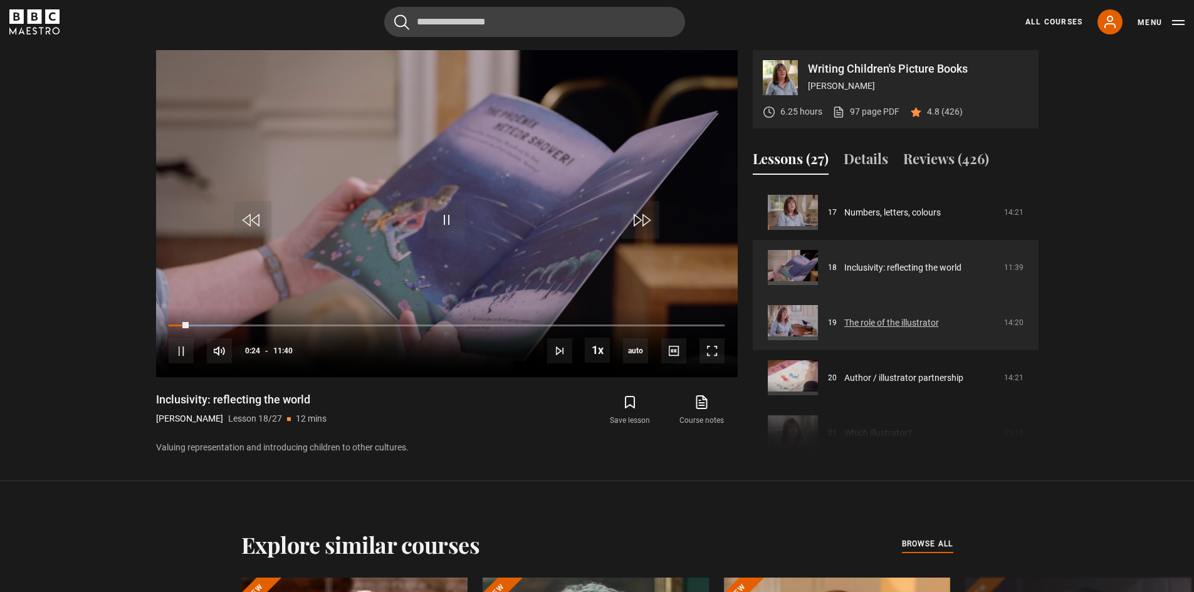
click at [882, 330] on link "The role of the illustrator" at bounding box center [891, 323] width 95 height 13
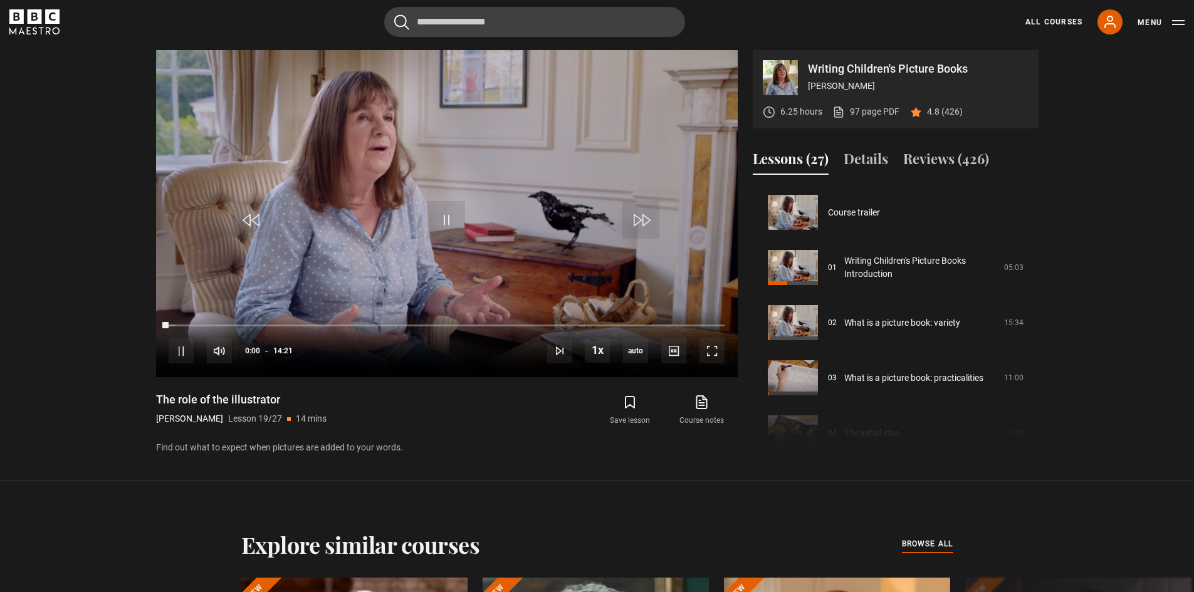
scroll to position [993, 0]
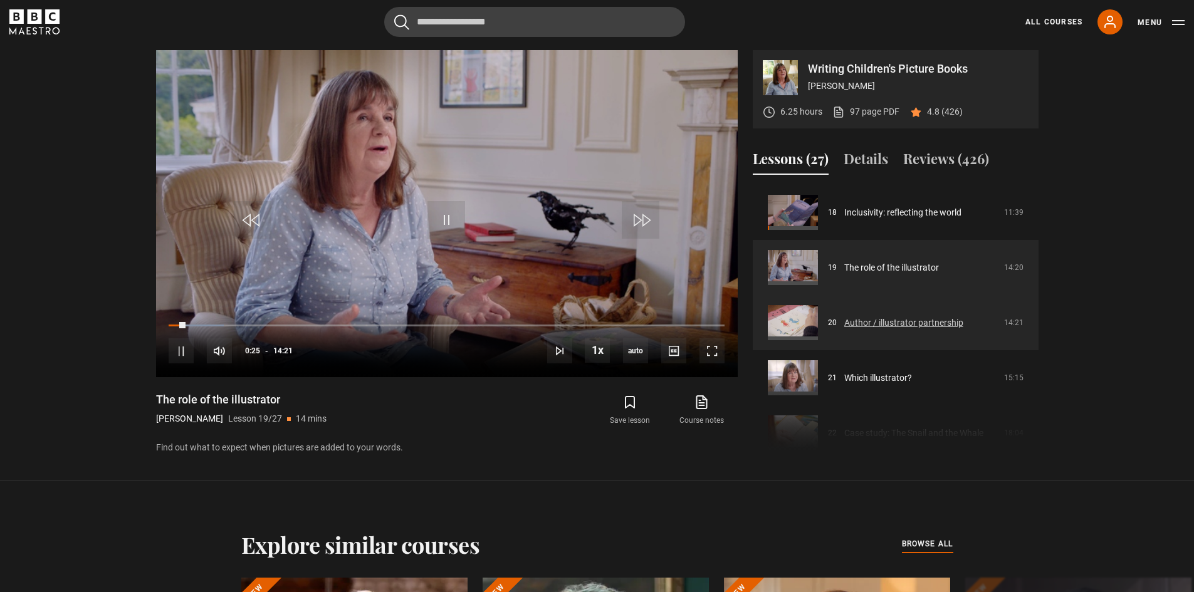
click at [871, 319] on link "Author / illustrator partnership" at bounding box center [903, 323] width 119 height 13
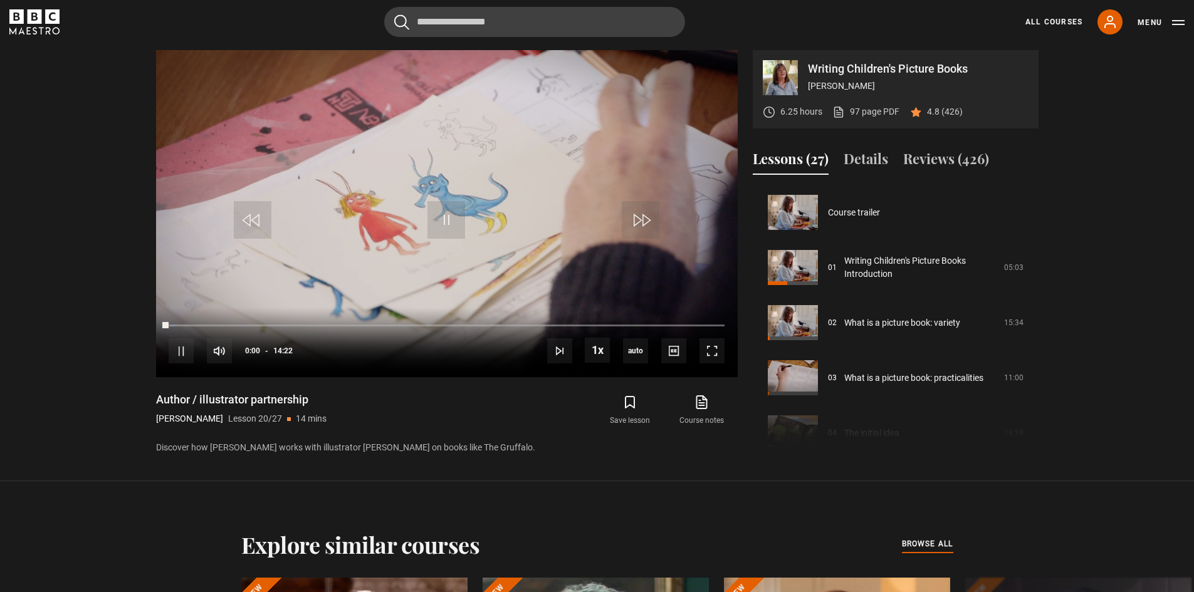
scroll to position [1048, 0]
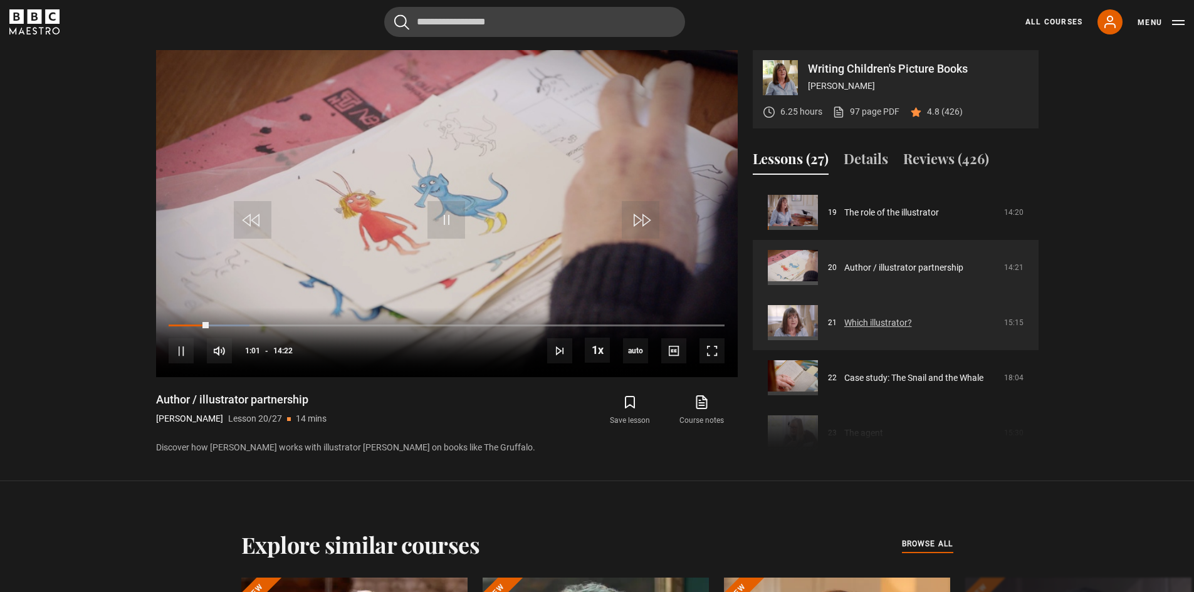
click at [879, 320] on link "Which illustrator?" at bounding box center [878, 323] width 68 height 13
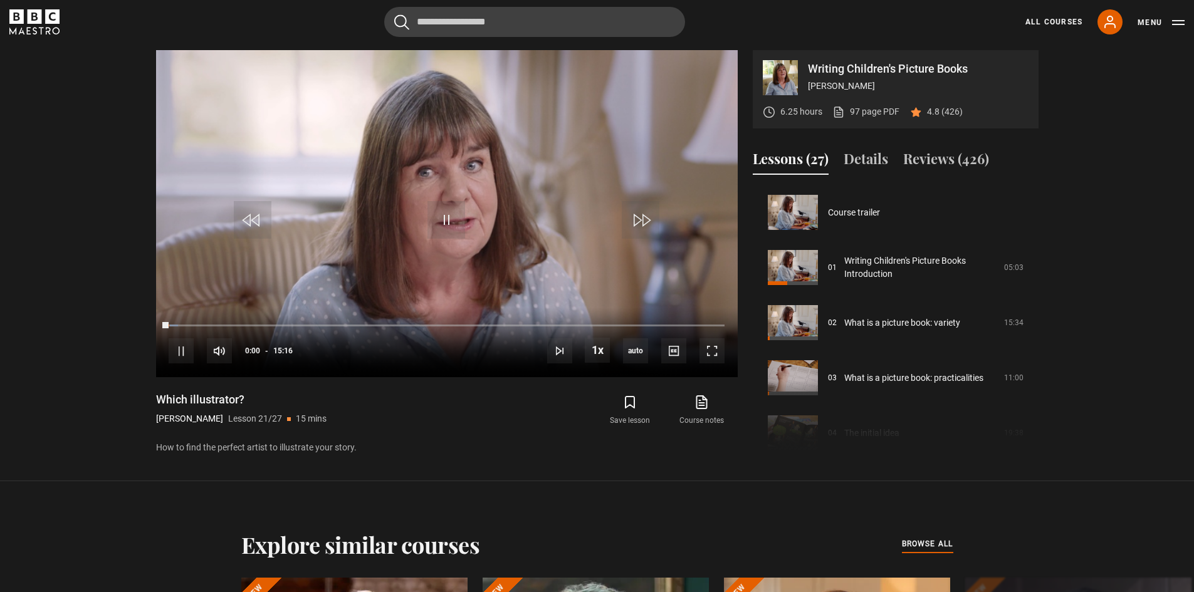
scroll to position [1103, 0]
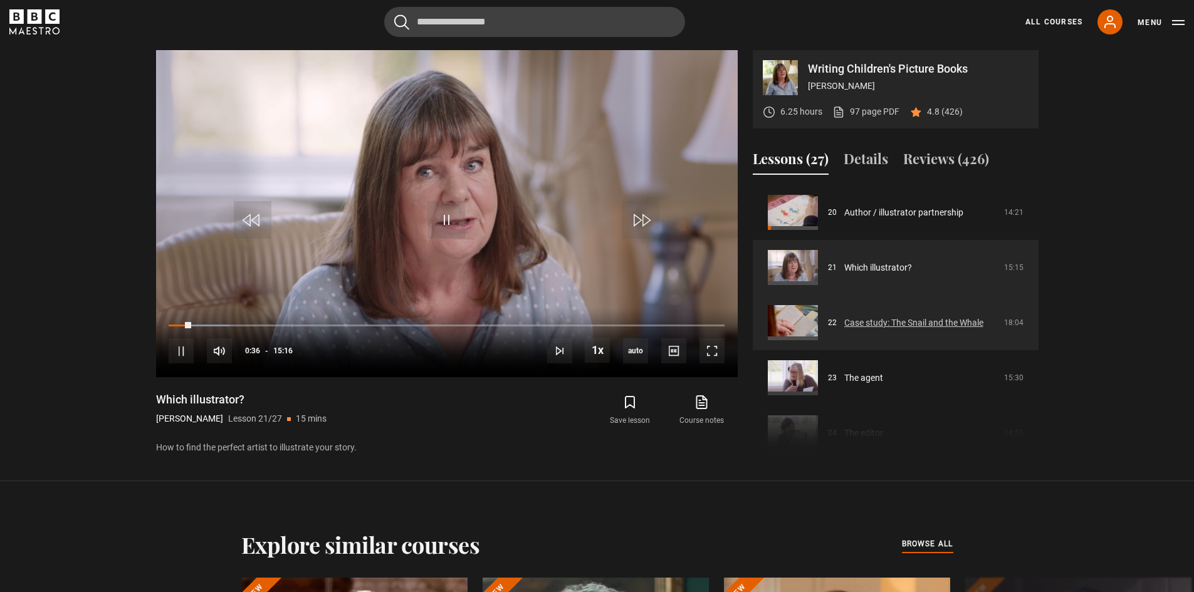
click at [892, 322] on link "Case study: The Snail and the Whale" at bounding box center [913, 323] width 139 height 13
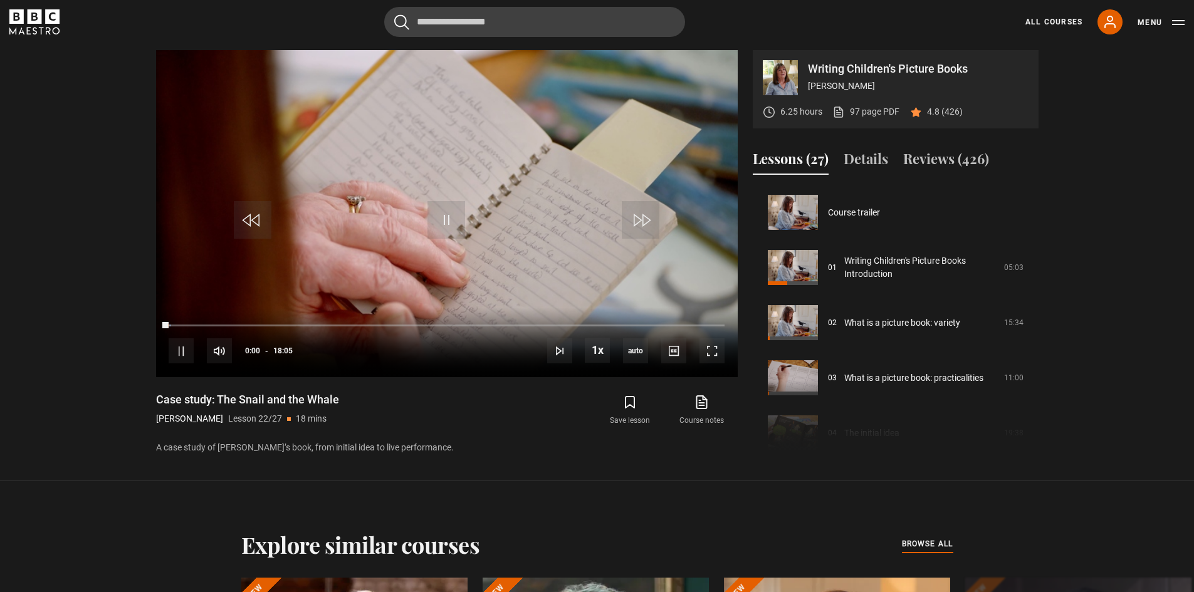
scroll to position [1159, 0]
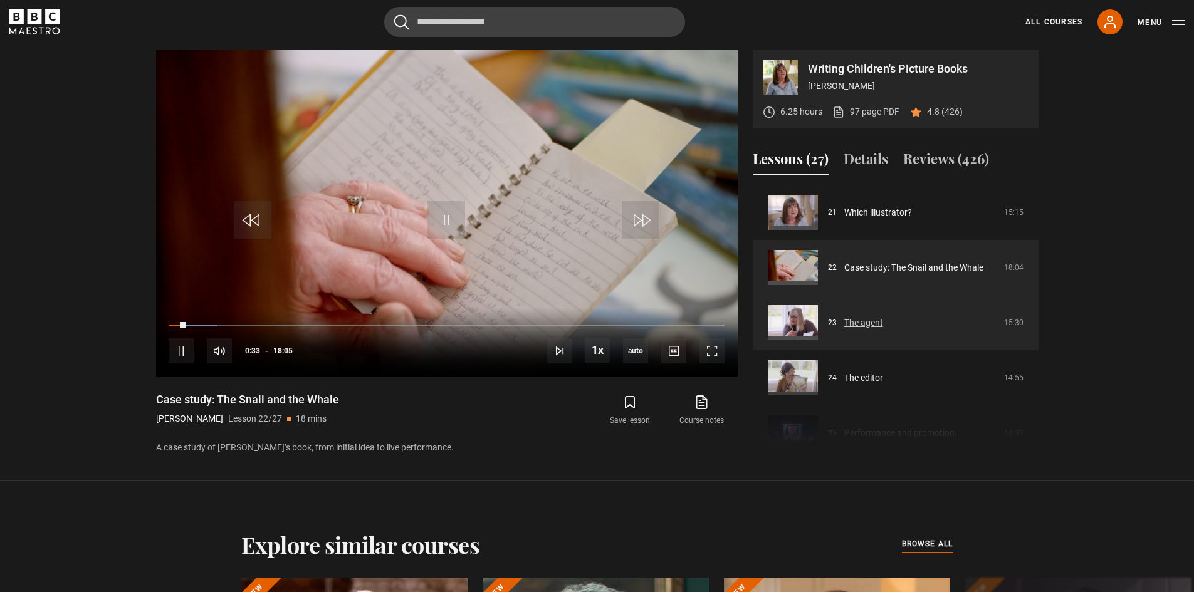
click at [865, 317] on link "The agent" at bounding box center [863, 323] width 39 height 13
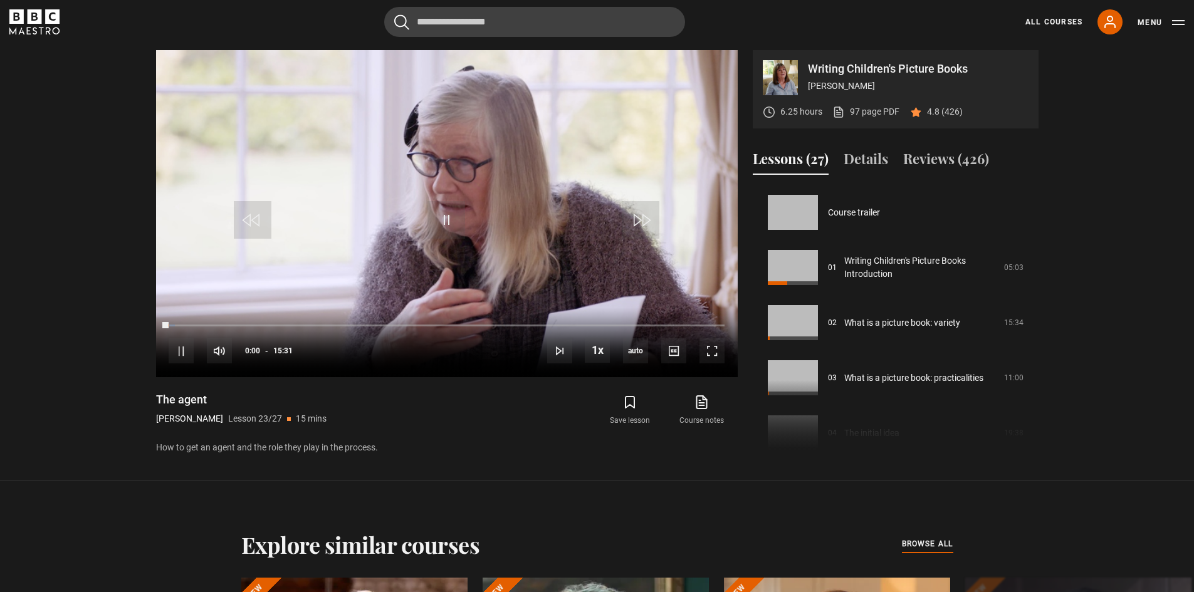
scroll to position [1214, 0]
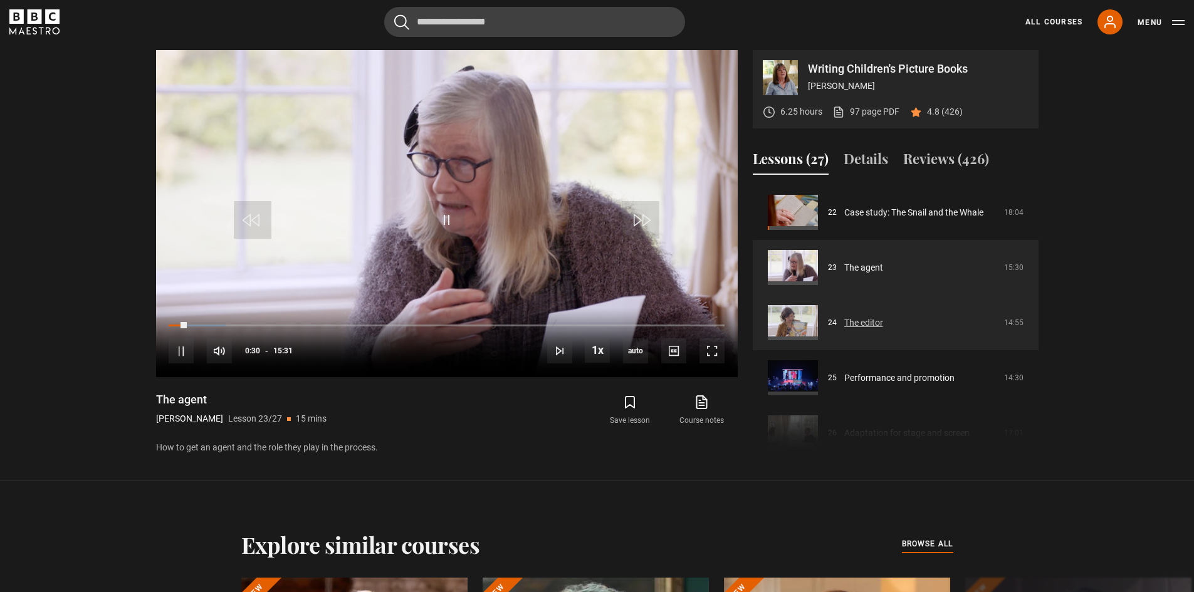
click at [874, 320] on link "The editor" at bounding box center [863, 323] width 39 height 13
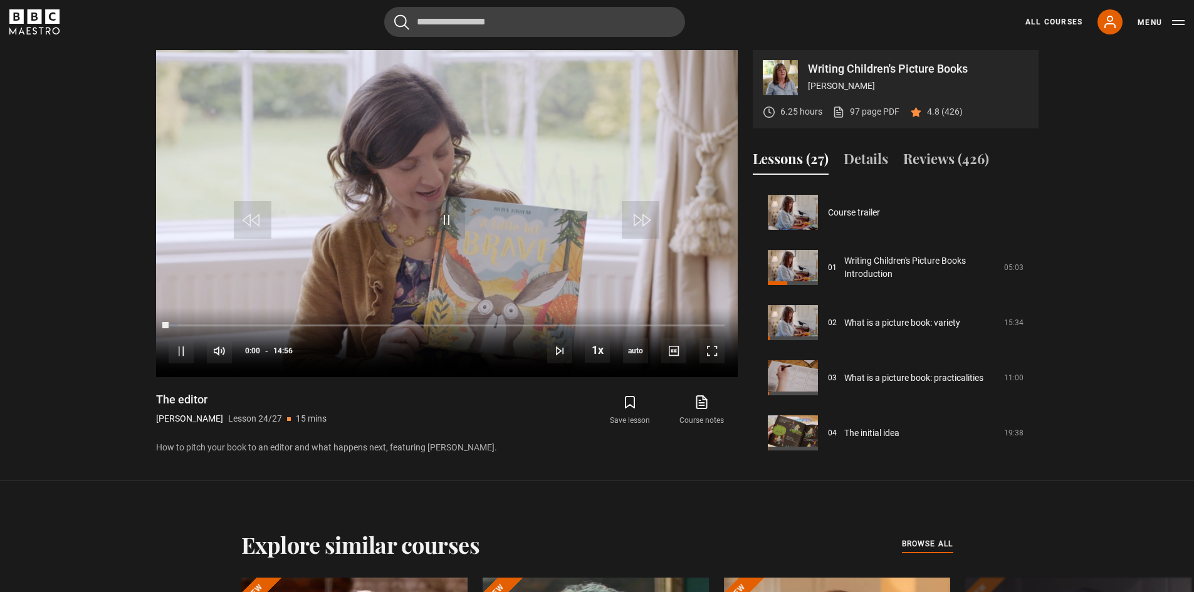
scroll to position [1269, 0]
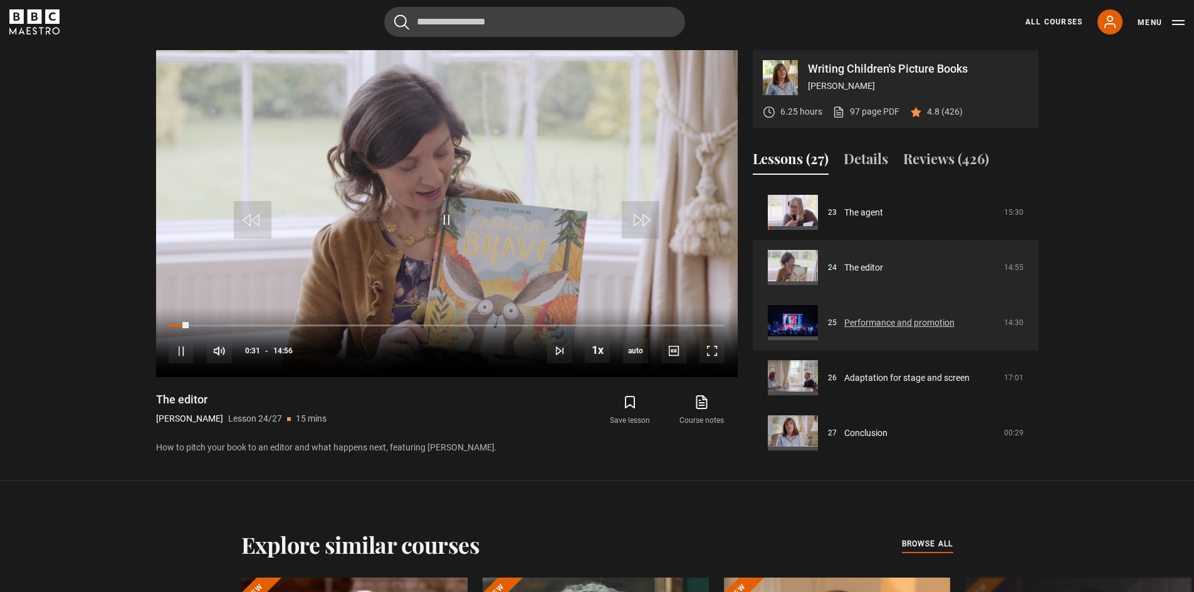
click at [883, 322] on link "Performance and promotion" at bounding box center [899, 323] width 110 height 13
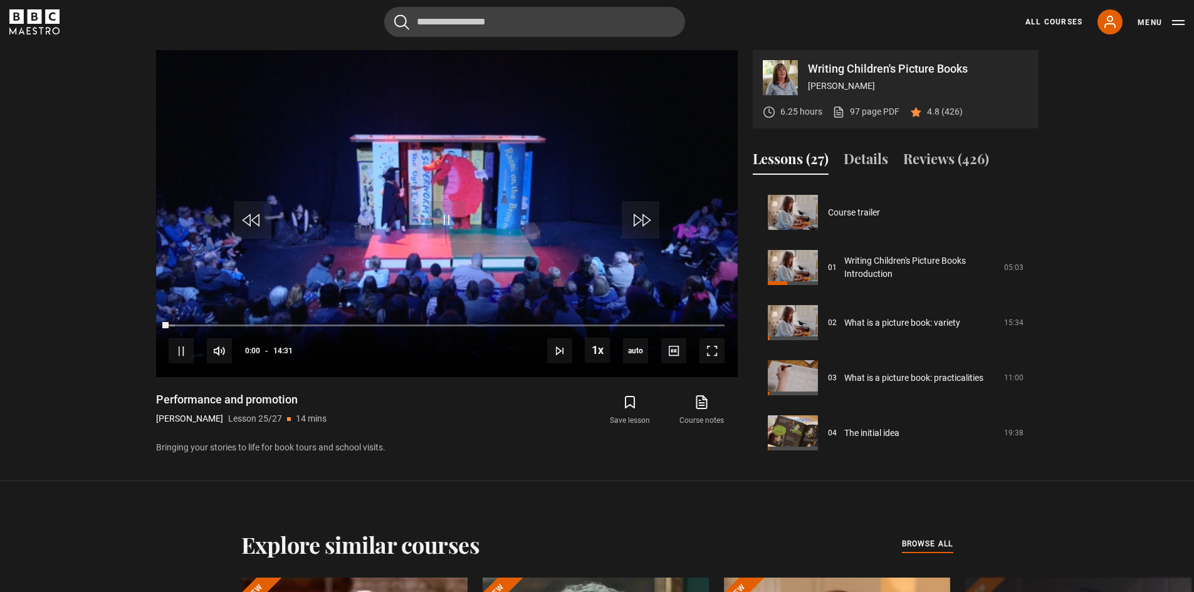
scroll to position [1274, 0]
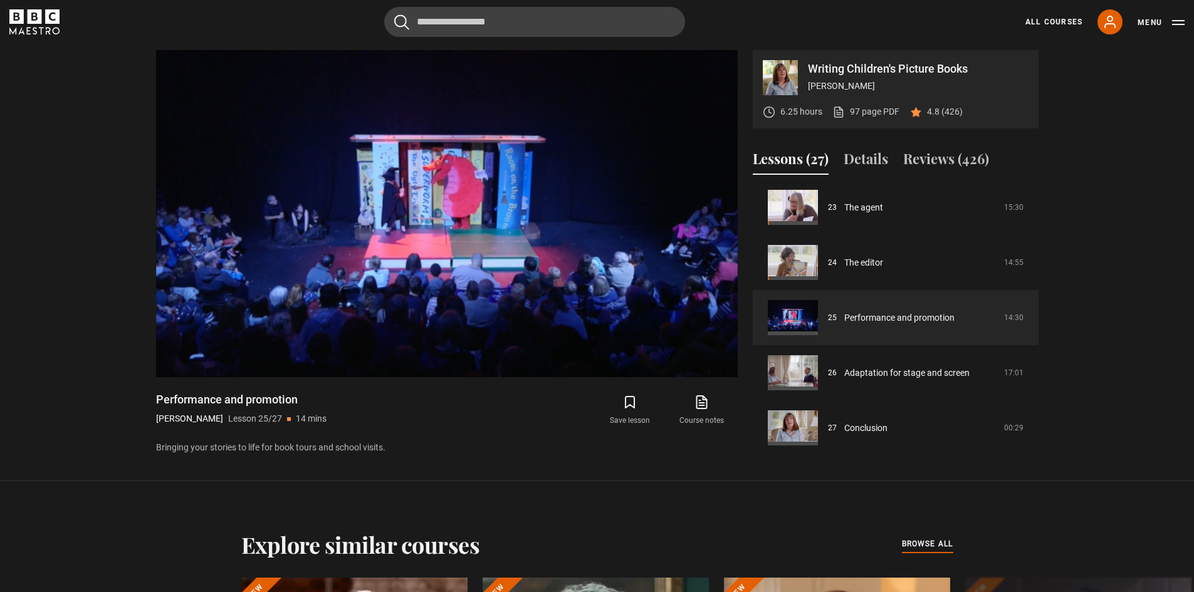
click at [549, 432] on div "Performance and promotion Julia Donaldson Lesson 25/27 14 mins Bringing your st…" at bounding box center [447, 423] width 582 height 62
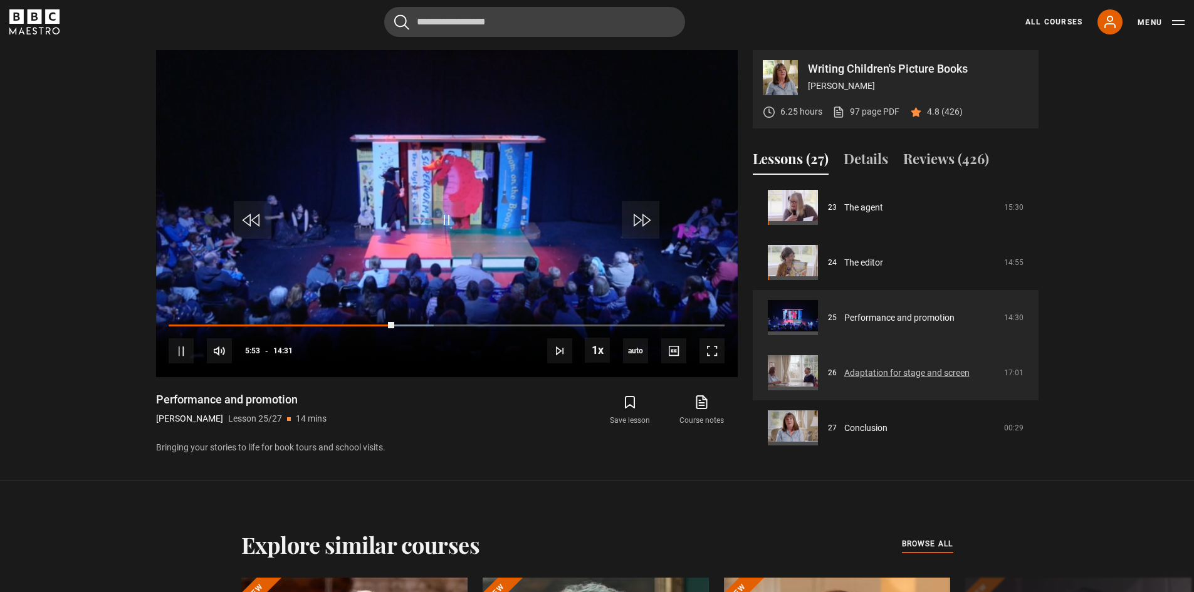
click at [893, 372] on link "Adaptation for stage and screen" at bounding box center [906, 373] width 125 height 13
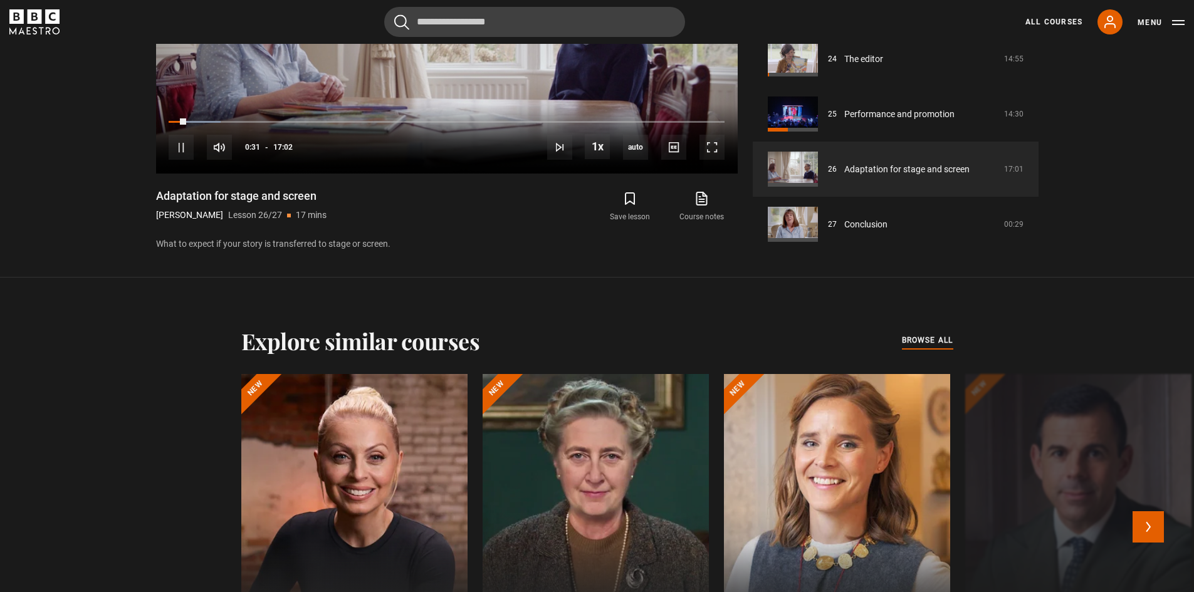
scroll to position [829, 0]
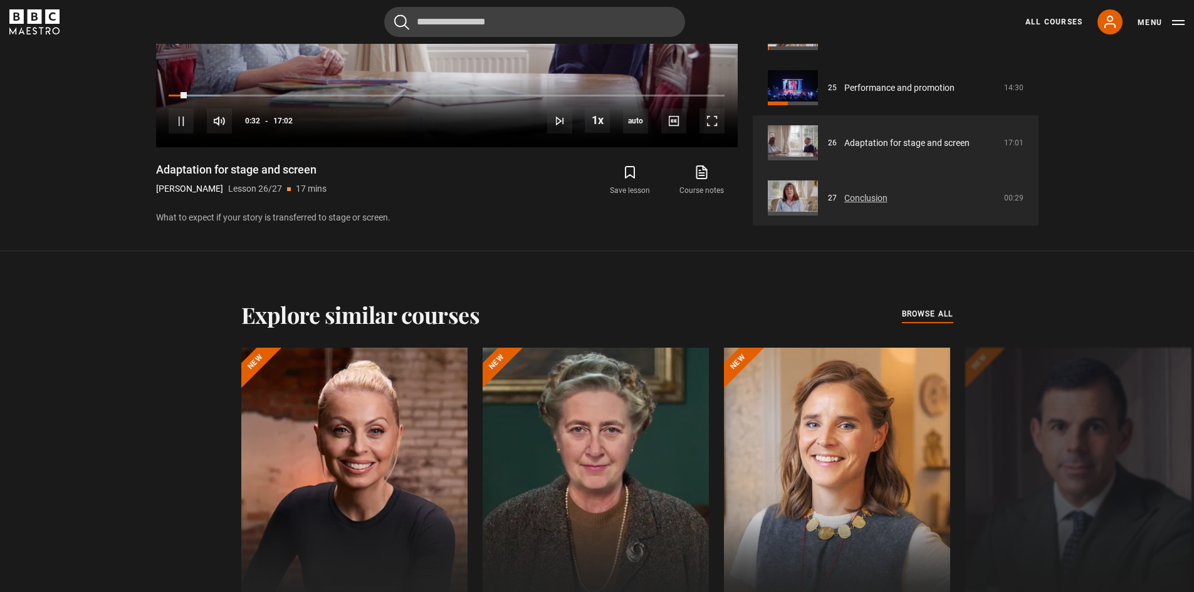
click at [844, 192] on link "Conclusion" at bounding box center [865, 198] width 43 height 13
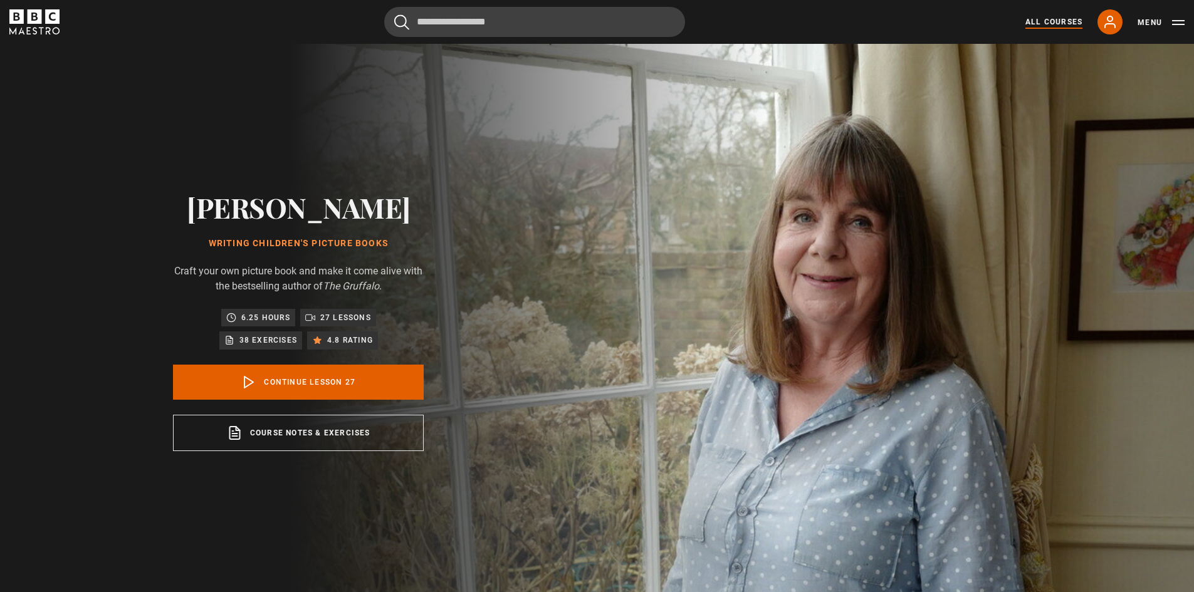
click at [1054, 23] on link "All Courses" at bounding box center [1054, 21] width 57 height 11
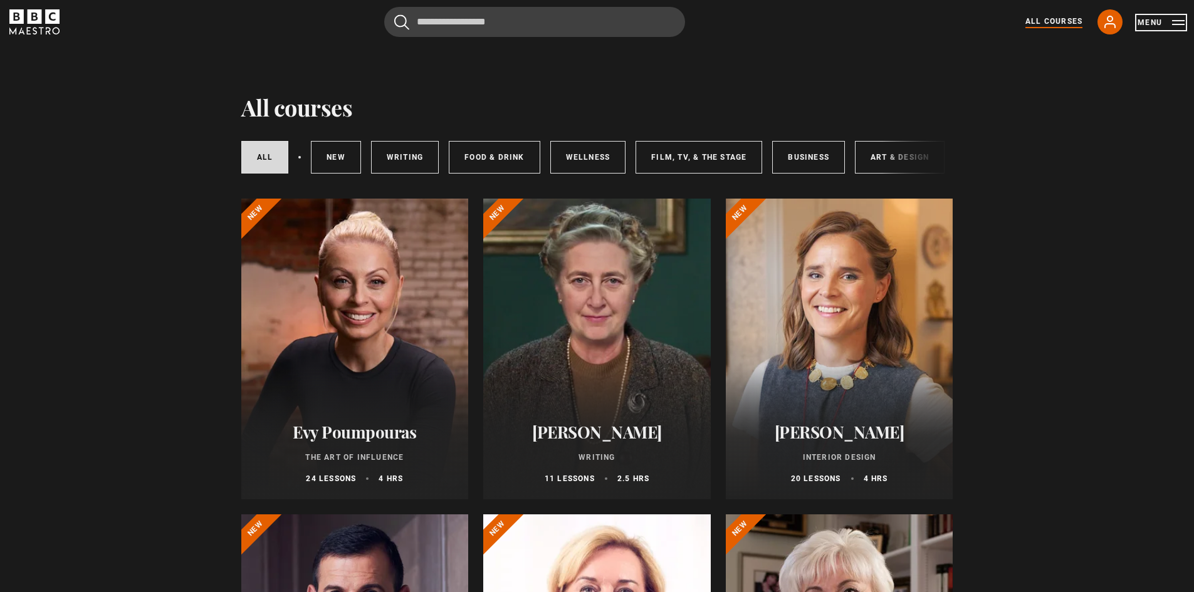
click at [1149, 21] on button "Menu" at bounding box center [1161, 22] width 47 height 13
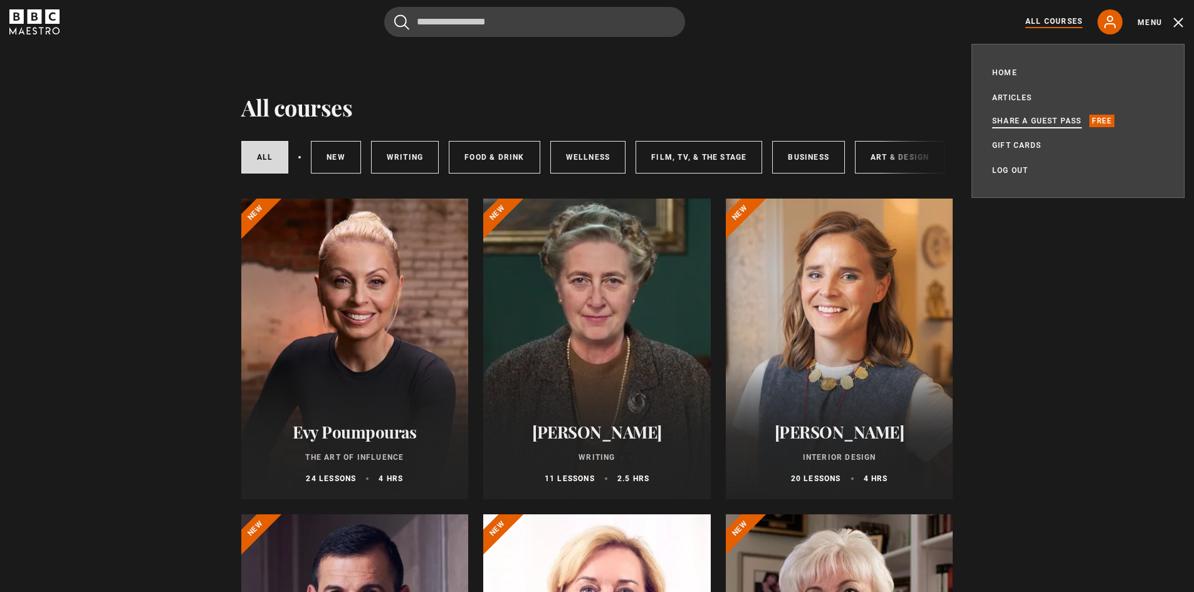
click at [1037, 115] on link "Share a guest pass" at bounding box center [1037, 121] width 90 height 13
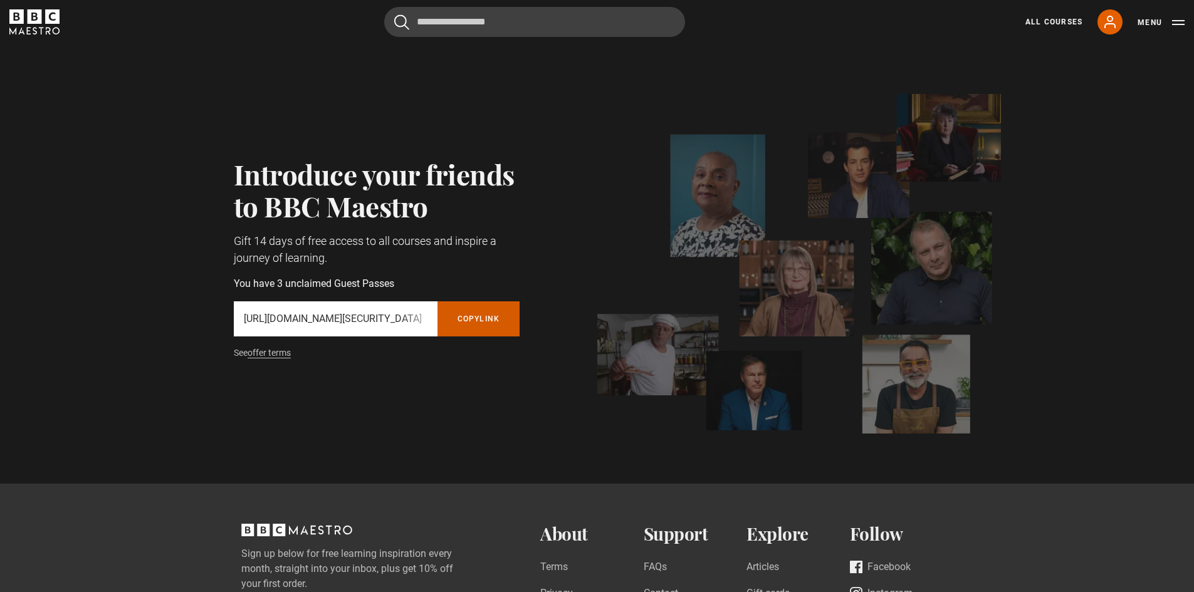
click at [473, 317] on button "Copy referral link" at bounding box center [479, 319] width 83 height 35
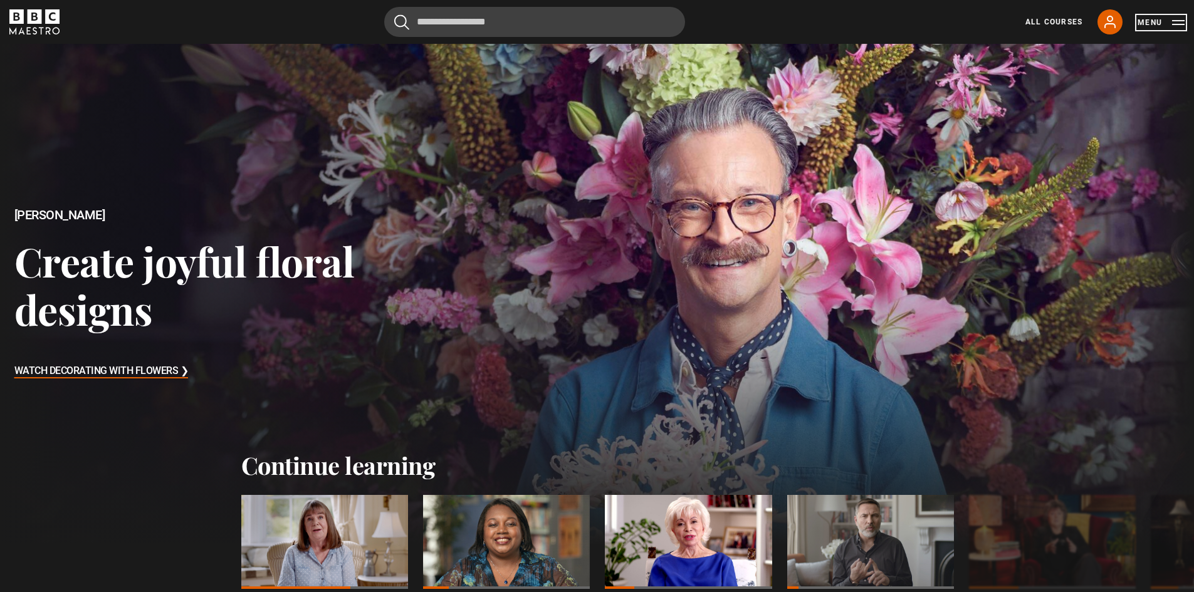
click at [1146, 21] on button "Menu" at bounding box center [1161, 22] width 47 height 13
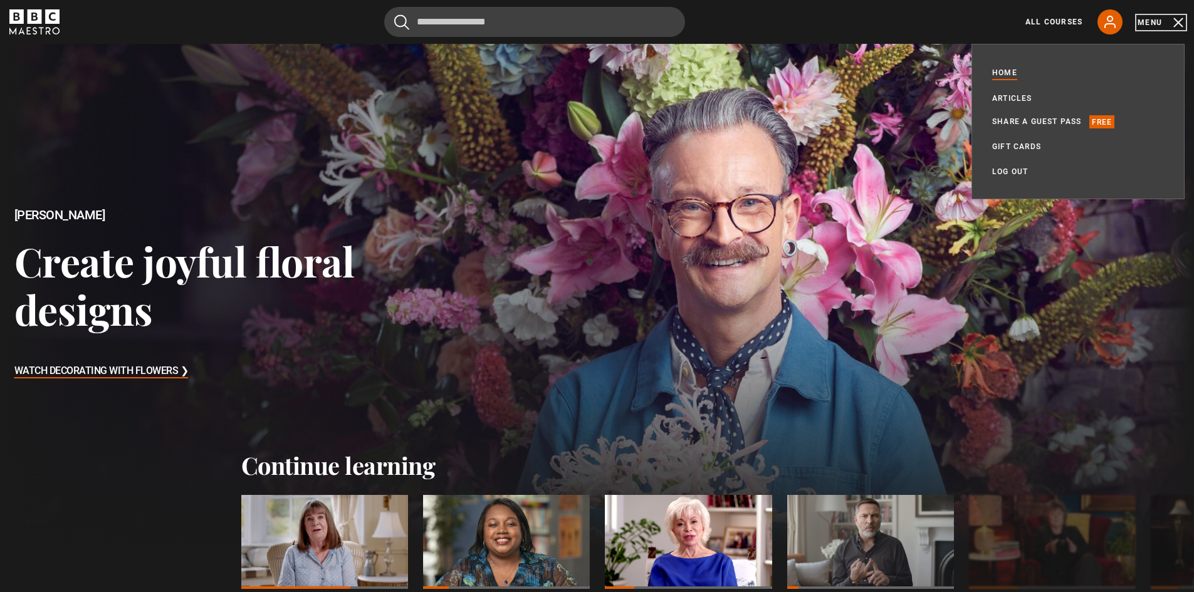
click at [1146, 21] on button "Menu" at bounding box center [1161, 22] width 47 height 13
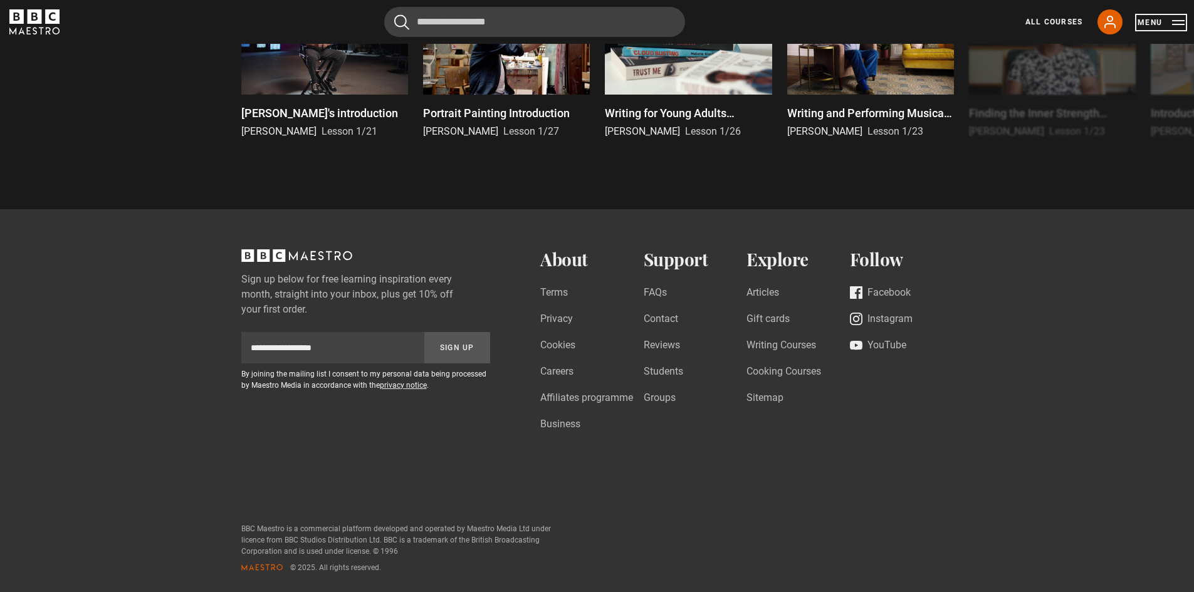
scroll to position [2802, 0]
click at [771, 344] on link "Writing Courses" at bounding box center [782, 345] width 70 height 17
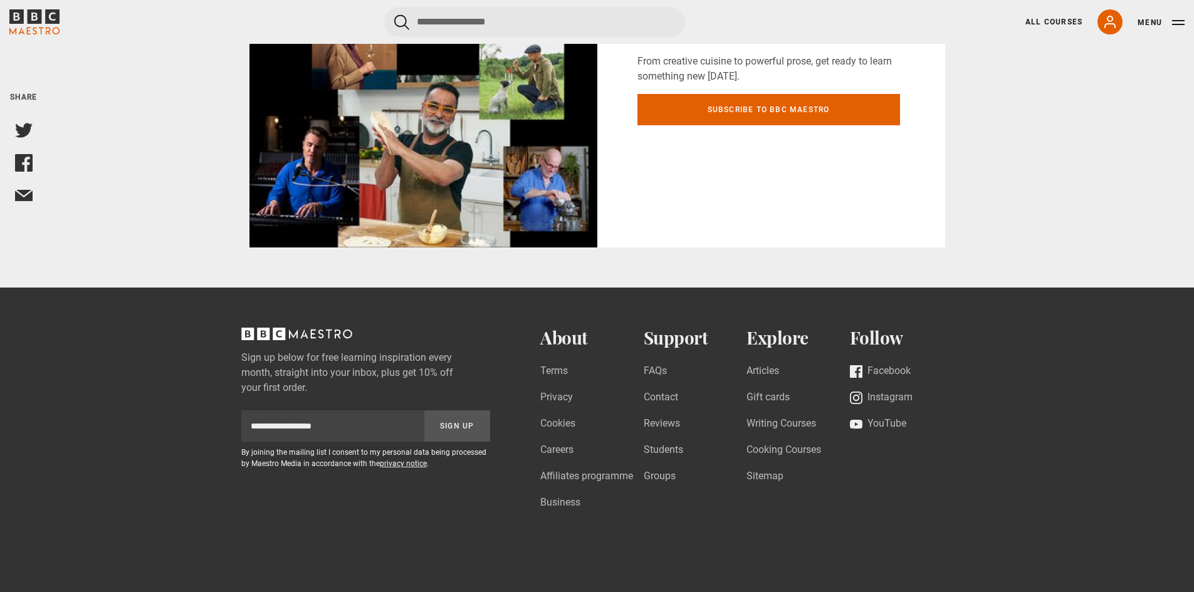
scroll to position [4132, 0]
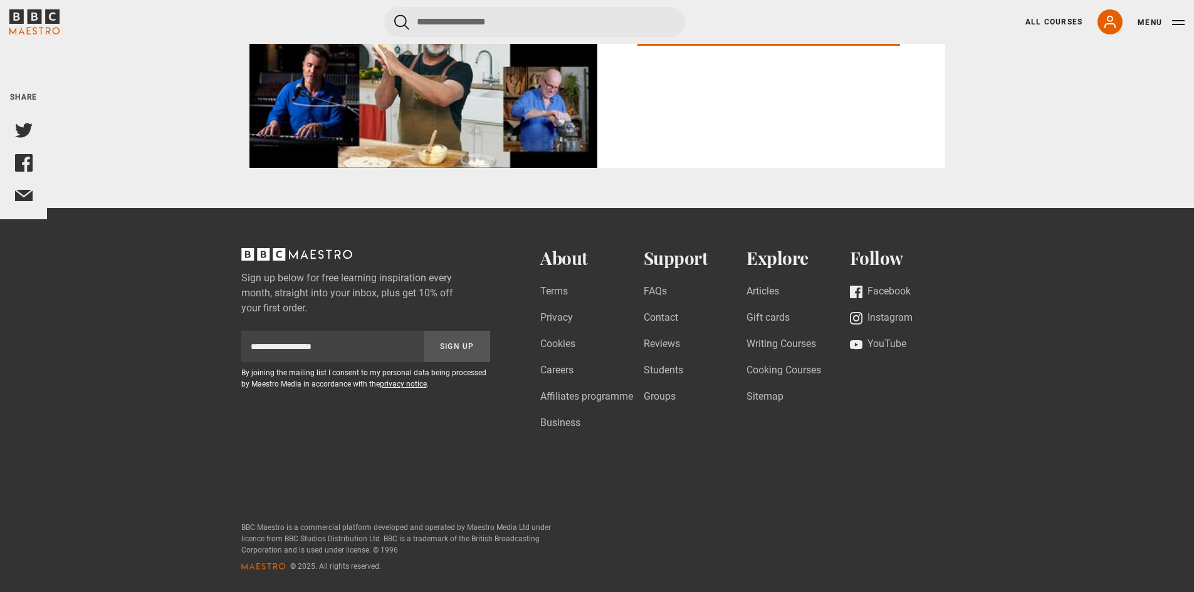
drag, startPoint x: 720, startPoint y: 429, endPoint x: 690, endPoint y: 535, distance: 110.7
click at [666, 315] on link "Contact" at bounding box center [661, 318] width 34 height 17
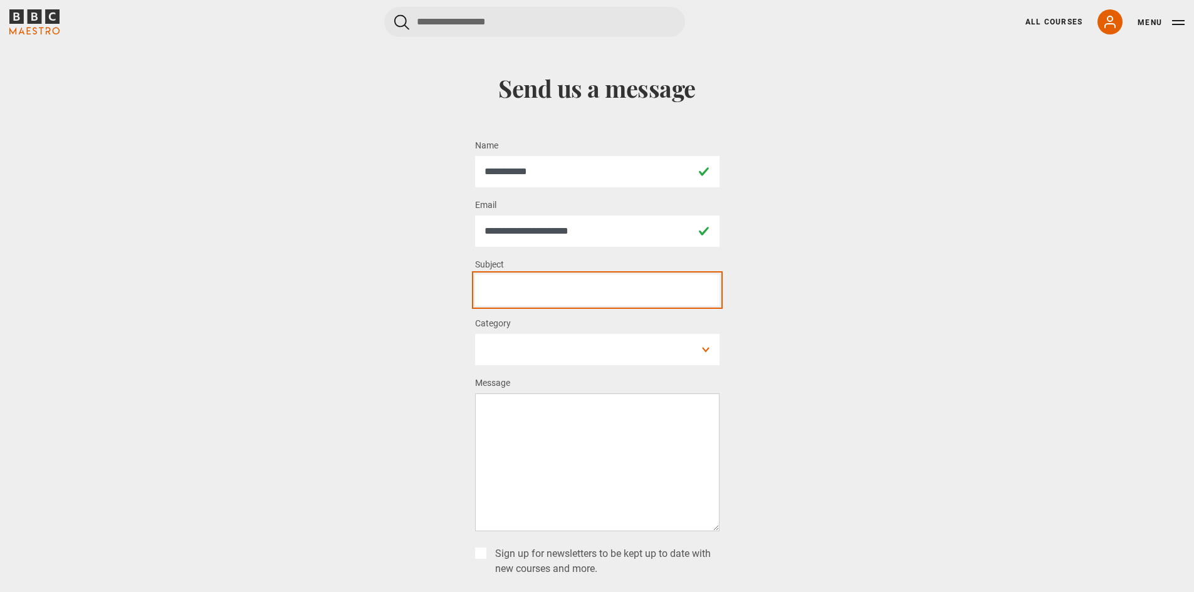
click at [583, 290] on input "Subject *" at bounding box center [597, 290] width 245 height 31
type input "*"
type input "**********"
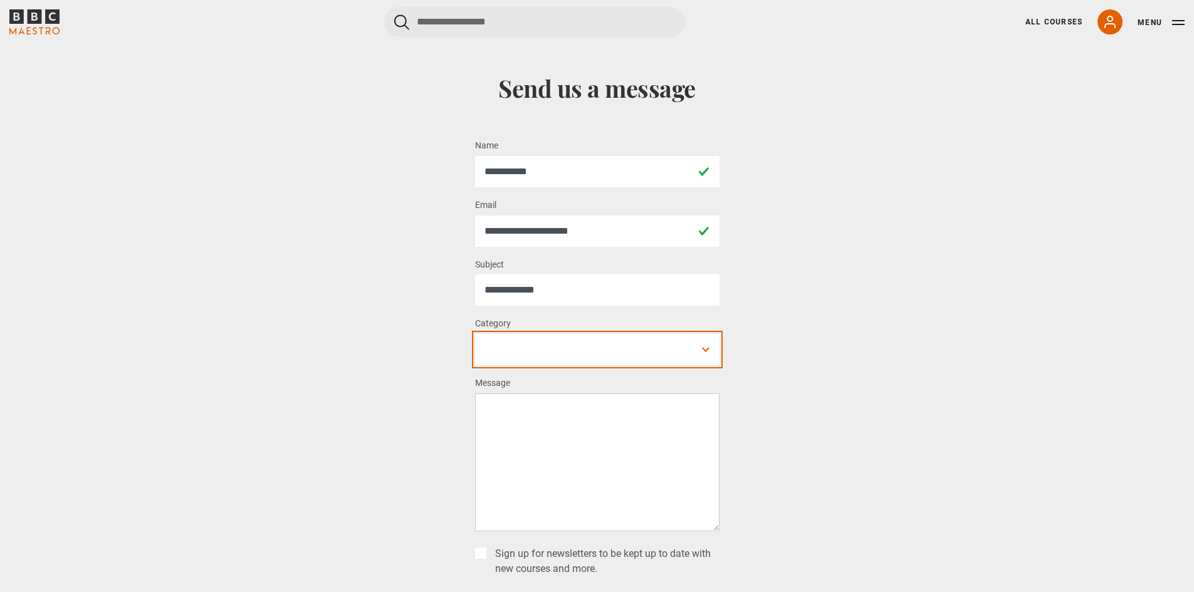
click at [620, 357] on select "**********" at bounding box center [597, 349] width 245 height 31
select select "**********"
click at [475, 334] on select "**********" at bounding box center [597, 349] width 245 height 31
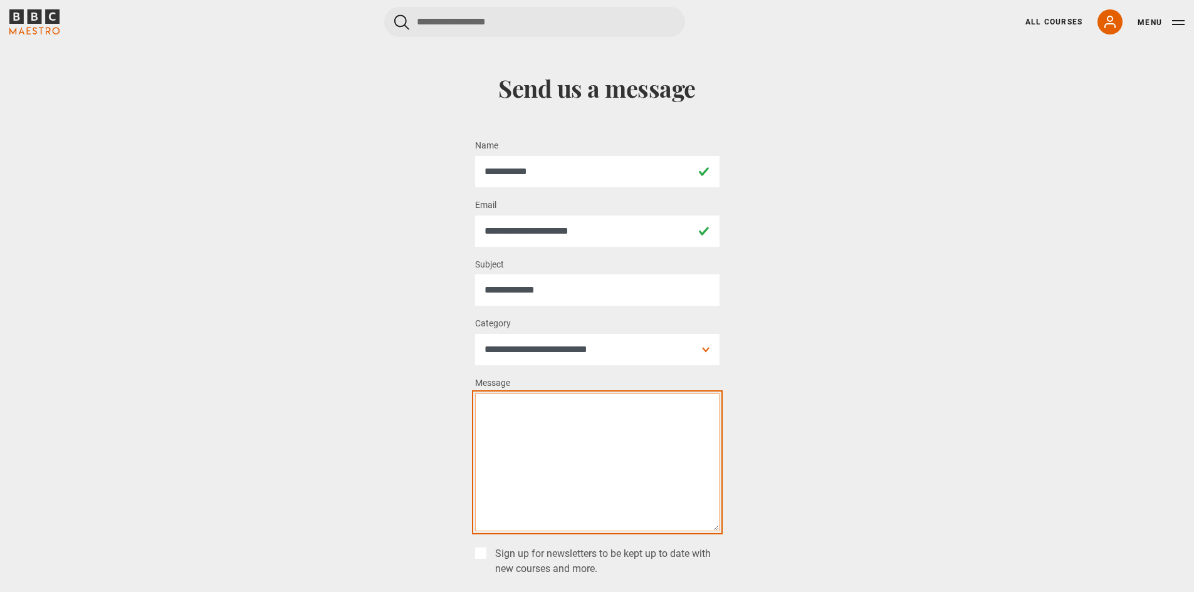
click at [583, 436] on textarea "Message *" at bounding box center [597, 463] width 245 height 138
drag, startPoint x: 614, startPoint y: 451, endPoint x: 525, endPoint y: 452, distance: 88.4
click at [525, 452] on textarea "**********" at bounding box center [597, 463] width 245 height 138
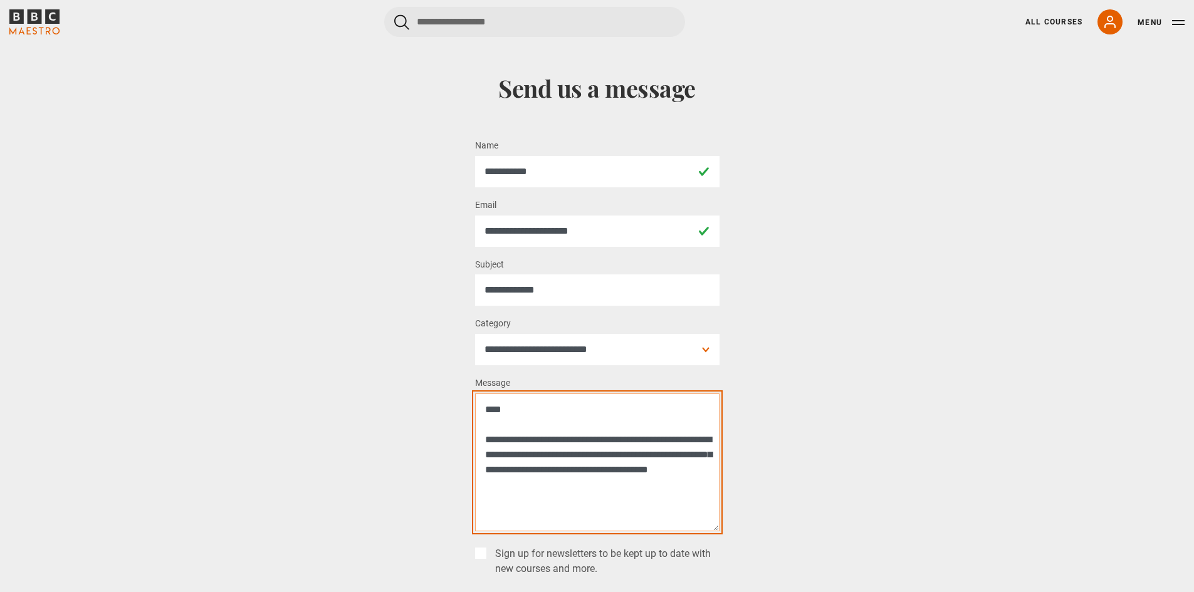
click at [663, 475] on textarea "**********" at bounding box center [597, 463] width 245 height 138
click at [671, 468] on textarea "**********" at bounding box center [597, 463] width 245 height 138
click at [584, 493] on textarea "**********" at bounding box center [597, 463] width 245 height 138
click at [620, 509] on textarea "**********" at bounding box center [597, 463] width 245 height 138
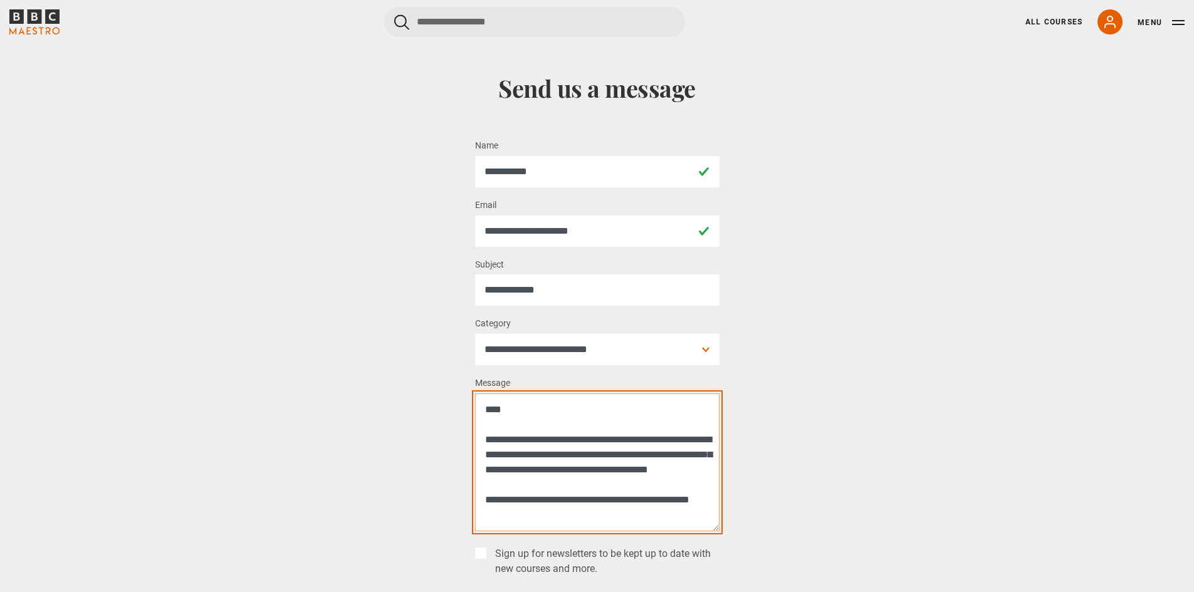
click at [654, 416] on textarea "**********" at bounding box center [597, 463] width 245 height 138
click at [615, 505] on textarea "**********" at bounding box center [597, 463] width 245 height 138
click at [538, 521] on textarea "**********" at bounding box center [597, 463] width 245 height 138
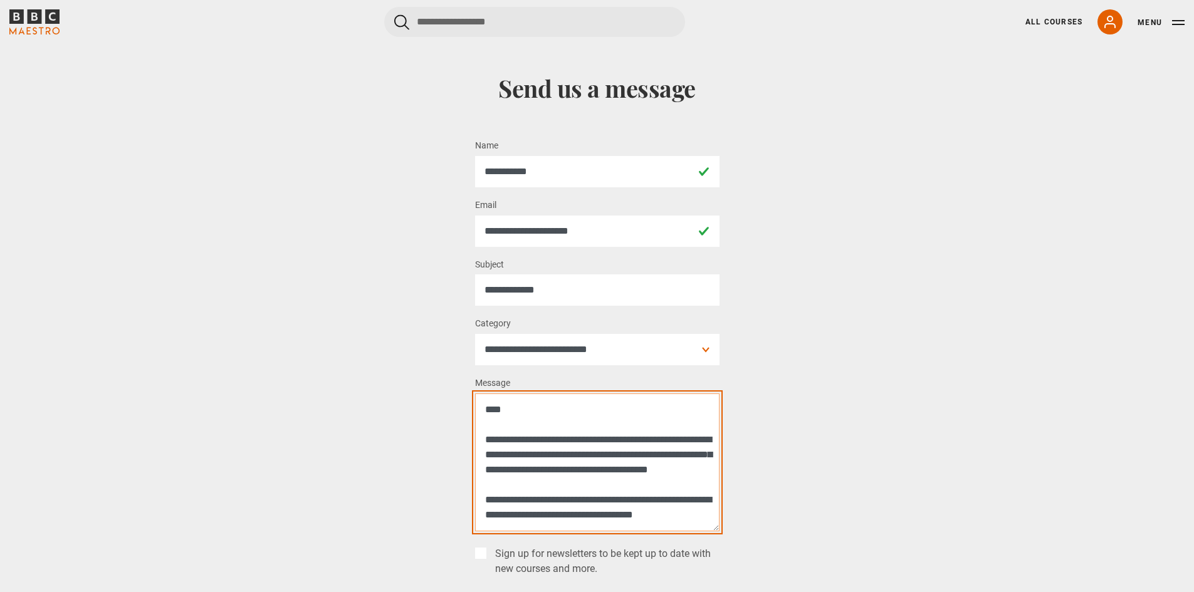
click at [646, 507] on textarea "**********" at bounding box center [597, 463] width 245 height 138
click at [553, 517] on textarea "**********" at bounding box center [597, 463] width 245 height 138
click at [553, 528] on textarea "**********" at bounding box center [597, 463] width 245 height 138
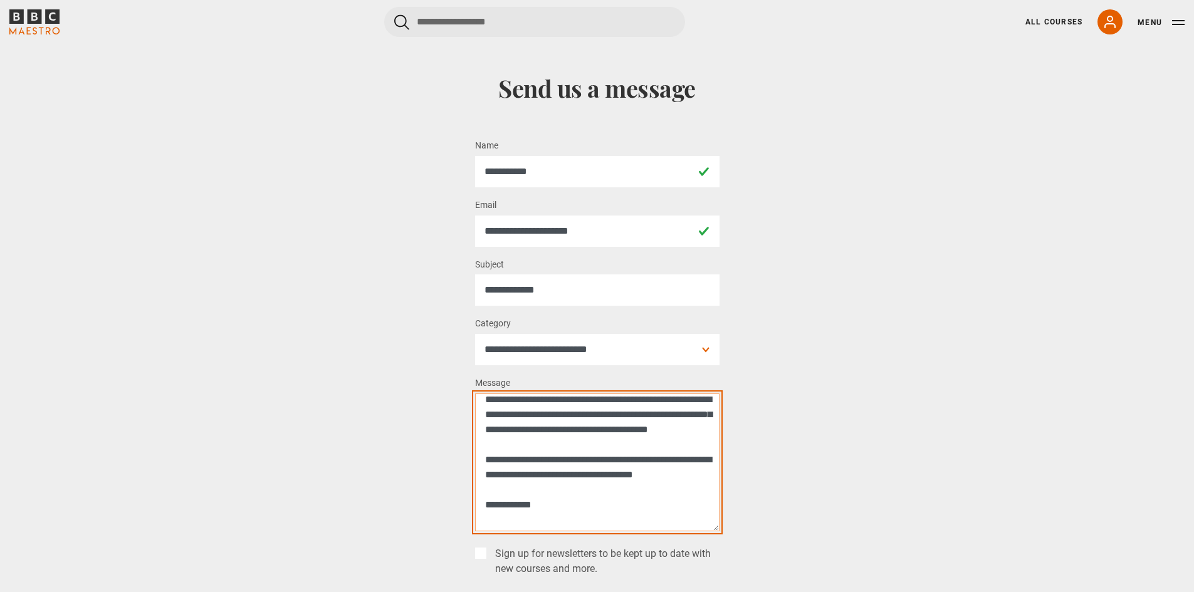
scroll to position [39, 0]
drag, startPoint x: 589, startPoint y: 435, endPoint x: 600, endPoint y: 426, distance: 14.3
click at [579, 445] on textarea "**********" at bounding box center [597, 463] width 245 height 138
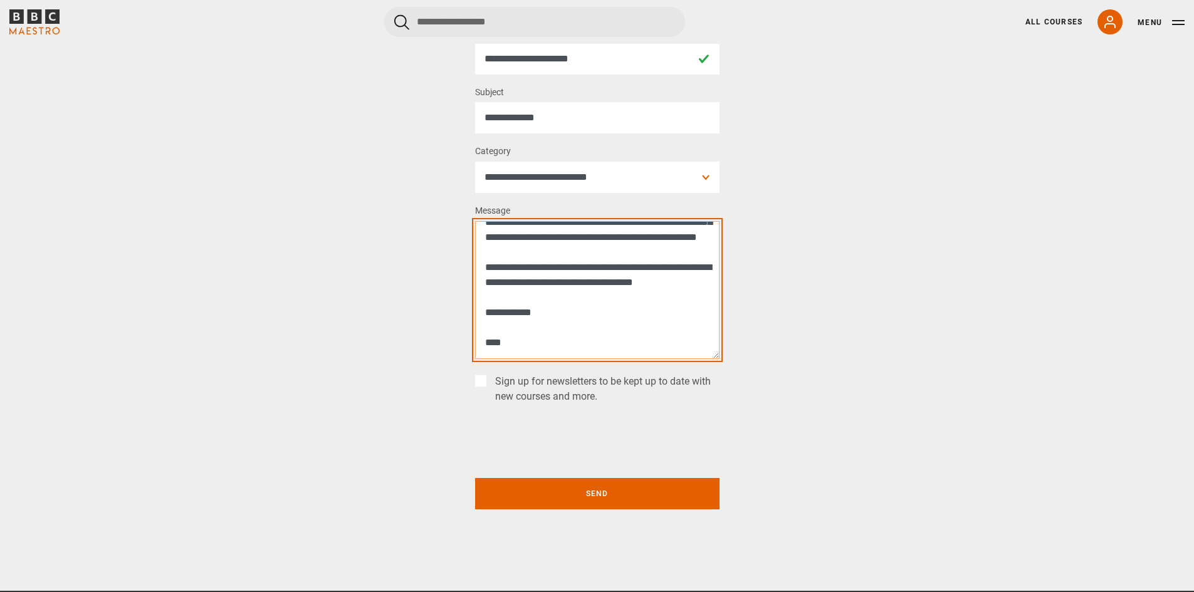
scroll to position [230, 0]
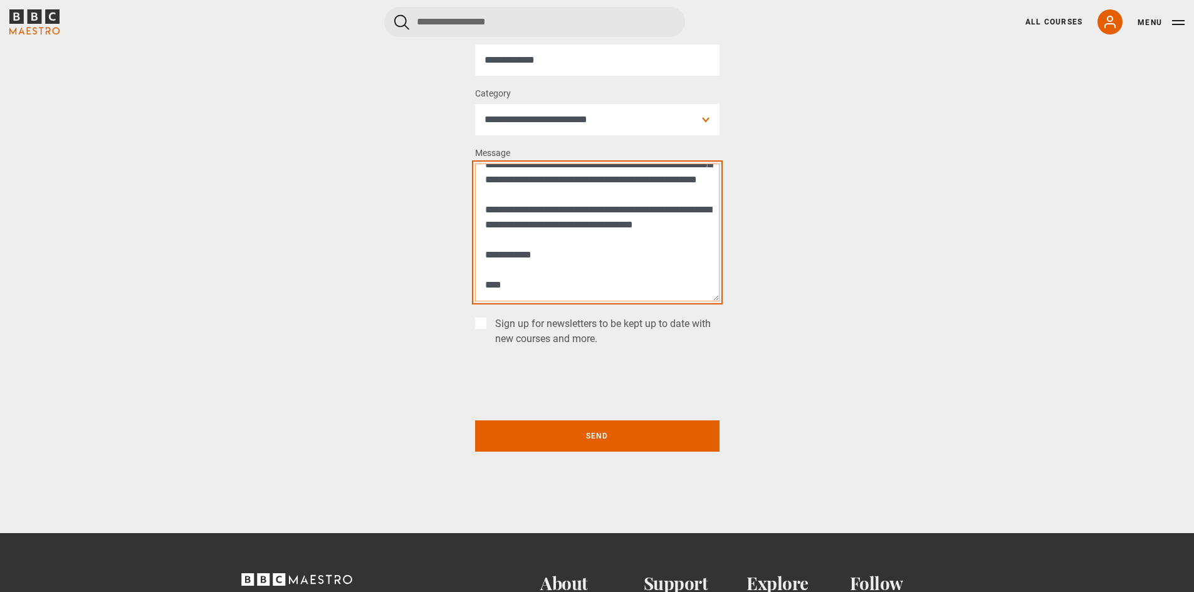
type textarea "**********"
drag, startPoint x: 611, startPoint y: 263, endPoint x: 619, endPoint y: 293, distance: 31.2
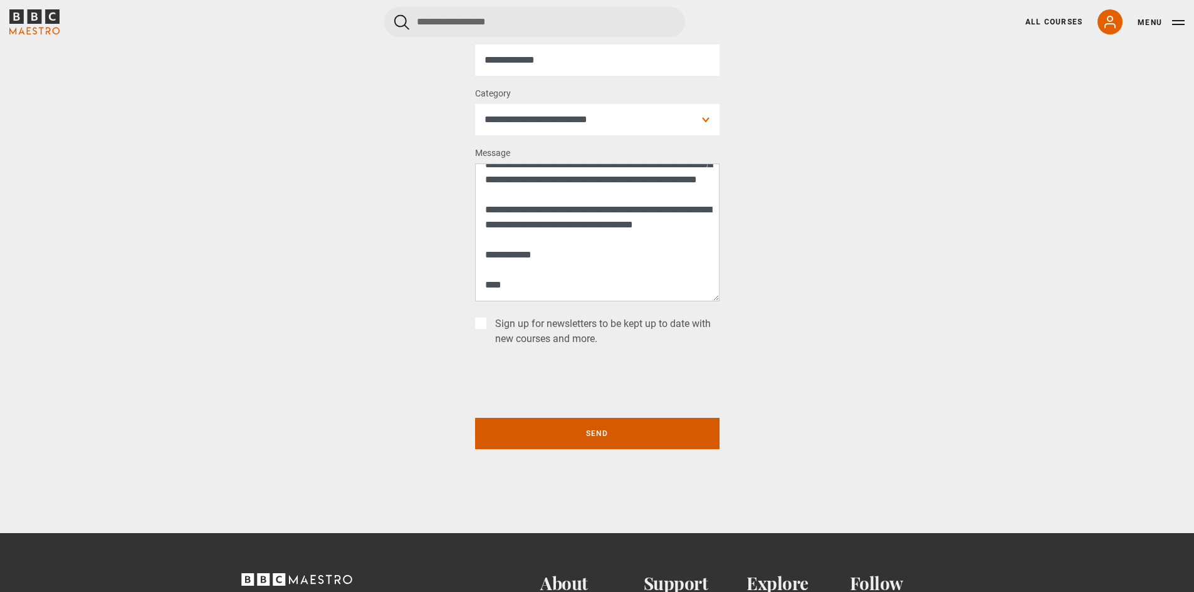
click at [604, 438] on button "Send" at bounding box center [597, 433] width 245 height 31
